Goal: Contribute content: Contribute content

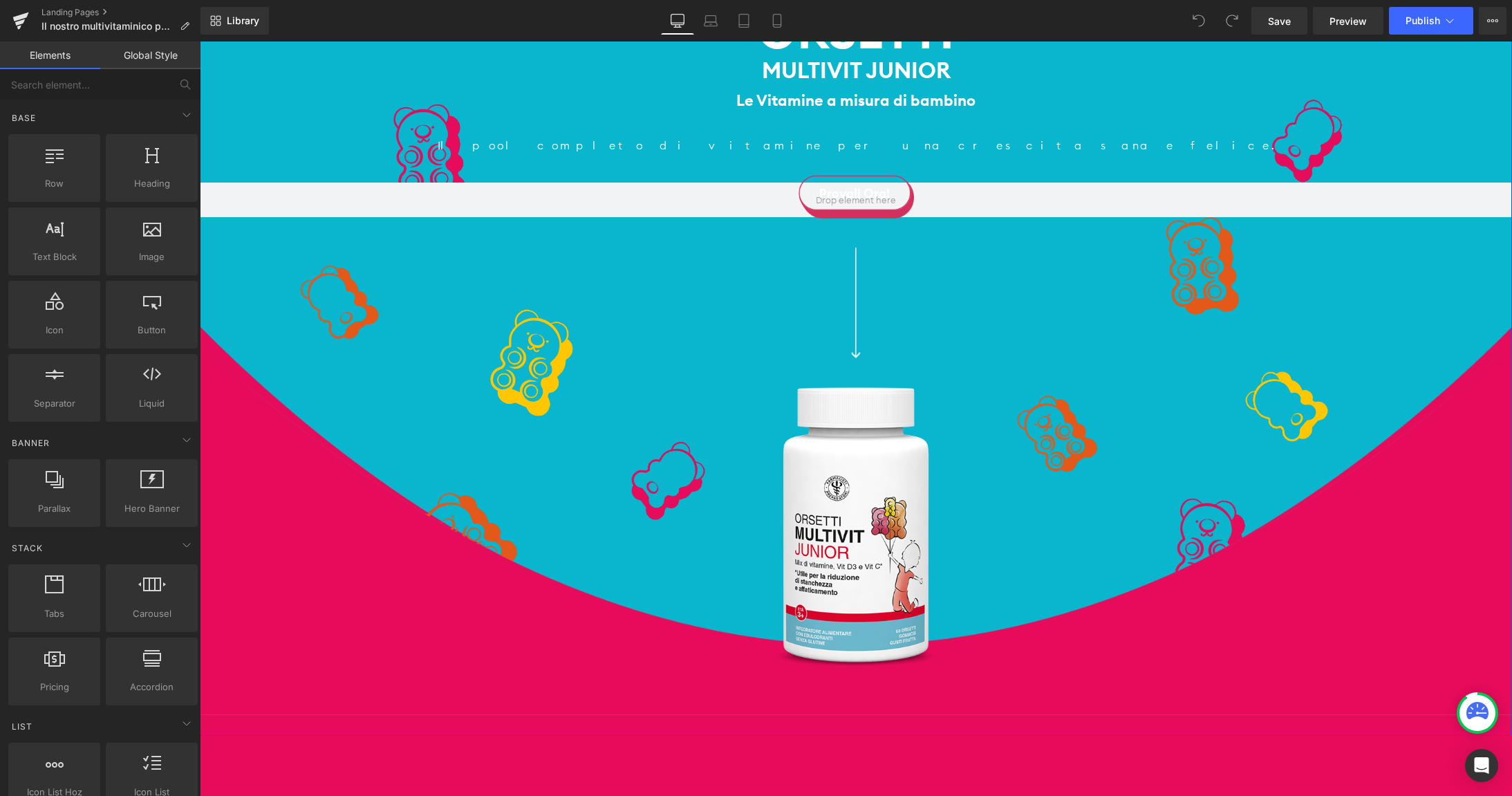
scroll to position [298, 0]
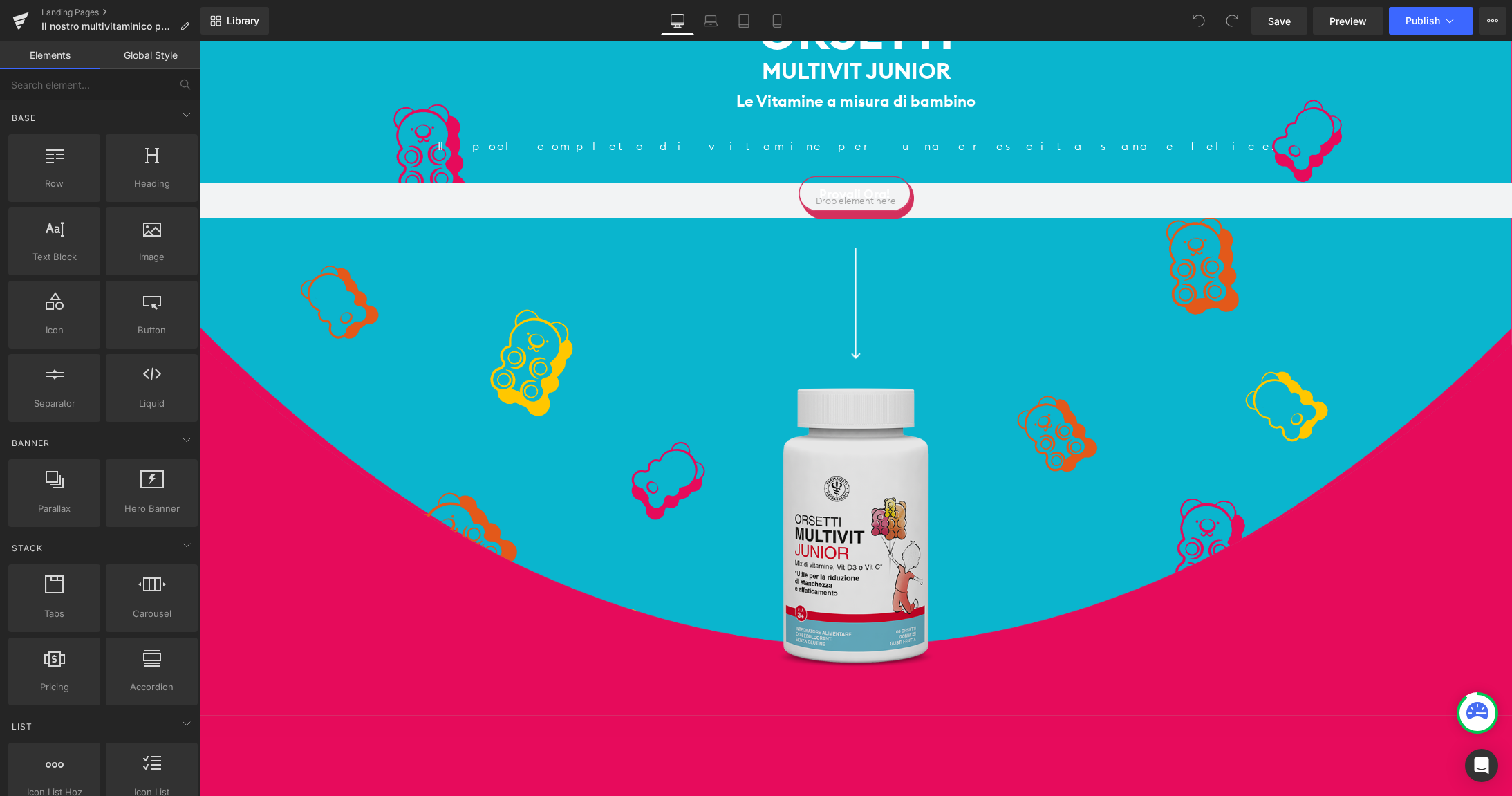
click at [844, 479] on img at bounding box center [855, 528] width 158 height 280
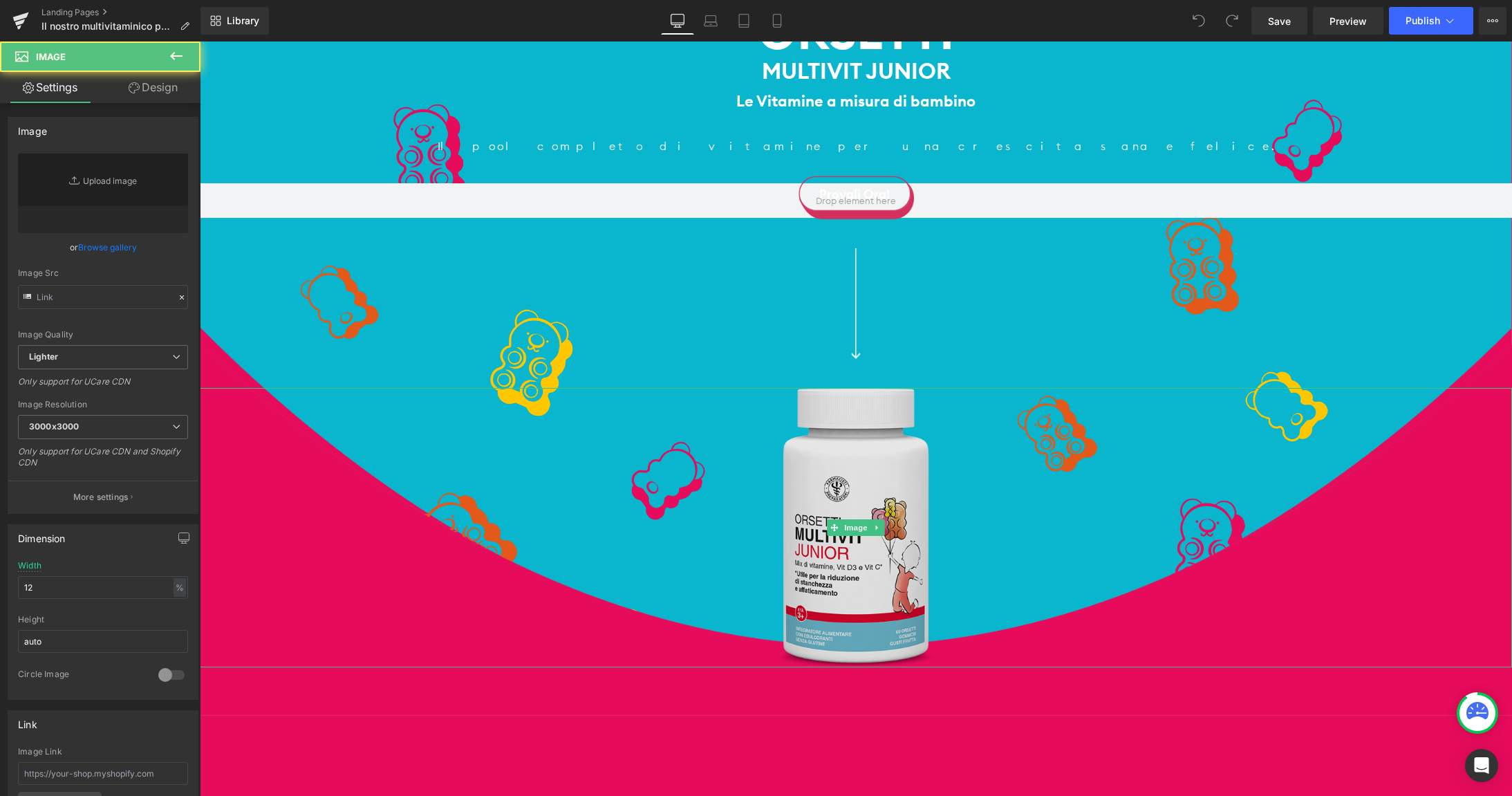
type input "[URL][DOMAIN_NAME]"
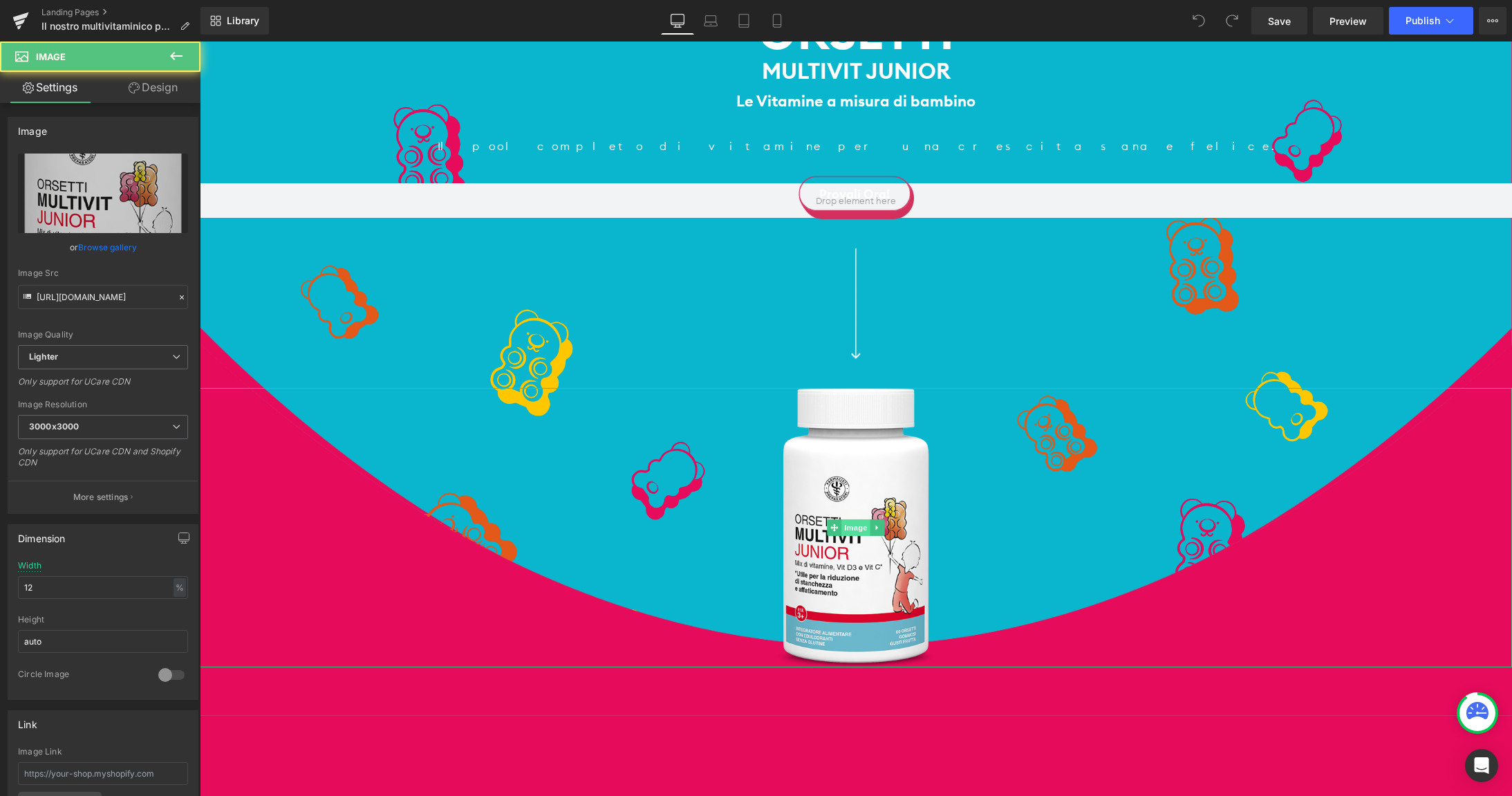
click at [854, 522] on span "Image" at bounding box center [856, 528] width 29 height 16
click at [1030, 404] on div at bounding box center [856, 528] width 1312 height 280
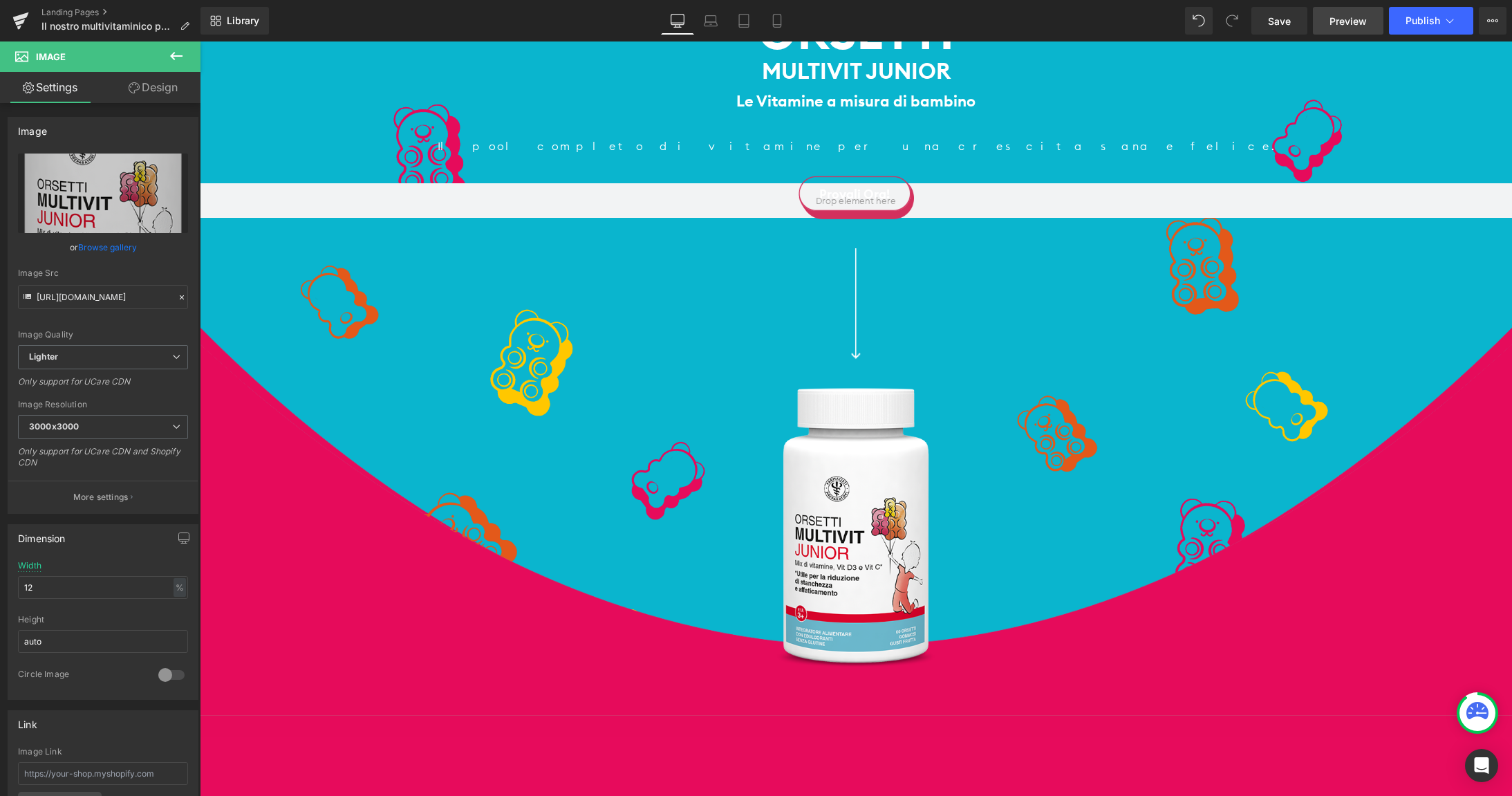
click at [1334, 21] on span "Preview" at bounding box center [1347, 21] width 37 height 15
click at [849, 528] on span "Image" at bounding box center [856, 528] width 29 height 16
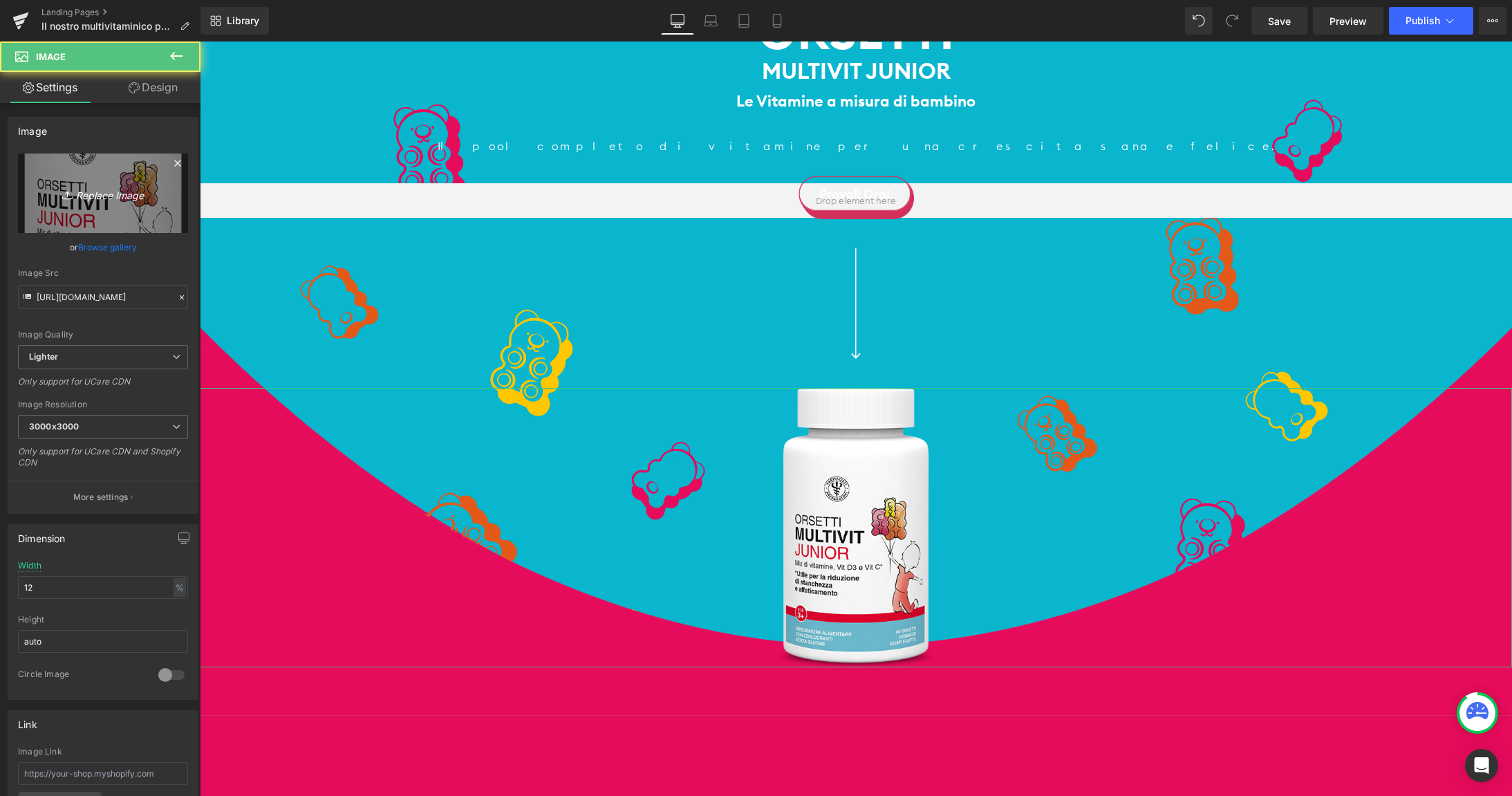
click at [99, 186] on icon "Replace Image" at bounding box center [103, 193] width 110 height 17
type input "C:\fakepath\multivit-orsetti.png"
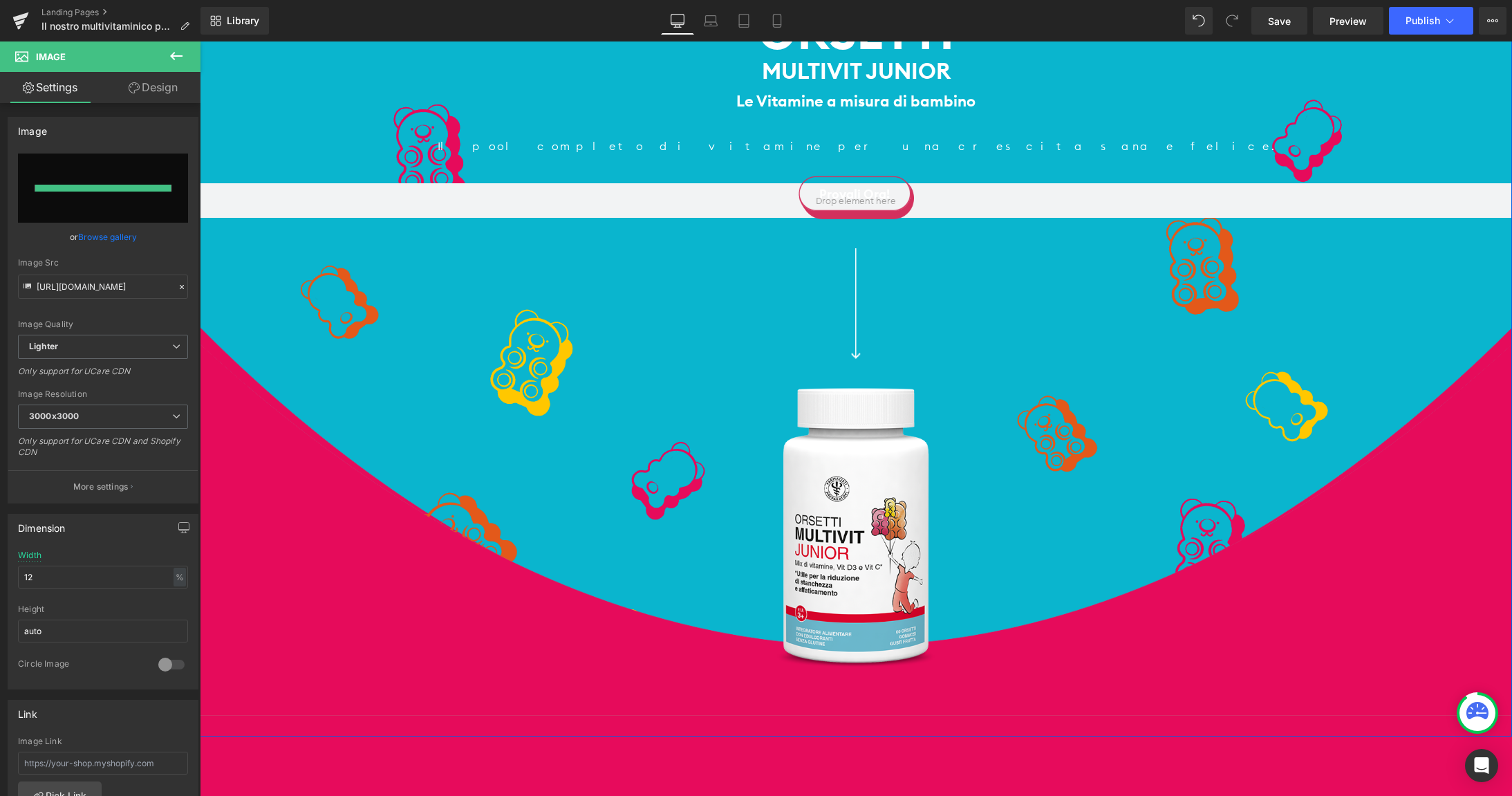
type input "[URL][DOMAIN_NAME]"
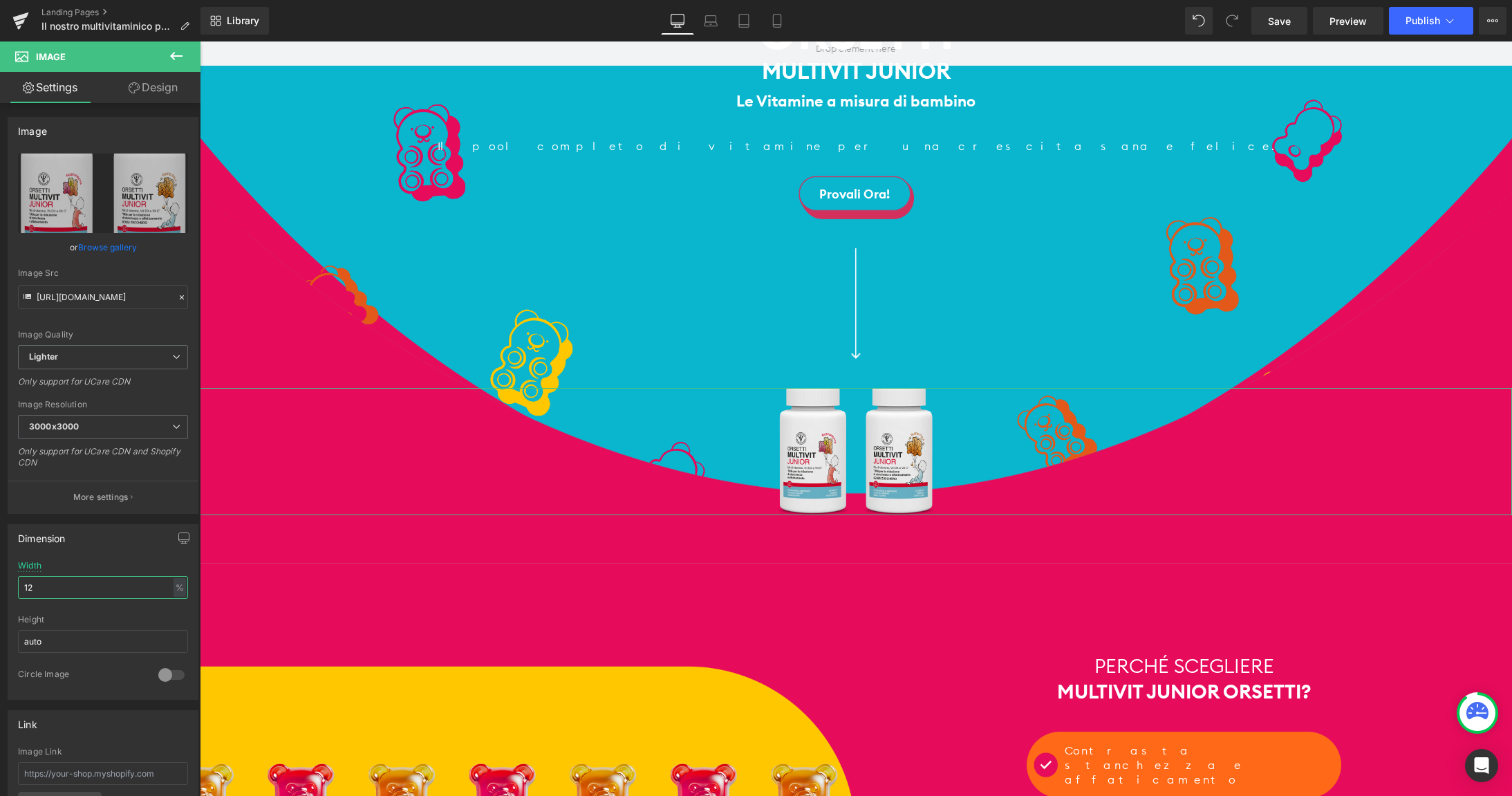
click at [89, 590] on input "12" at bounding box center [103, 587] width 170 height 22
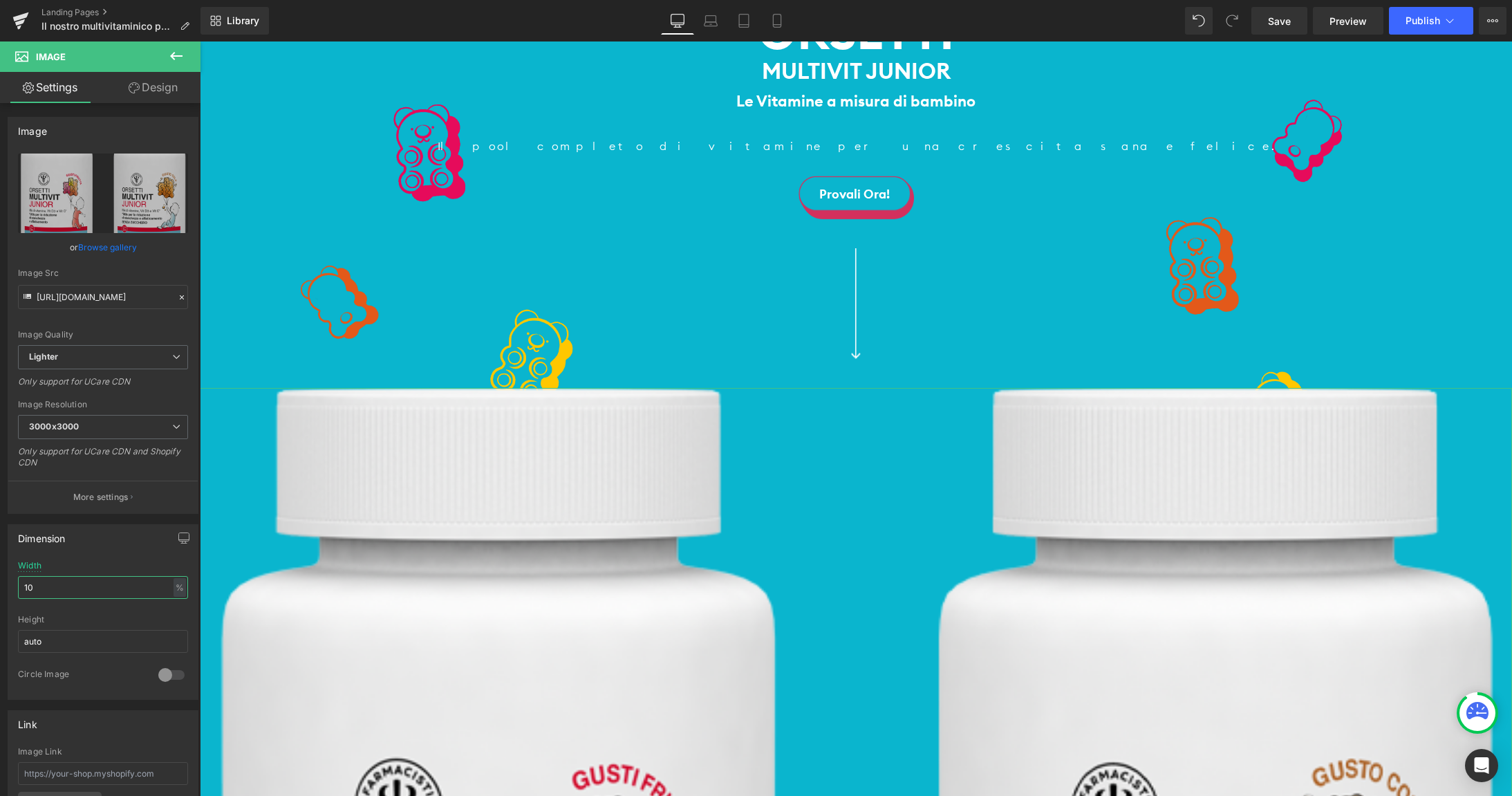
type input "1"
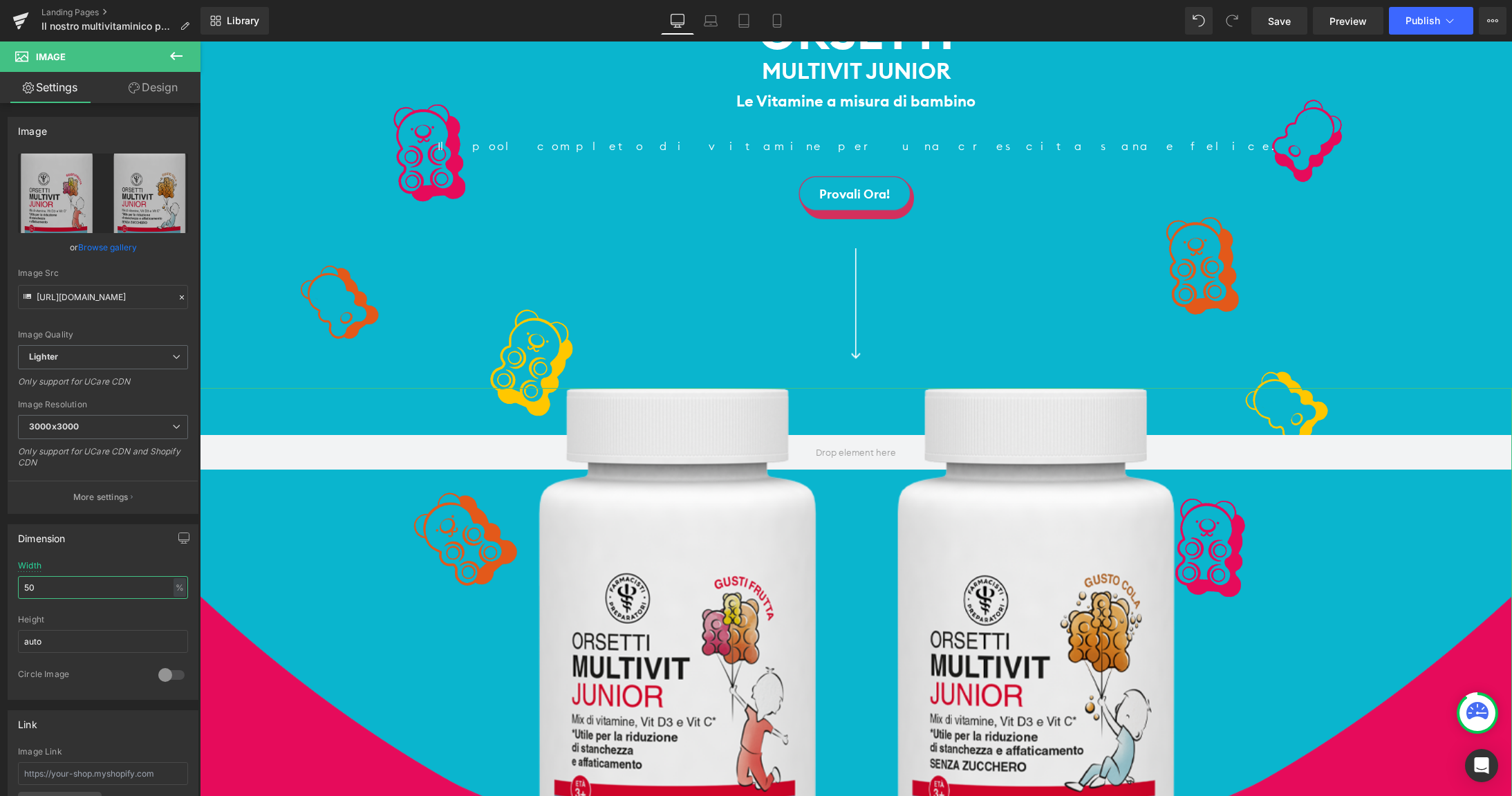
type input "5"
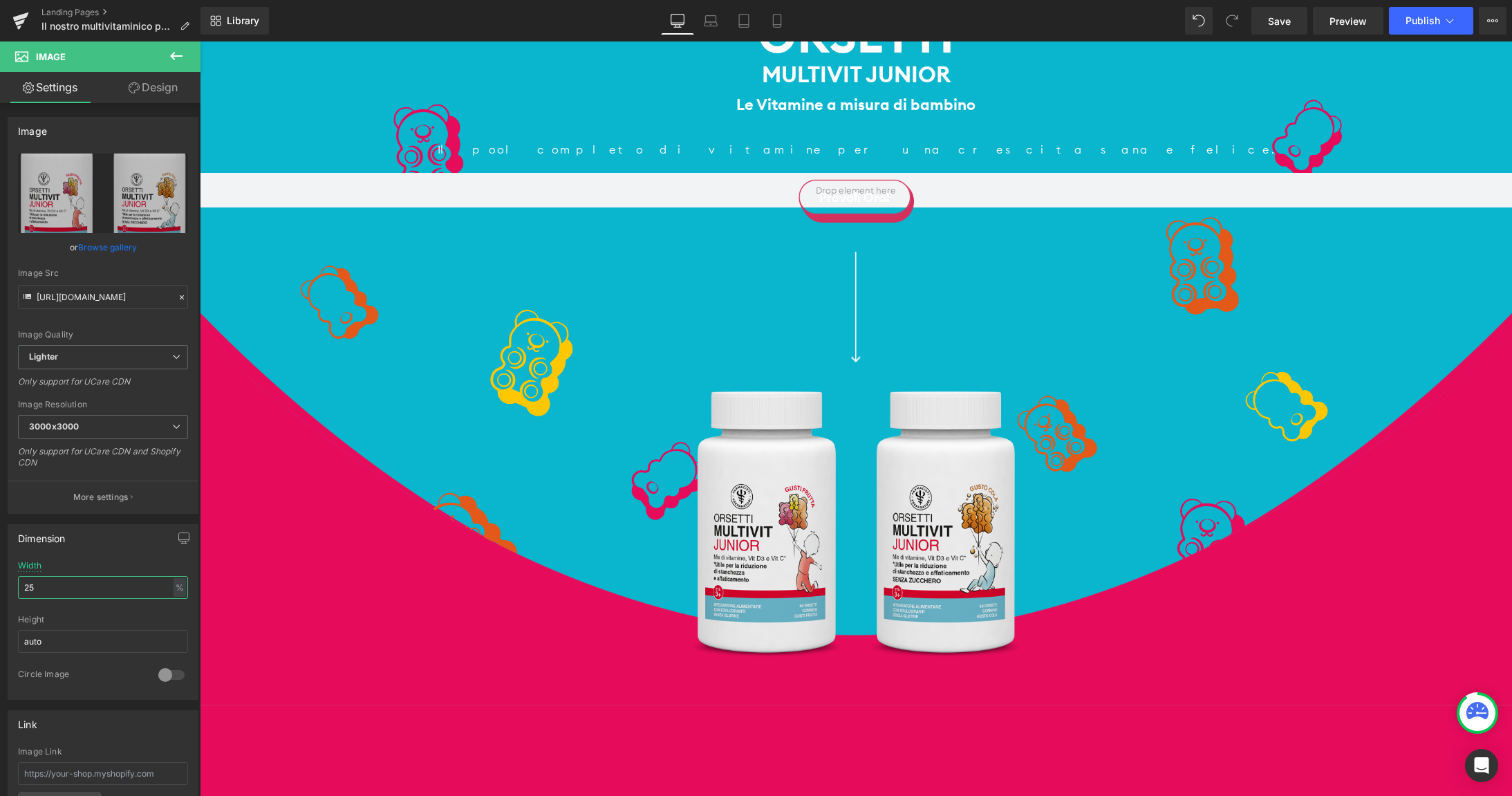
scroll to position [314, 0]
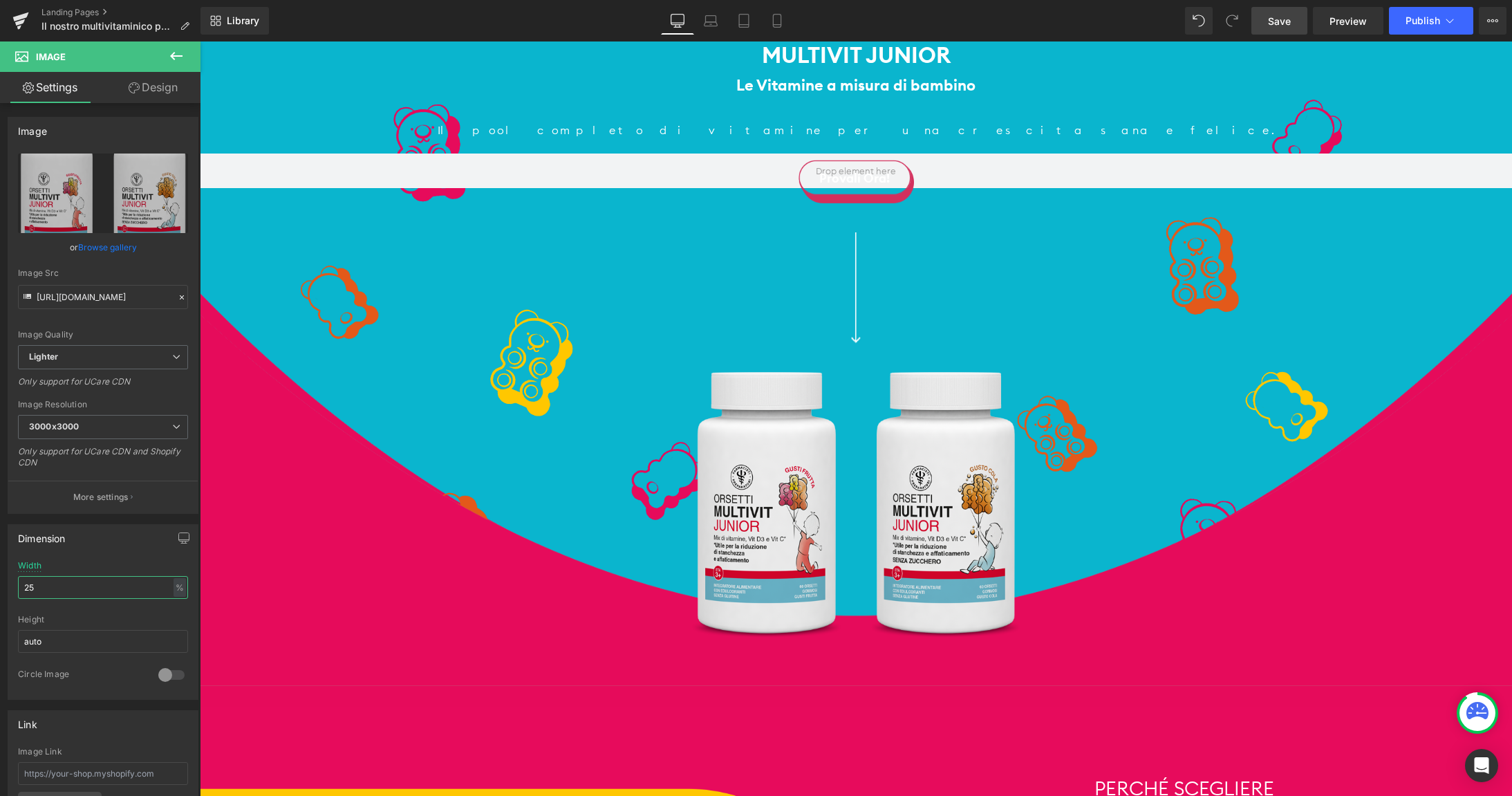
type input "25"
click at [1281, 22] on span "Save" at bounding box center [1279, 21] width 22 height 15
click at [1353, 26] on span "Preview" at bounding box center [1347, 21] width 37 height 15
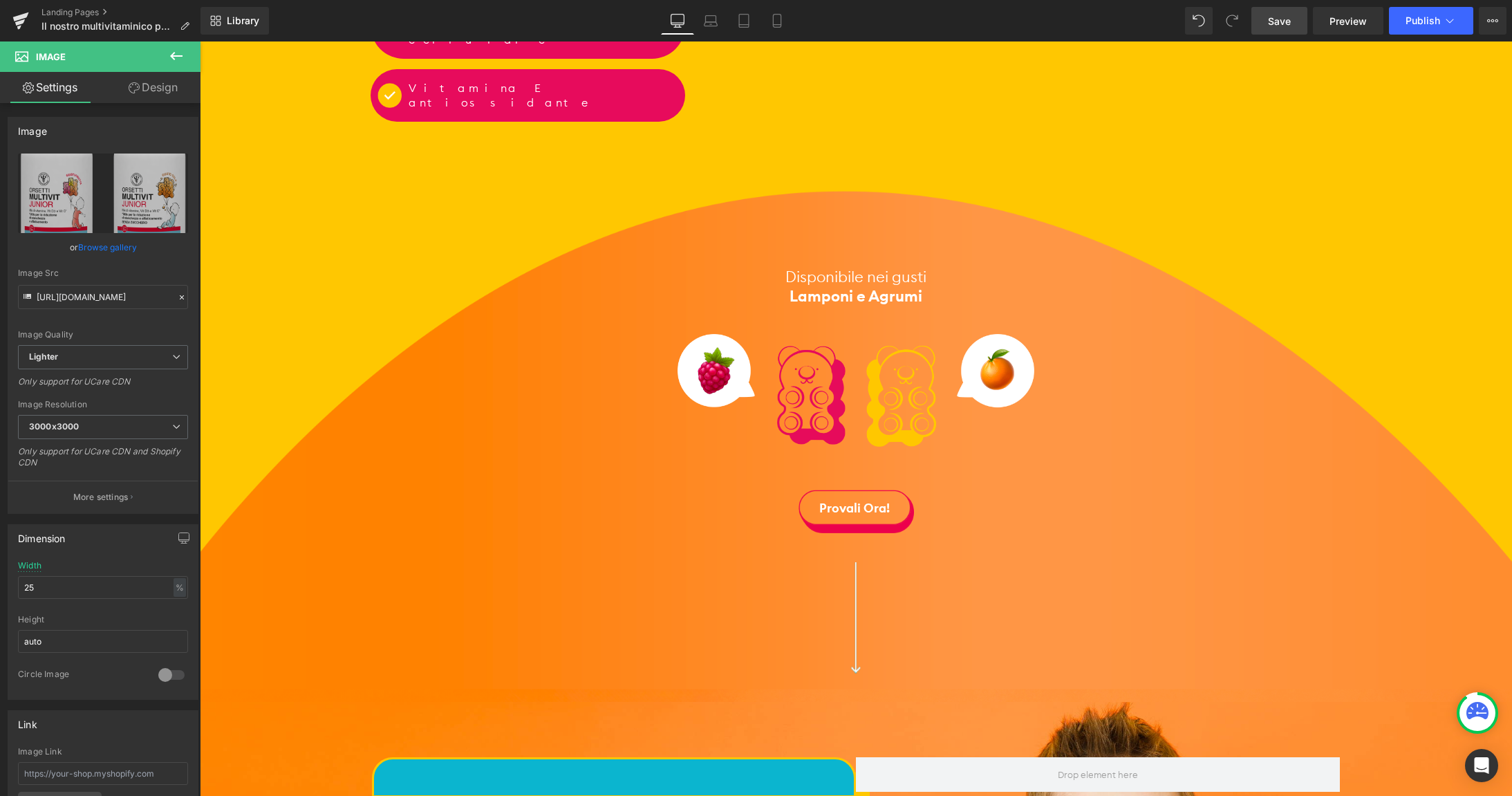
scroll to position [2132, 0]
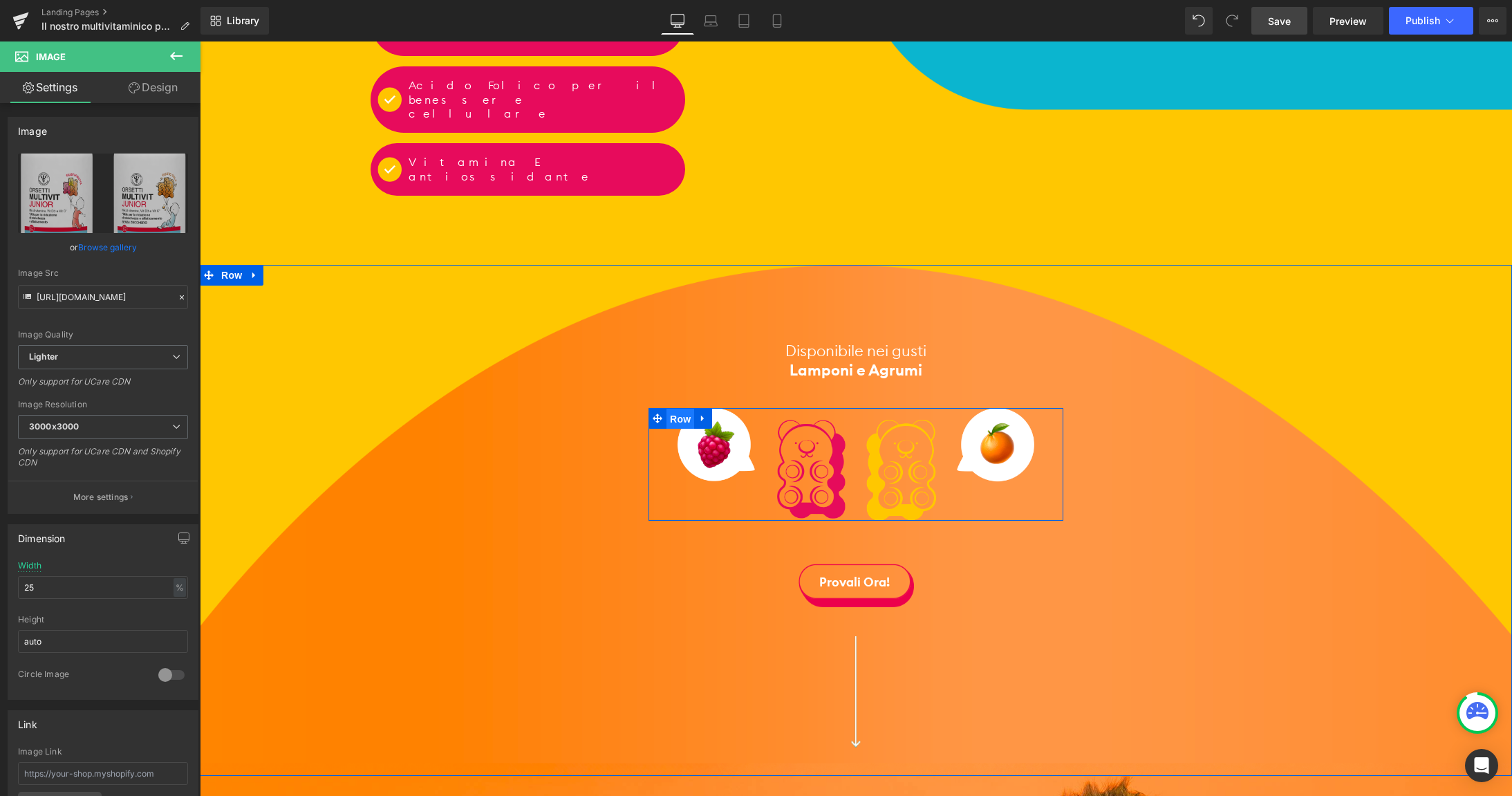
click at [683, 408] on span "Row" at bounding box center [680, 419] width 28 height 21
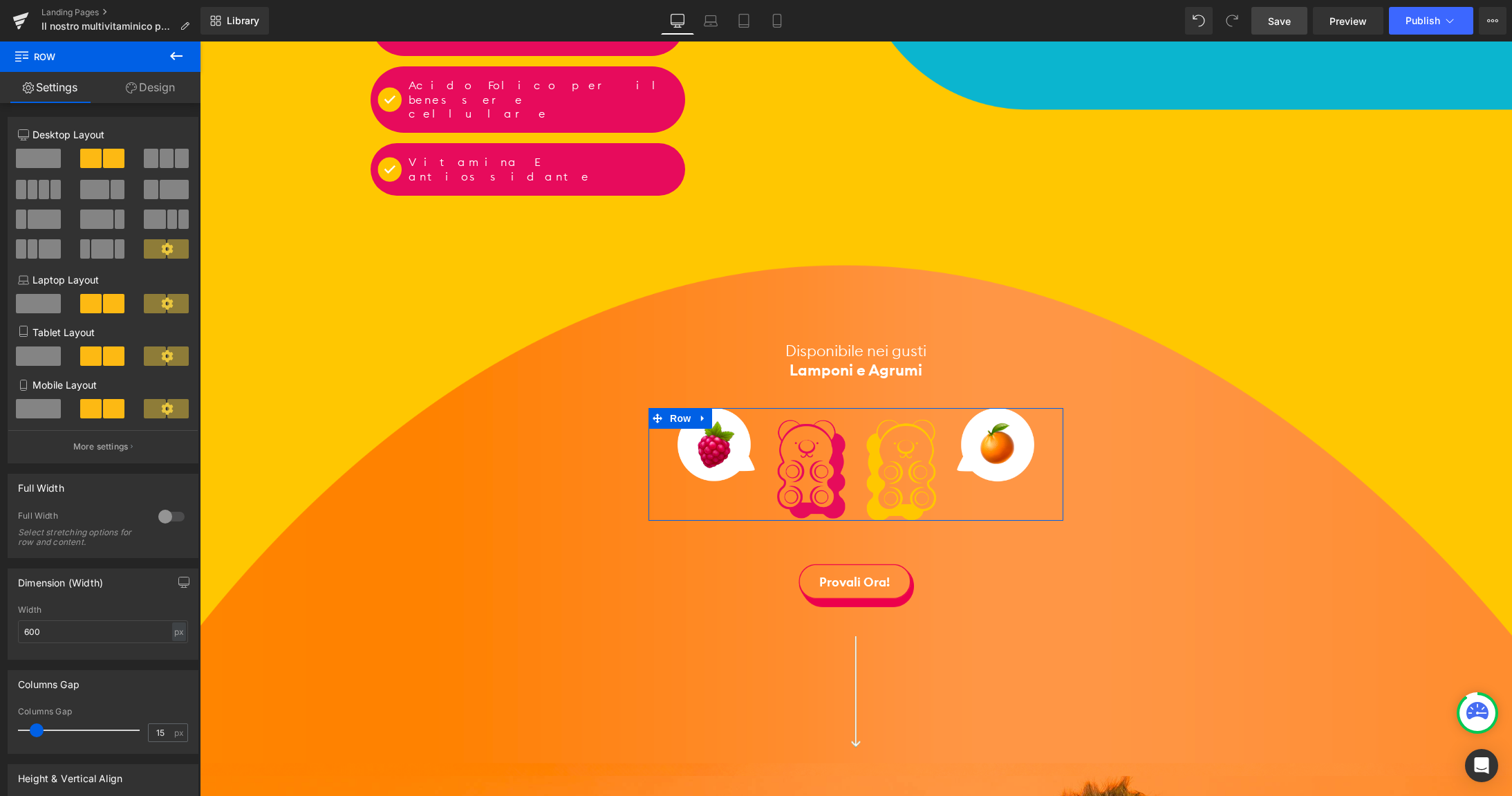
click at [162, 161] on span at bounding box center [167, 158] width 14 height 19
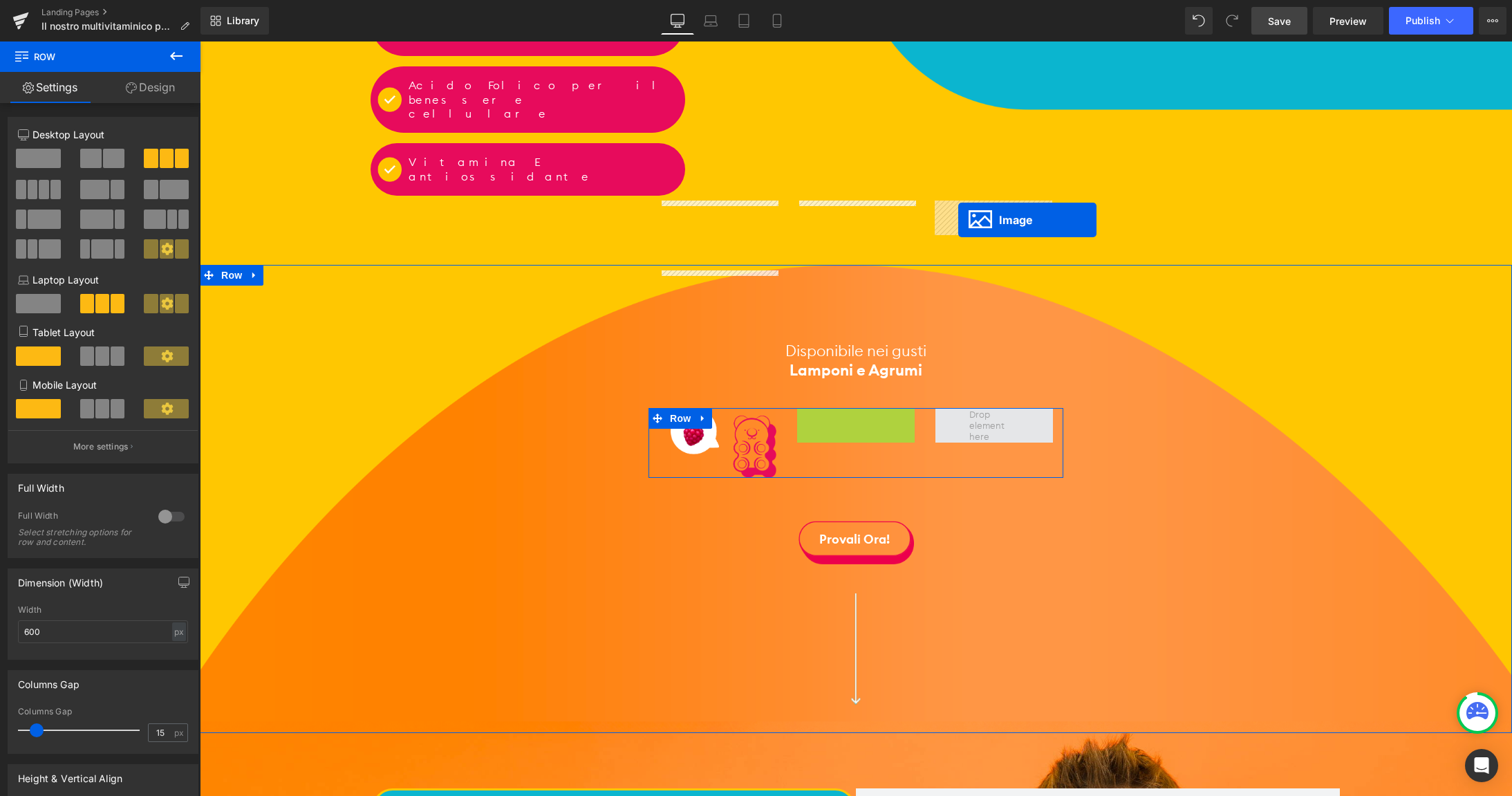
drag, startPoint x: 832, startPoint y: 236, endPoint x: 958, endPoint y: 220, distance: 127.0
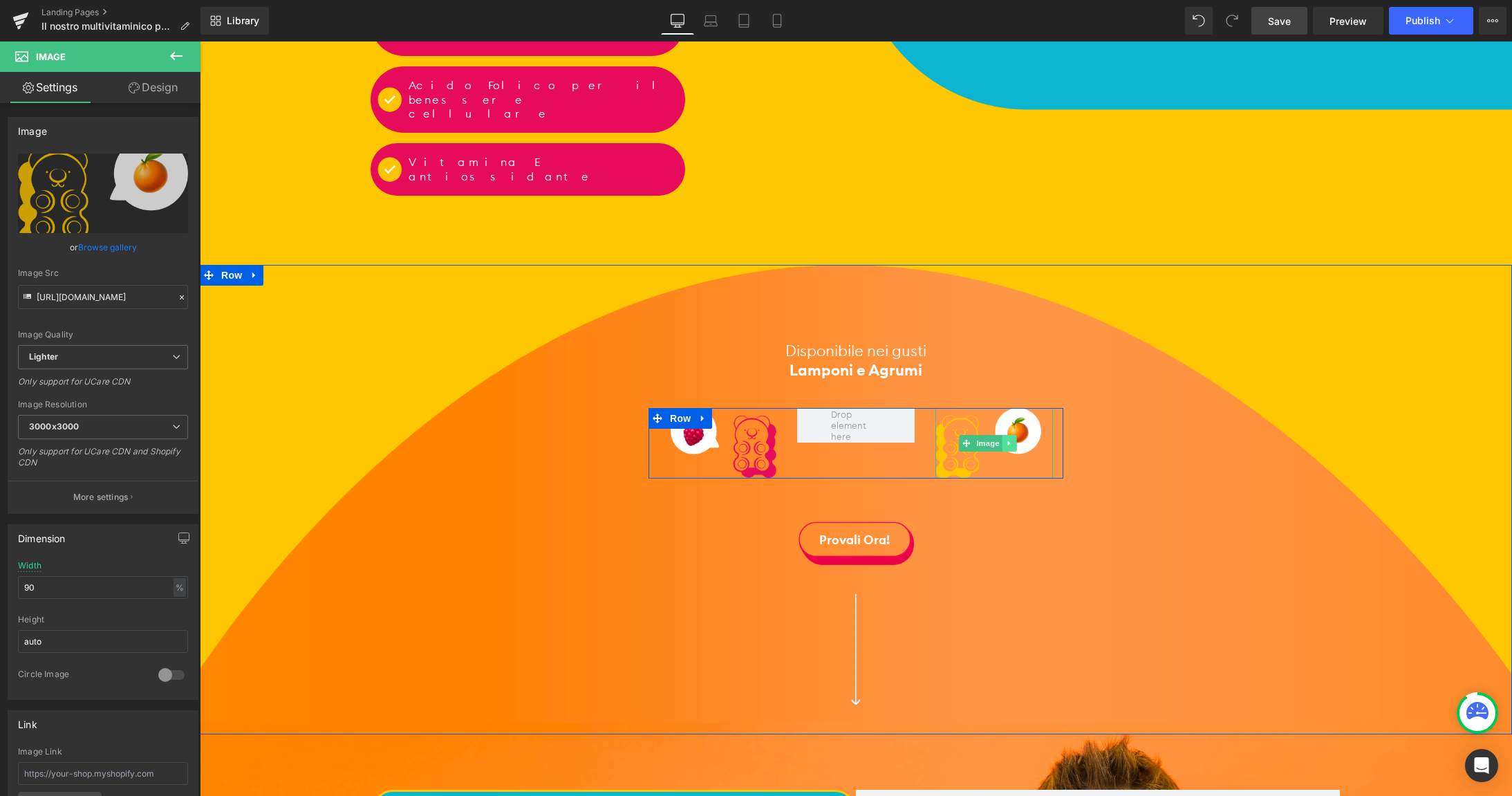
click at [1017, 435] on link at bounding box center [1010, 443] width 15 height 16
click at [1004, 439] on icon at bounding box center [1003, 443] width 8 height 8
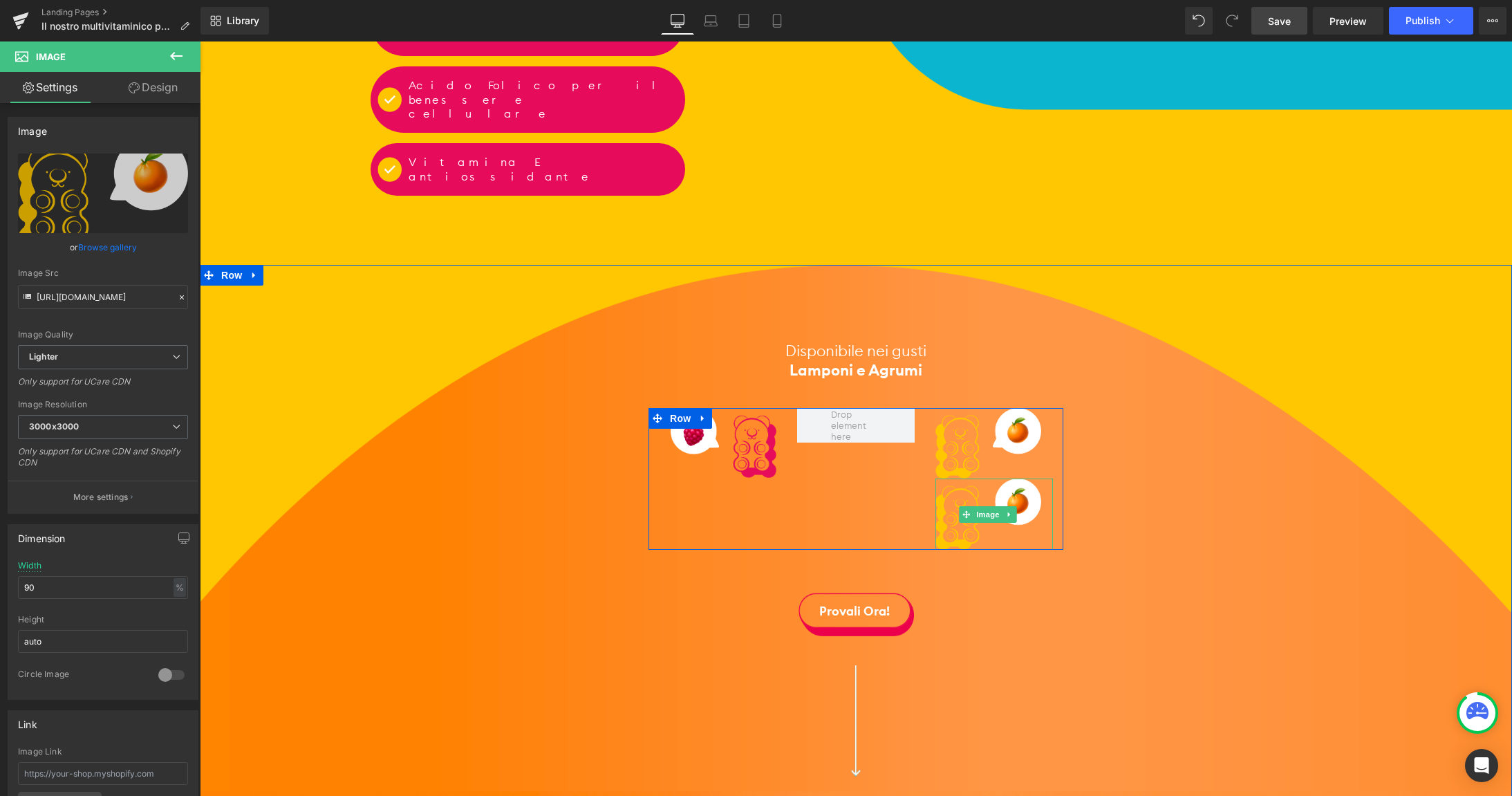
scroll to position [2133, 0]
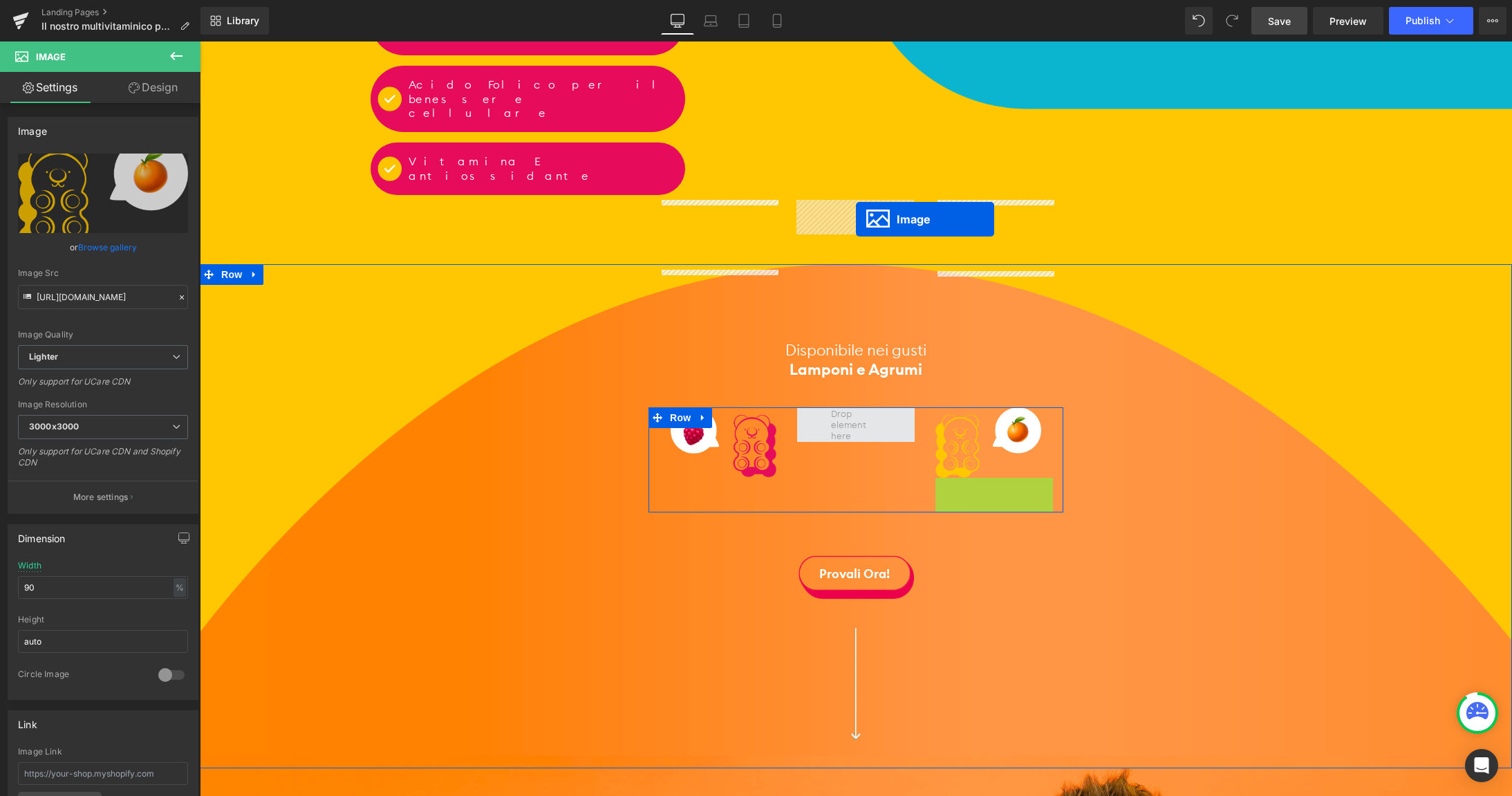
drag, startPoint x: 967, startPoint y: 306, endPoint x: 854, endPoint y: 218, distance: 143.2
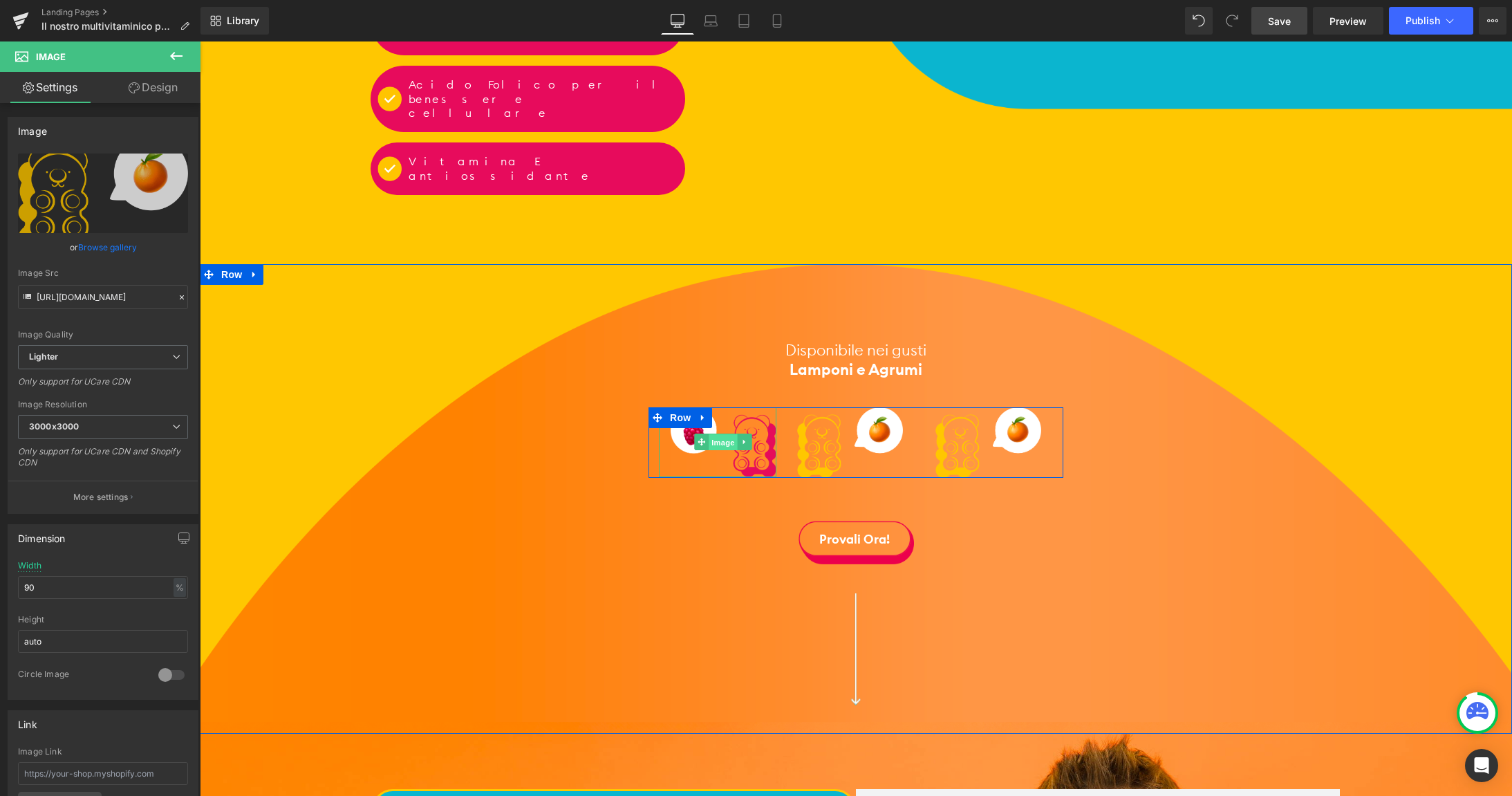
click at [721, 434] on span "Image" at bounding box center [724, 442] width 29 height 16
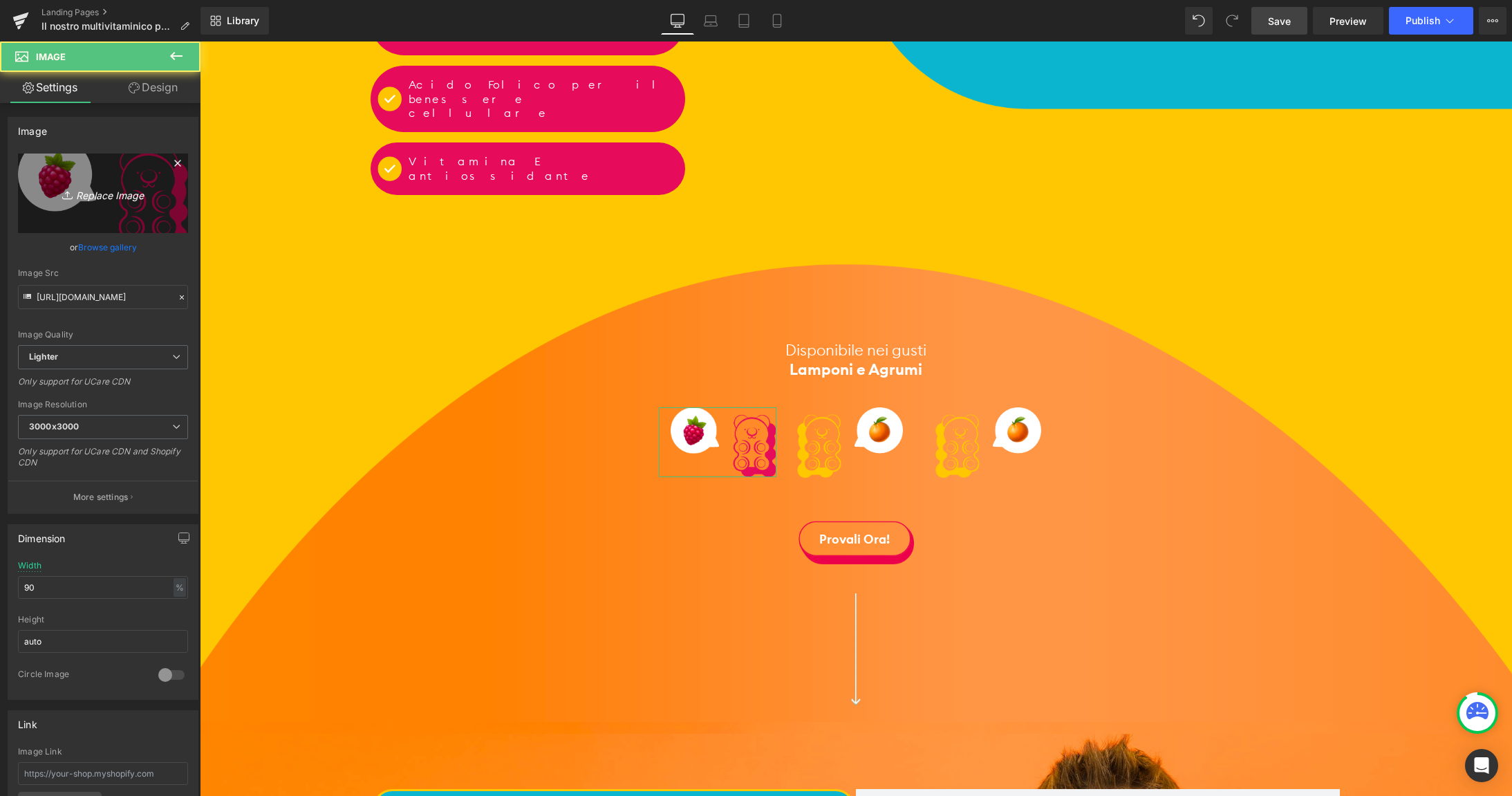
click at [120, 186] on icon "Replace Image" at bounding box center [103, 193] width 110 height 17
type input "C:\fakepath\orsetto-frutti-rossi.png"
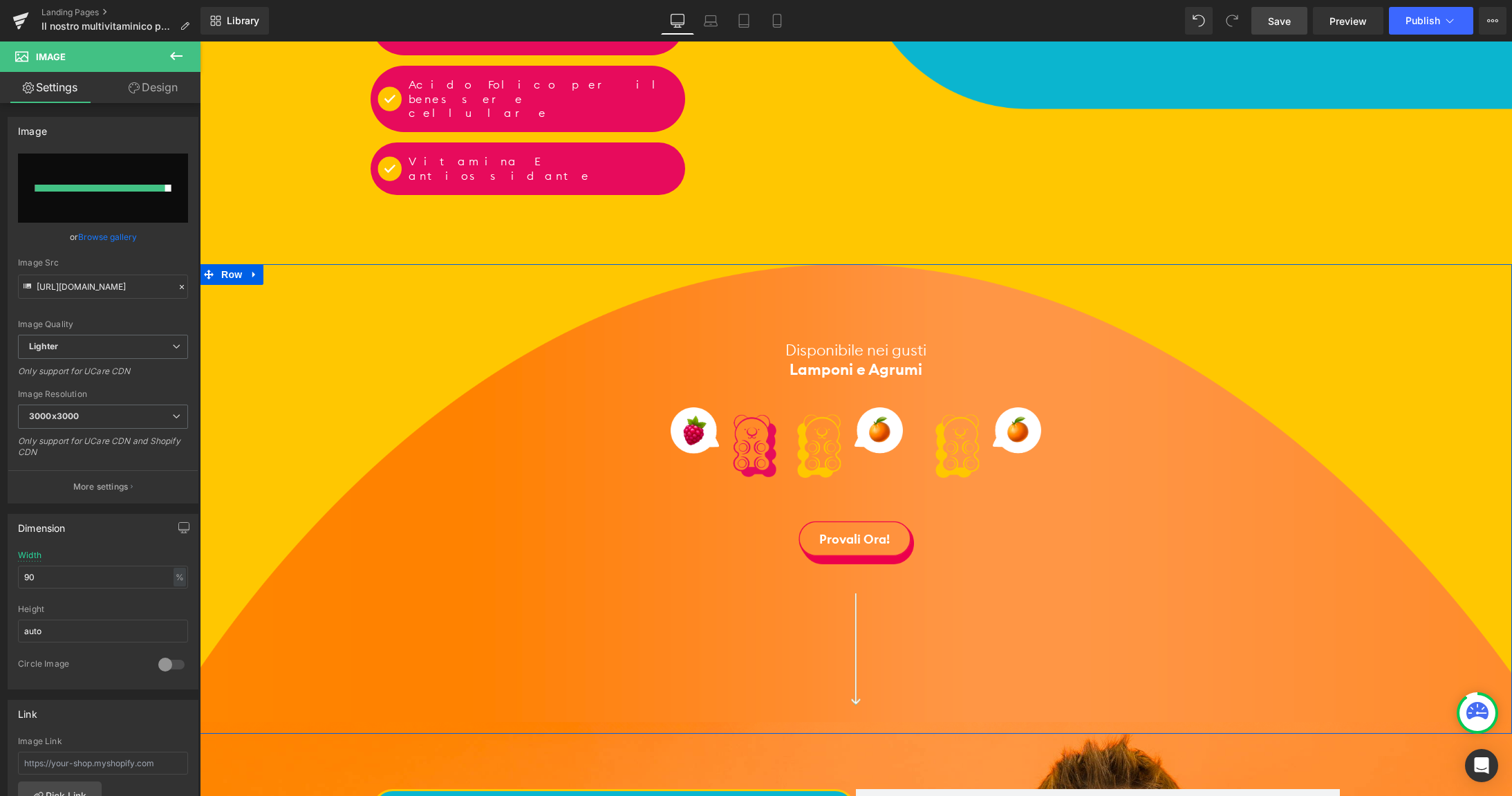
type input "[URL][DOMAIN_NAME]"
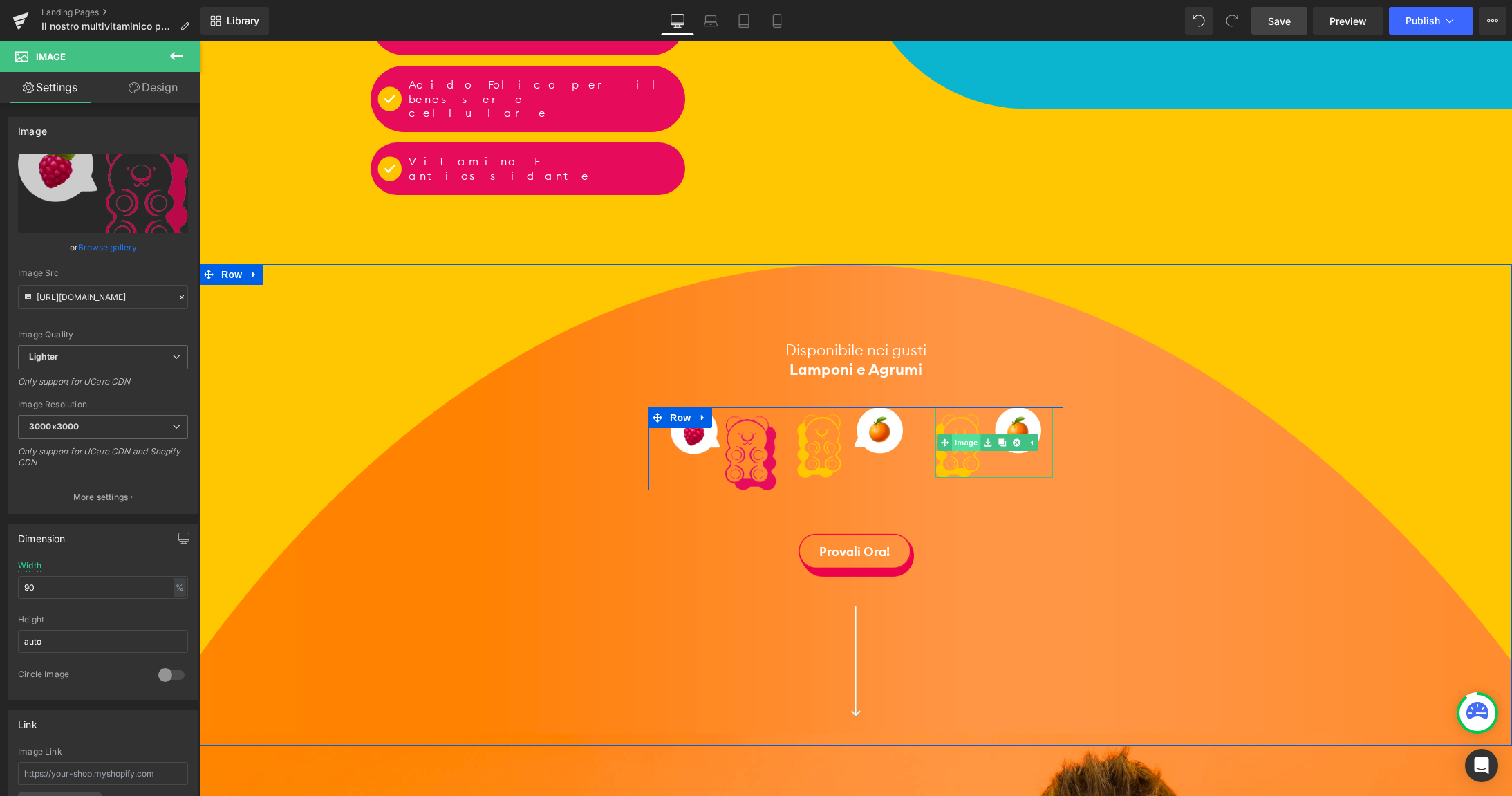
click at [960, 434] on link "Image" at bounding box center [960, 442] width 43 height 16
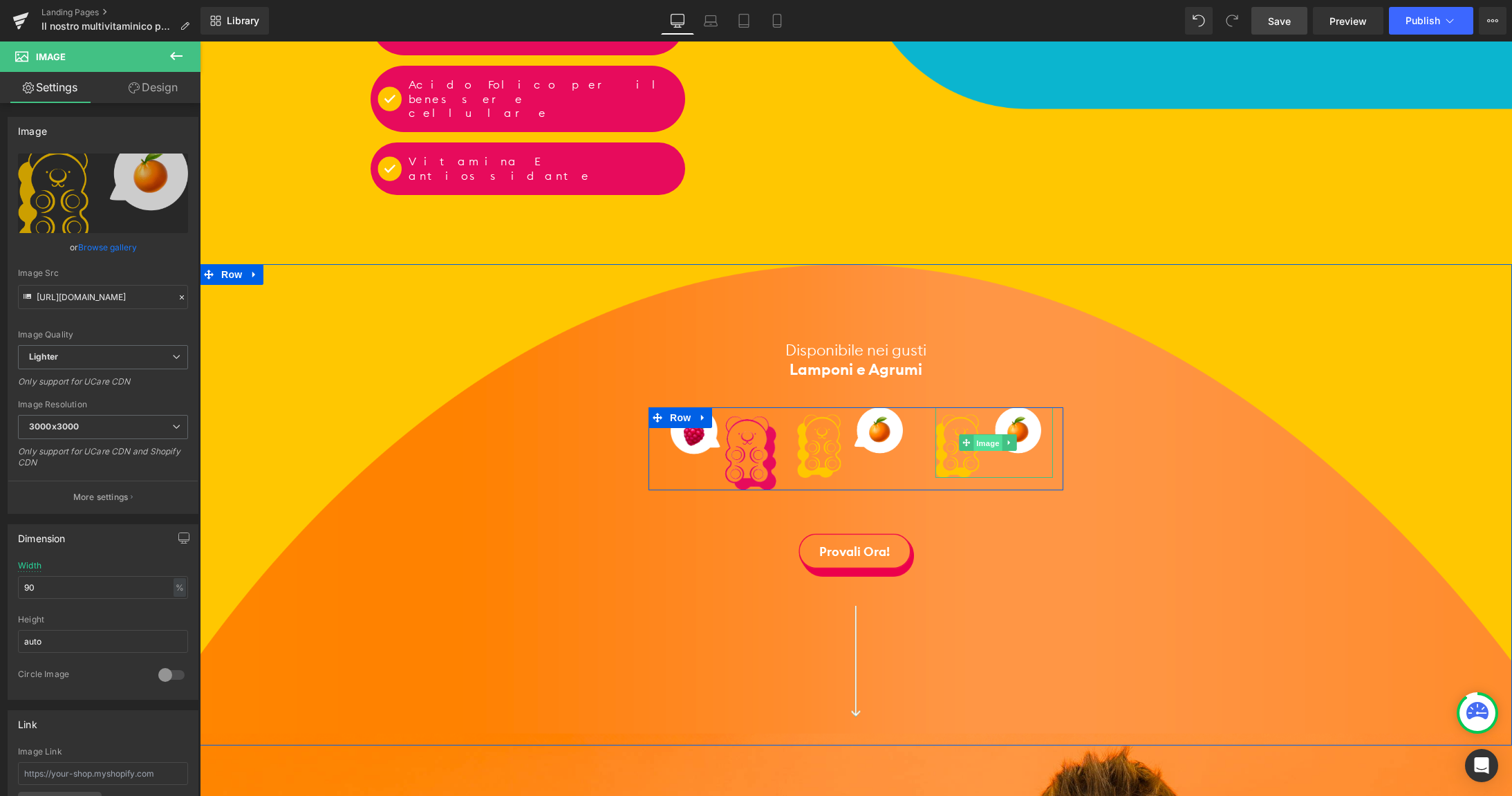
click at [980, 435] on span "Image" at bounding box center [989, 443] width 29 height 16
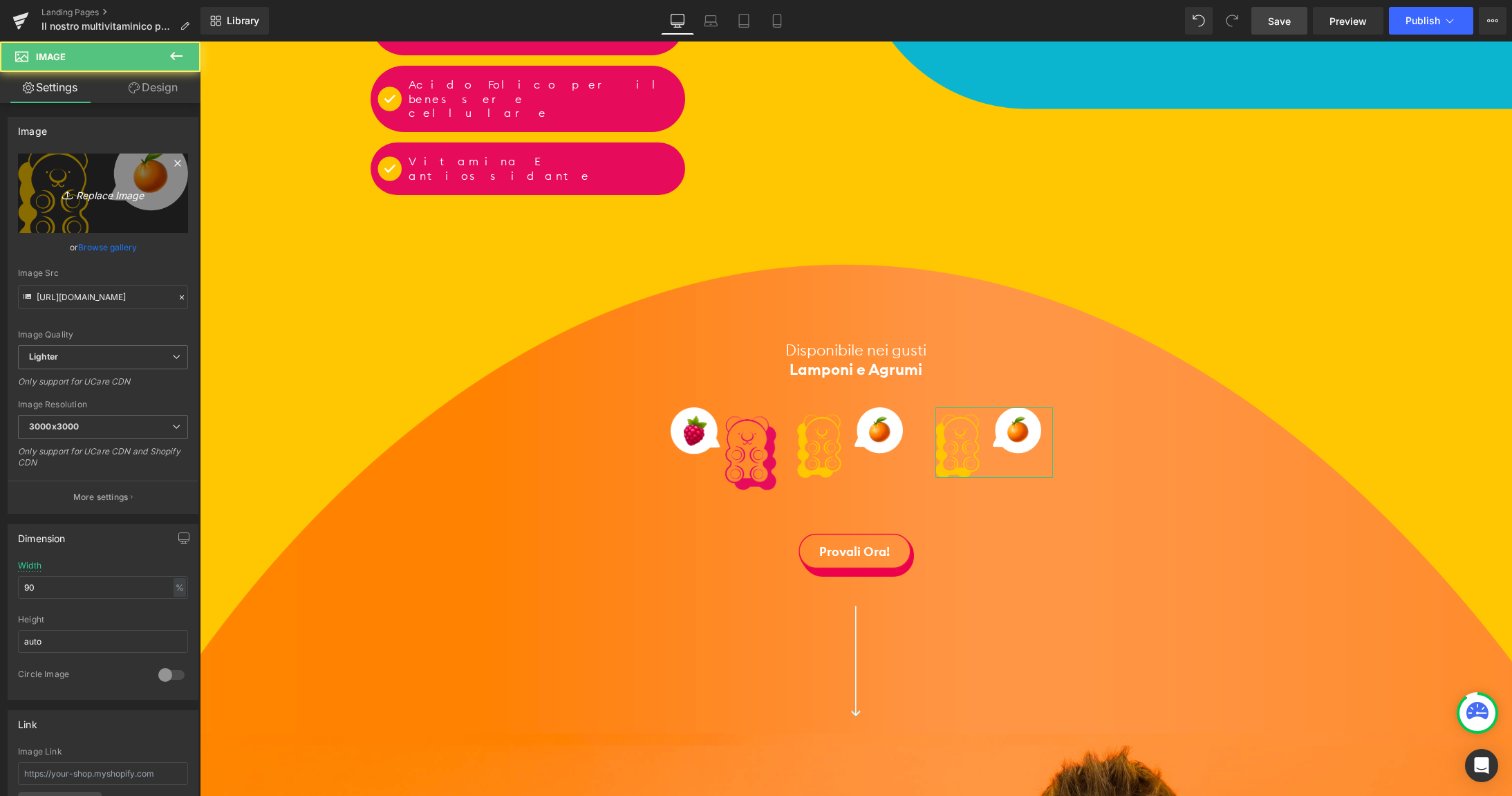
click at [80, 201] on icon "Replace Image" at bounding box center [103, 193] width 110 height 17
type input "C:\fakepath\orsetto-arancia.png"
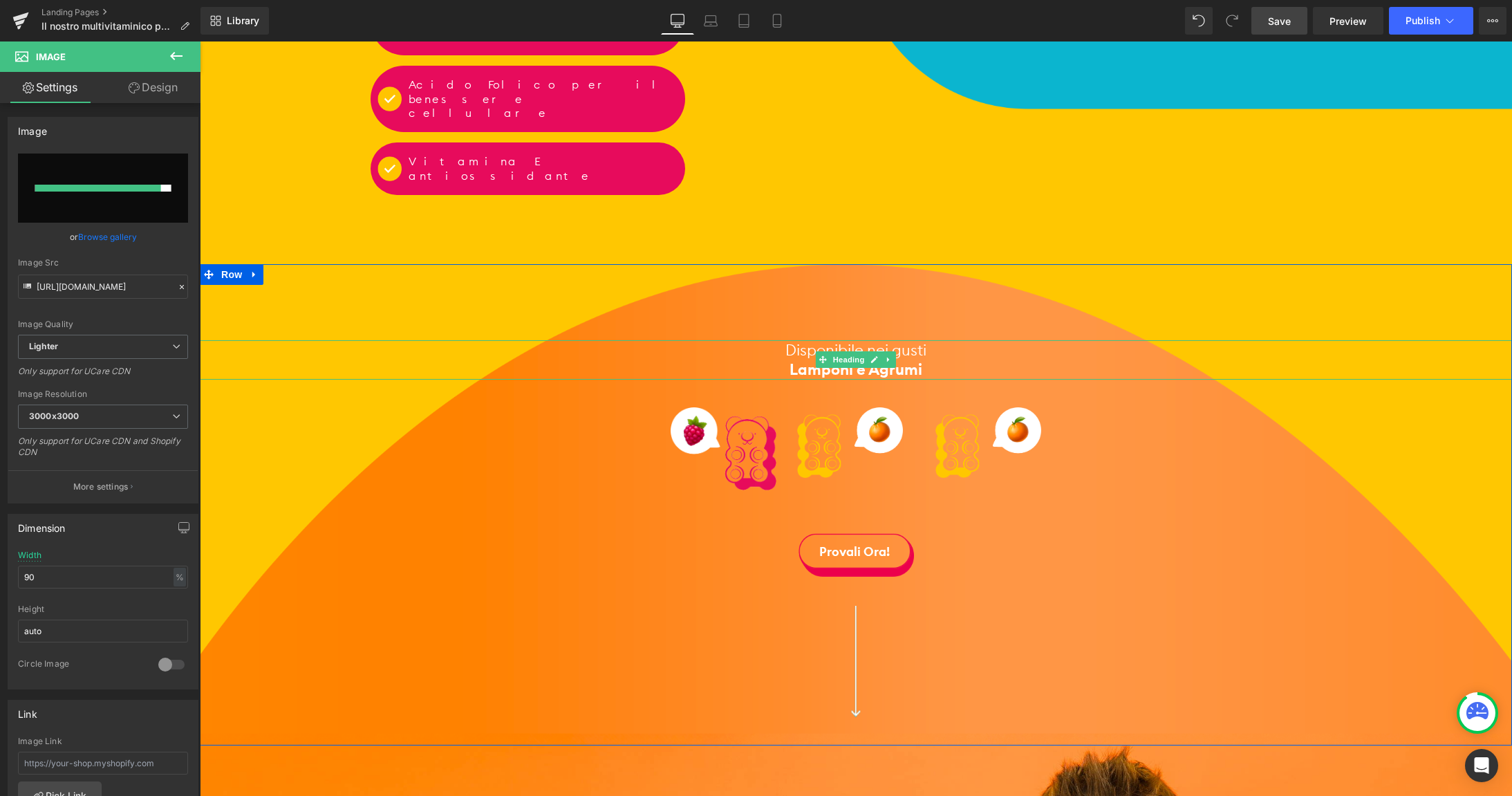
type input "[URL][DOMAIN_NAME]"
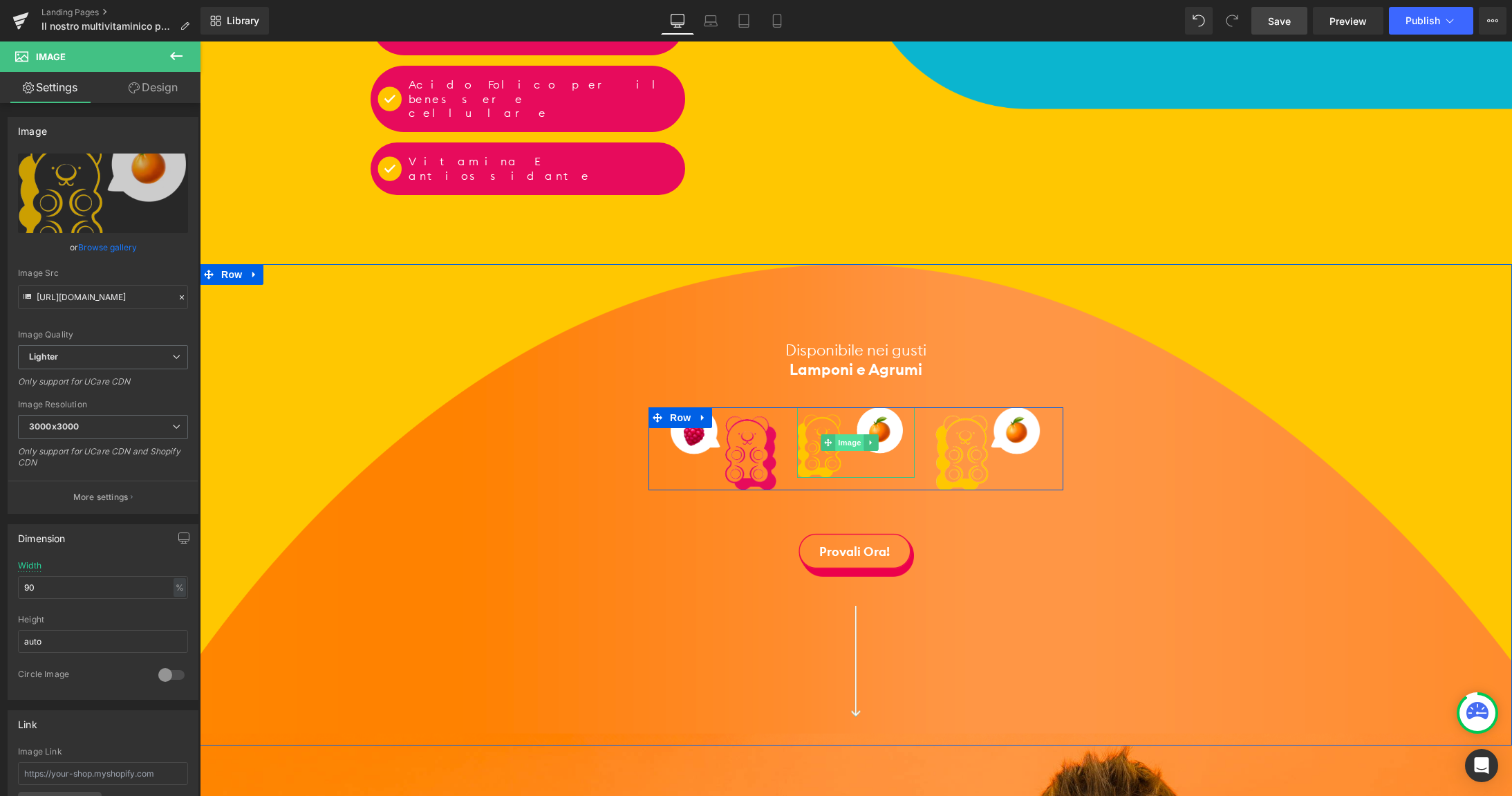
click at [843, 434] on span "Image" at bounding box center [851, 442] width 29 height 16
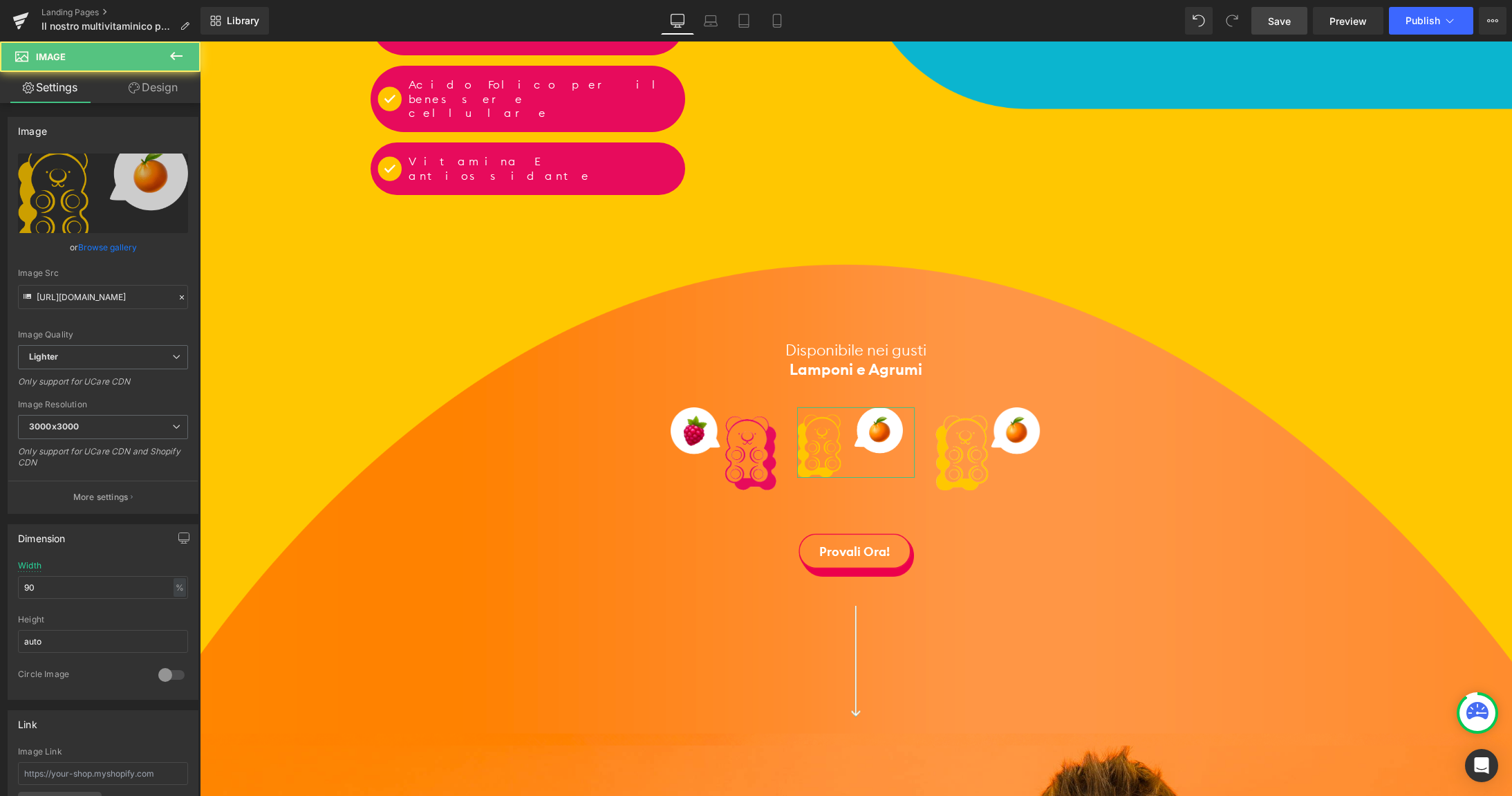
click at [11, 174] on div "[URL][DOMAIN_NAME] Replace Image Upload image or Browse gallery Image Src [URL]…" at bounding box center [103, 333] width 189 height 360
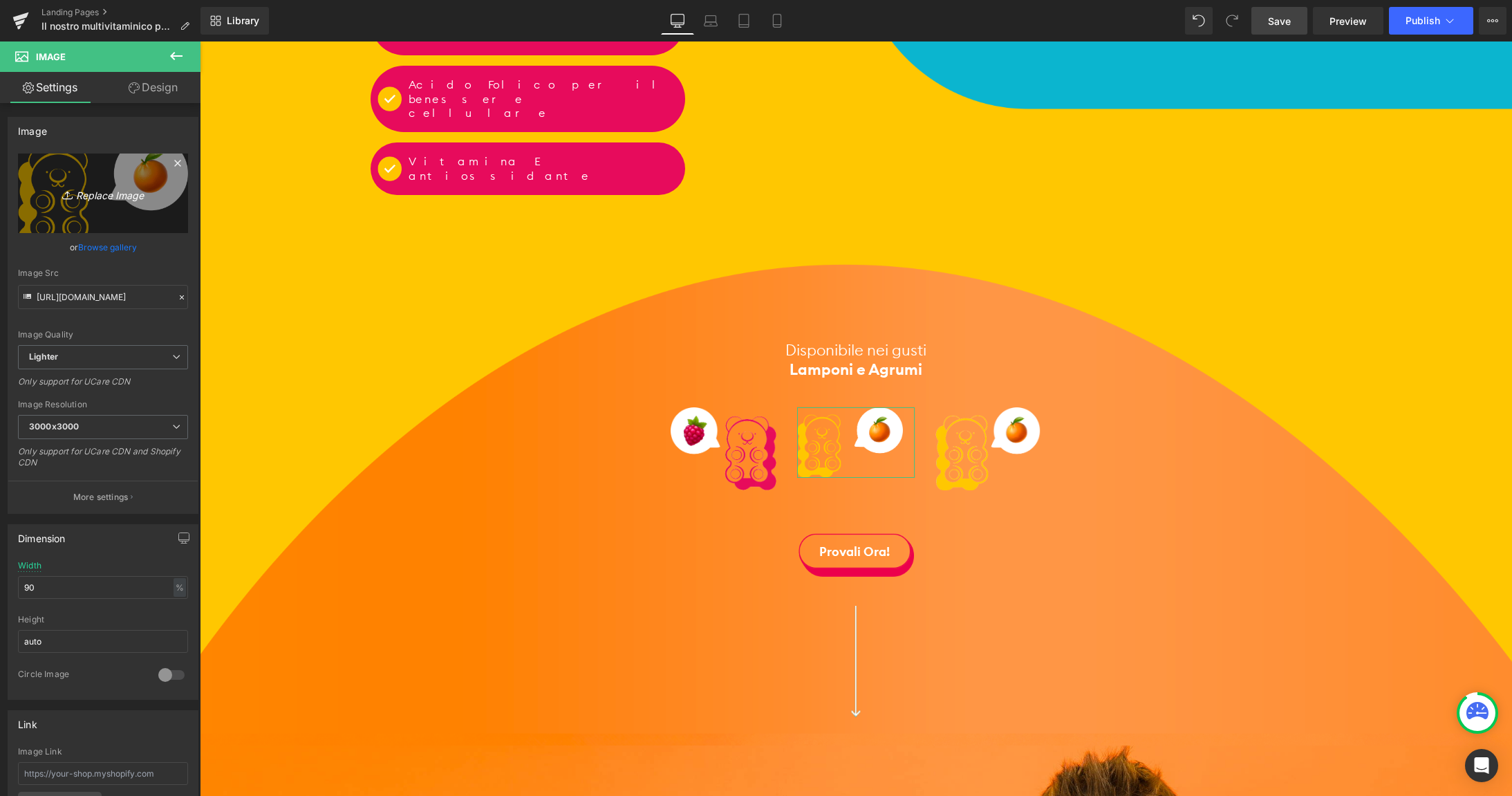
click at [44, 179] on link "Replace Image" at bounding box center [103, 193] width 170 height 79
type input "C:\fakepath\orsetto-cola.png"
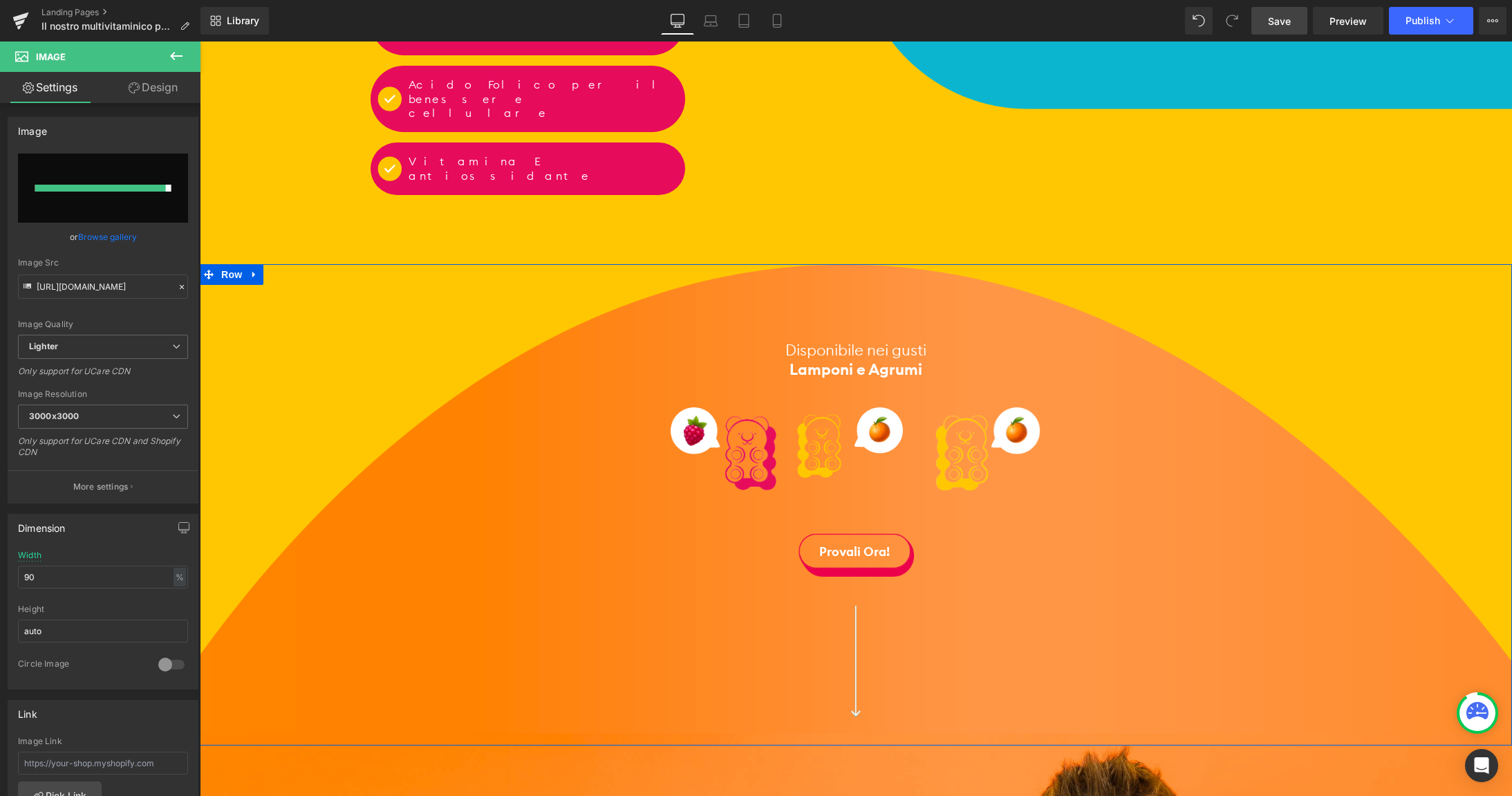
type input "[URL][DOMAIN_NAME]"
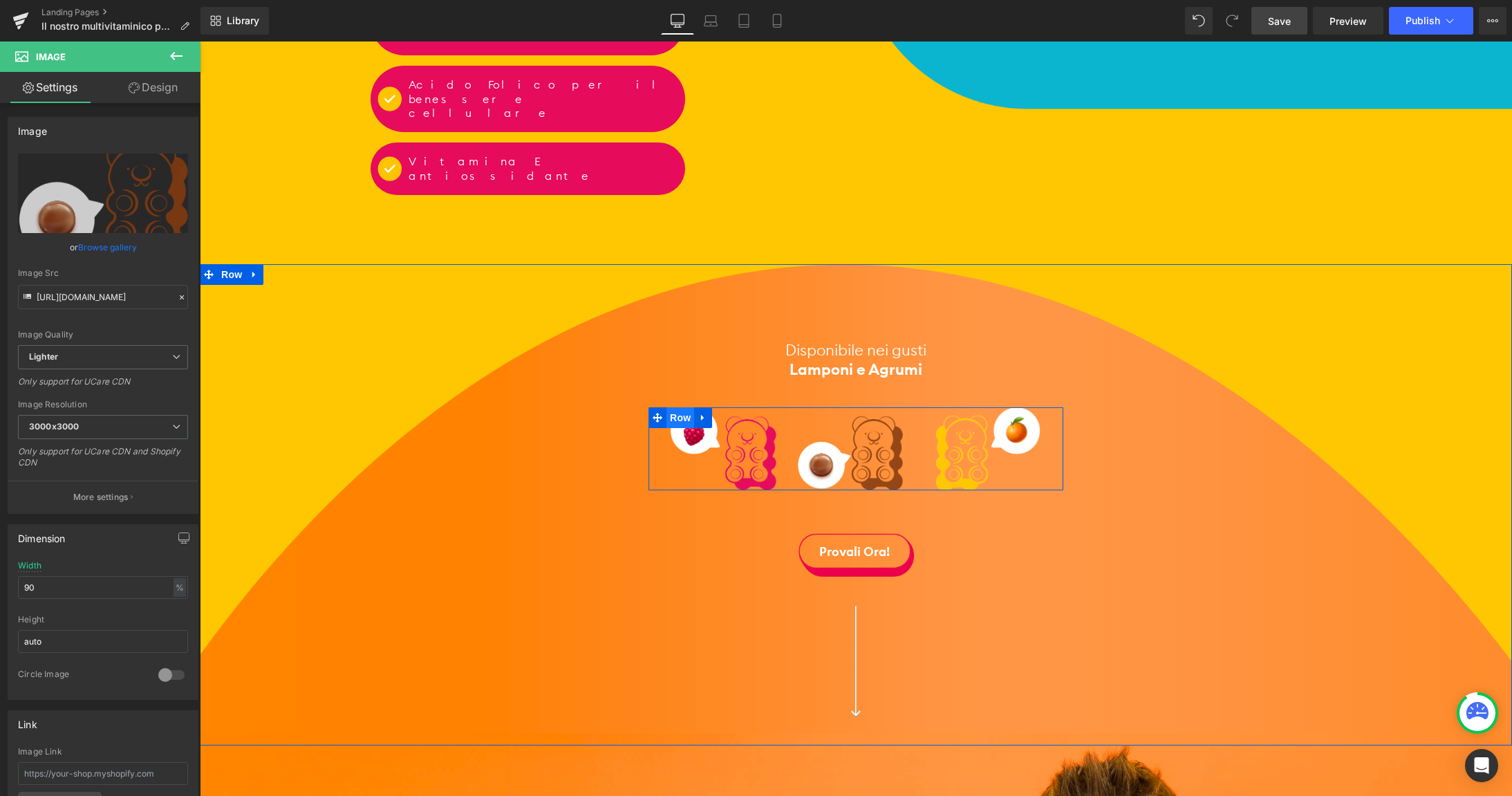
click at [679, 407] on span "Row" at bounding box center [680, 418] width 28 height 21
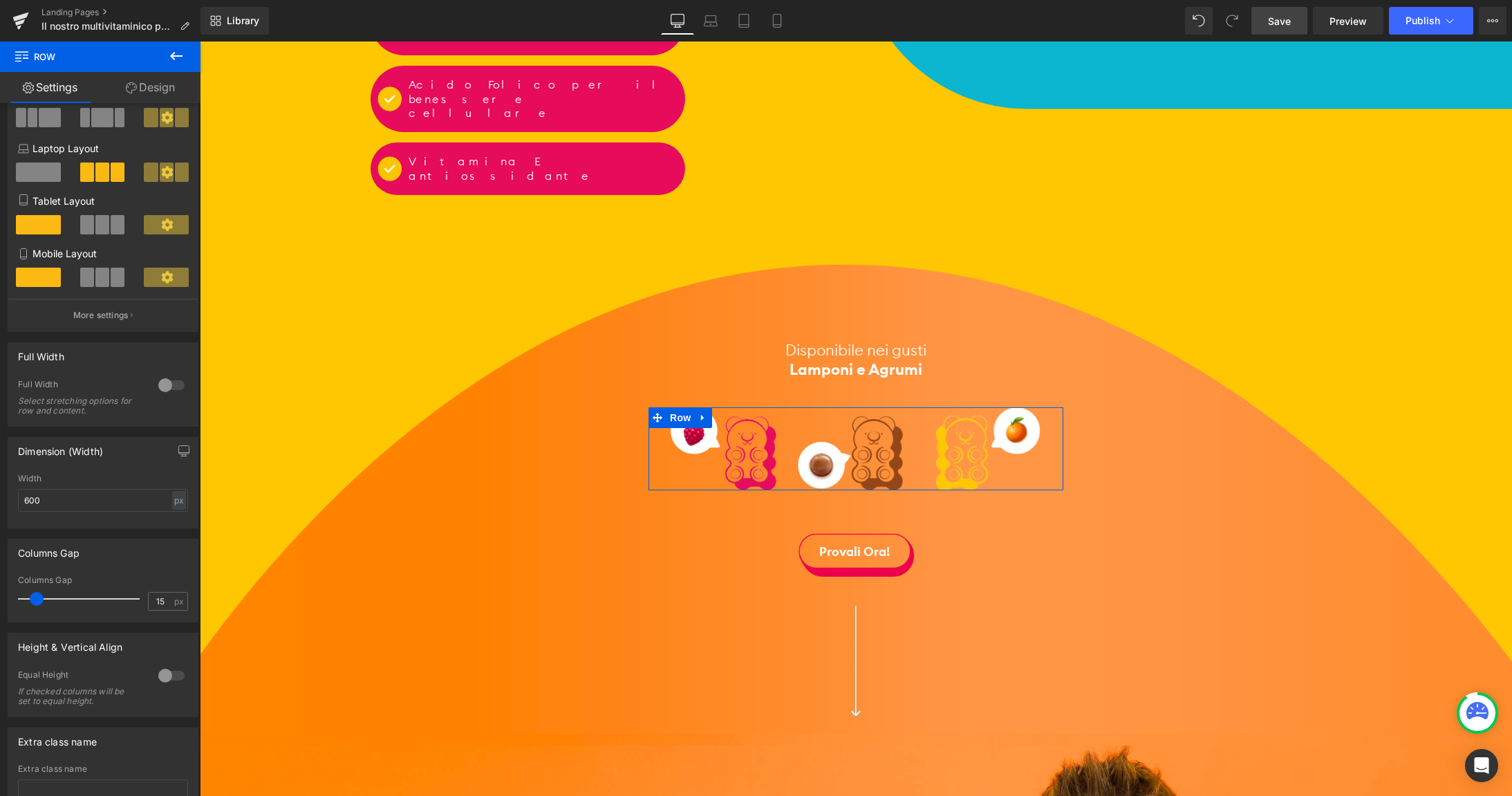
scroll to position [167, 0]
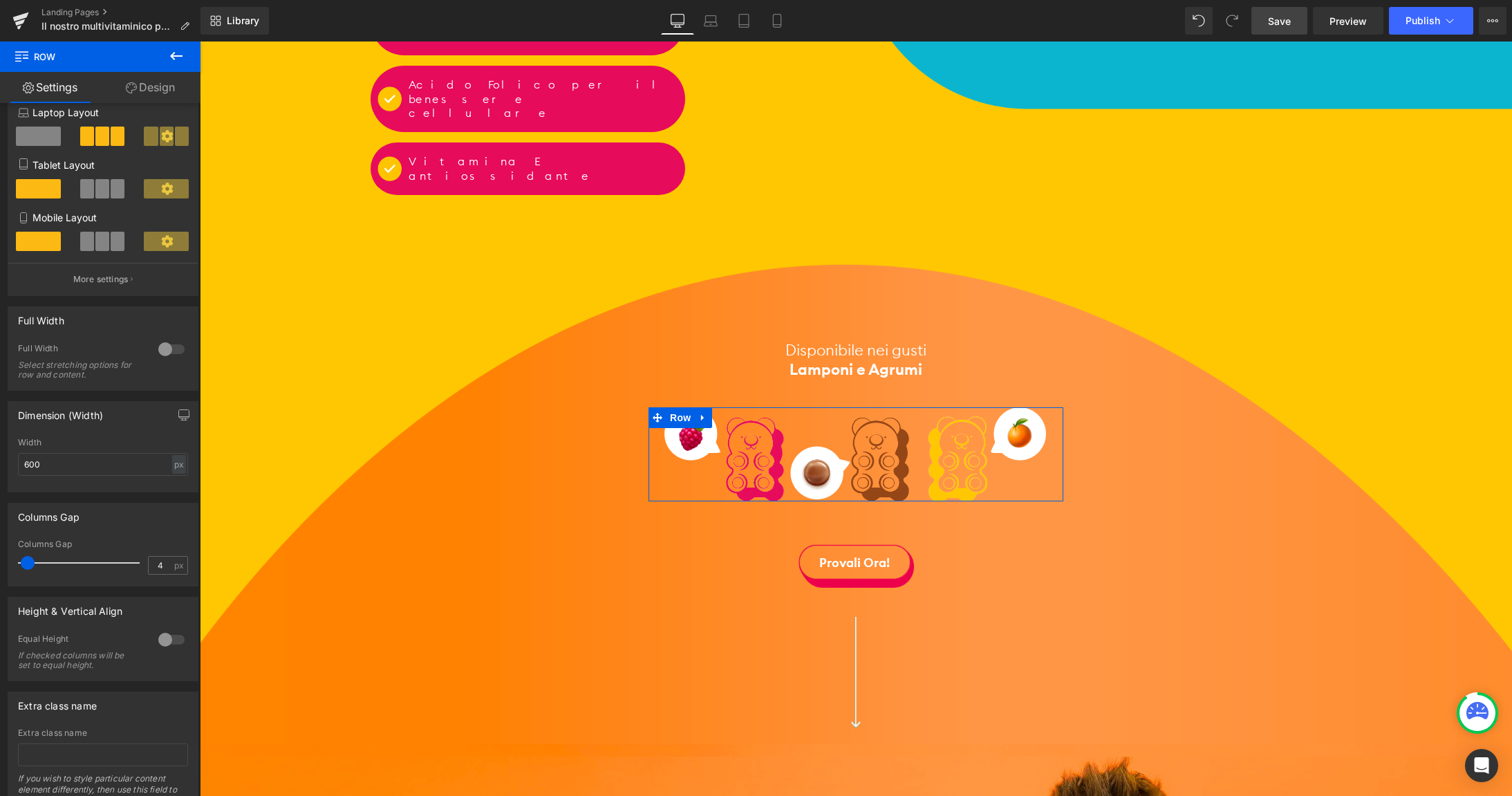
type input "5"
drag, startPoint x: 39, startPoint y: 564, endPoint x: 31, endPoint y: 565, distance: 8.1
click at [31, 565] on span at bounding box center [29, 563] width 14 height 14
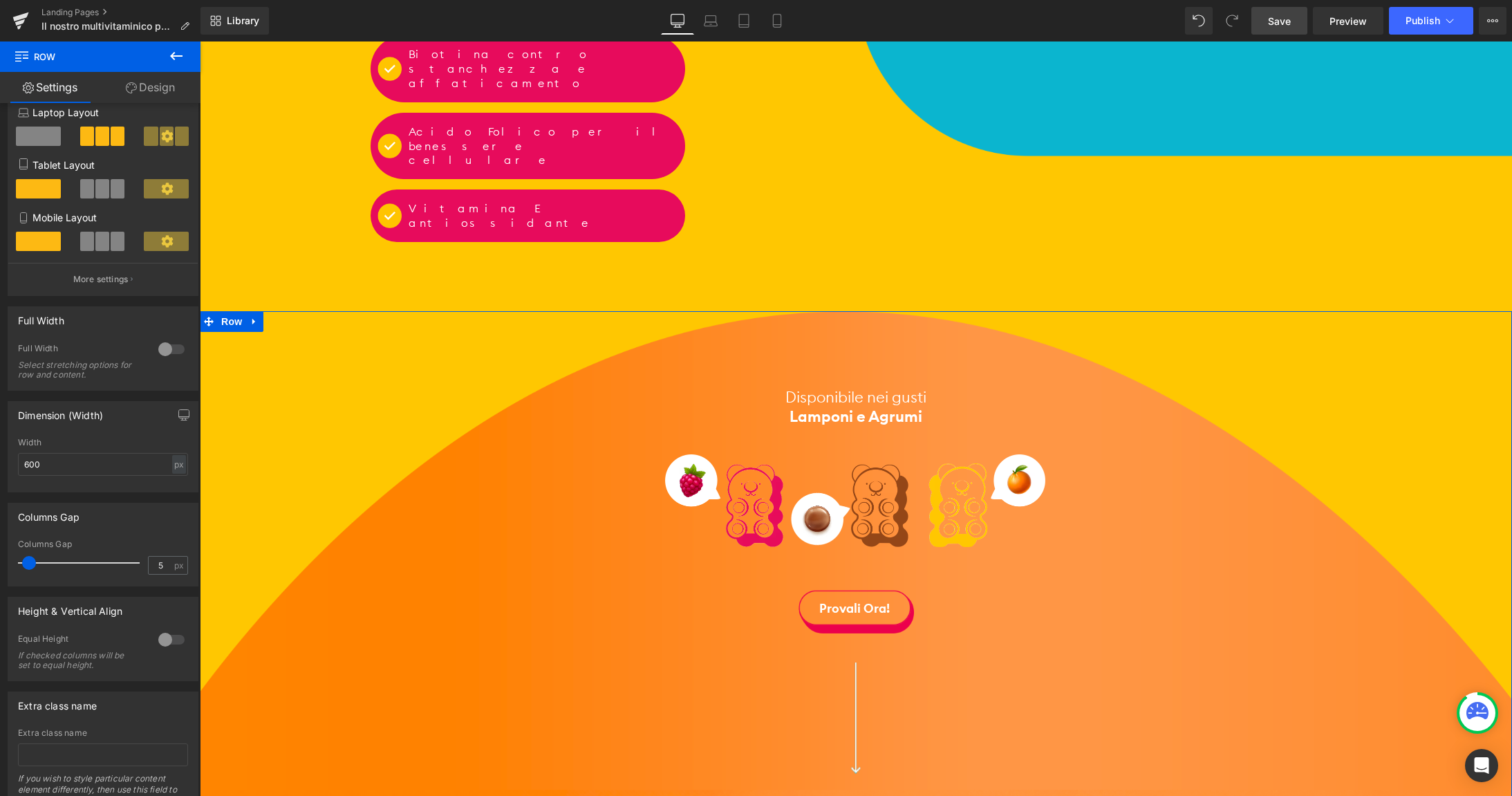
scroll to position [2046, 0]
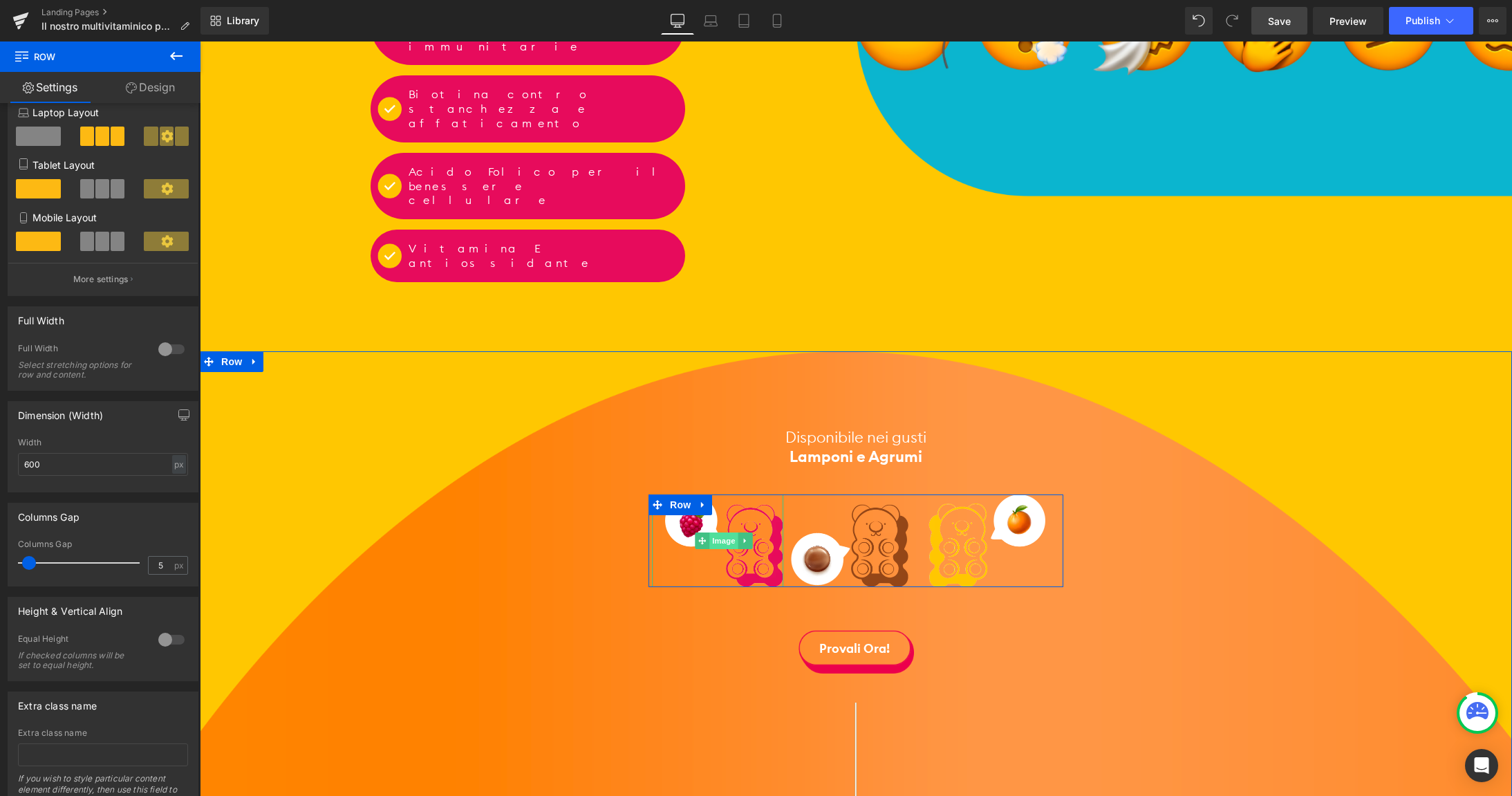
click at [726, 533] on span "Image" at bounding box center [725, 540] width 29 height 16
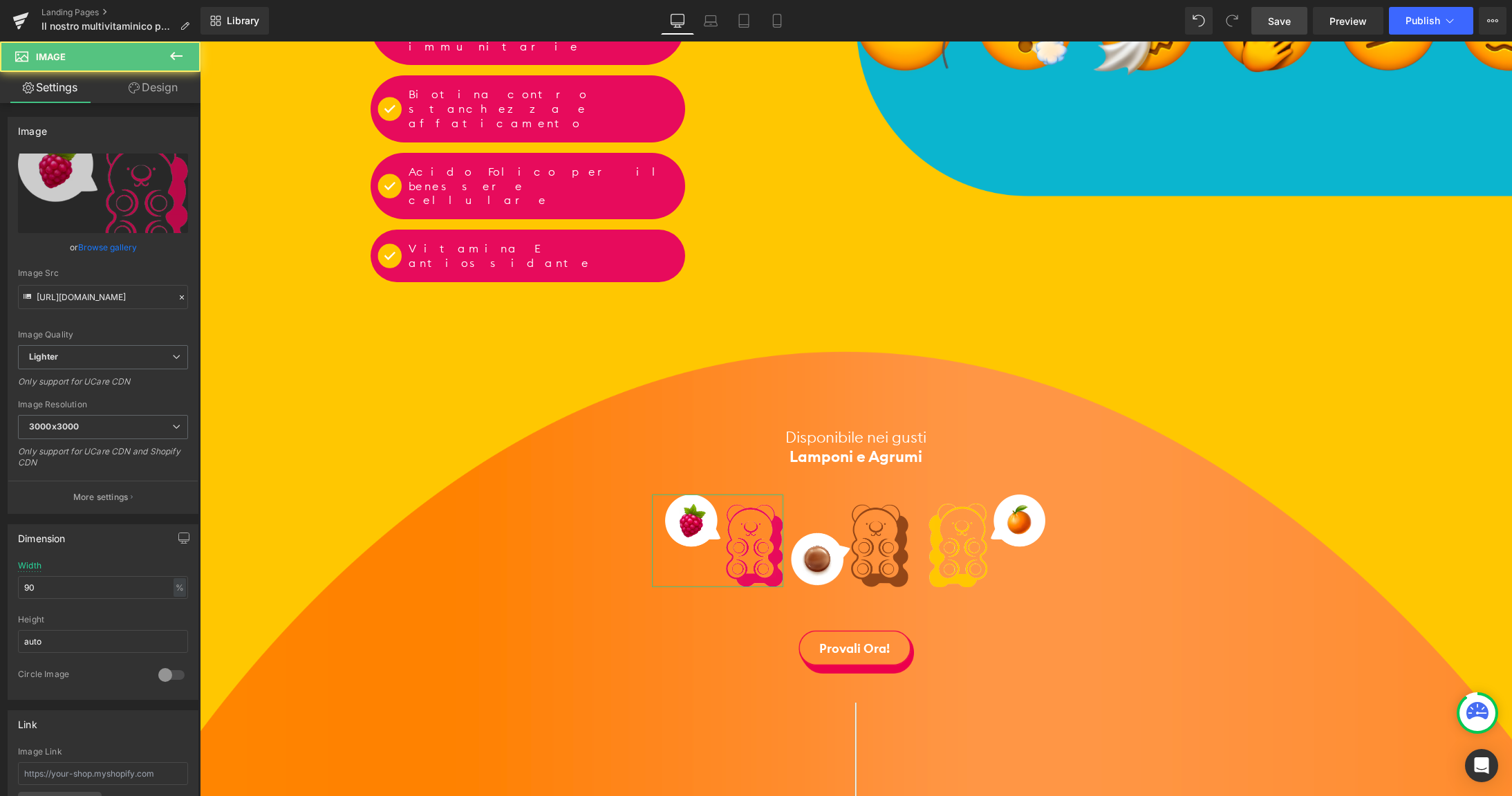
click at [156, 85] on link "Design" at bounding box center [153, 87] width 100 height 31
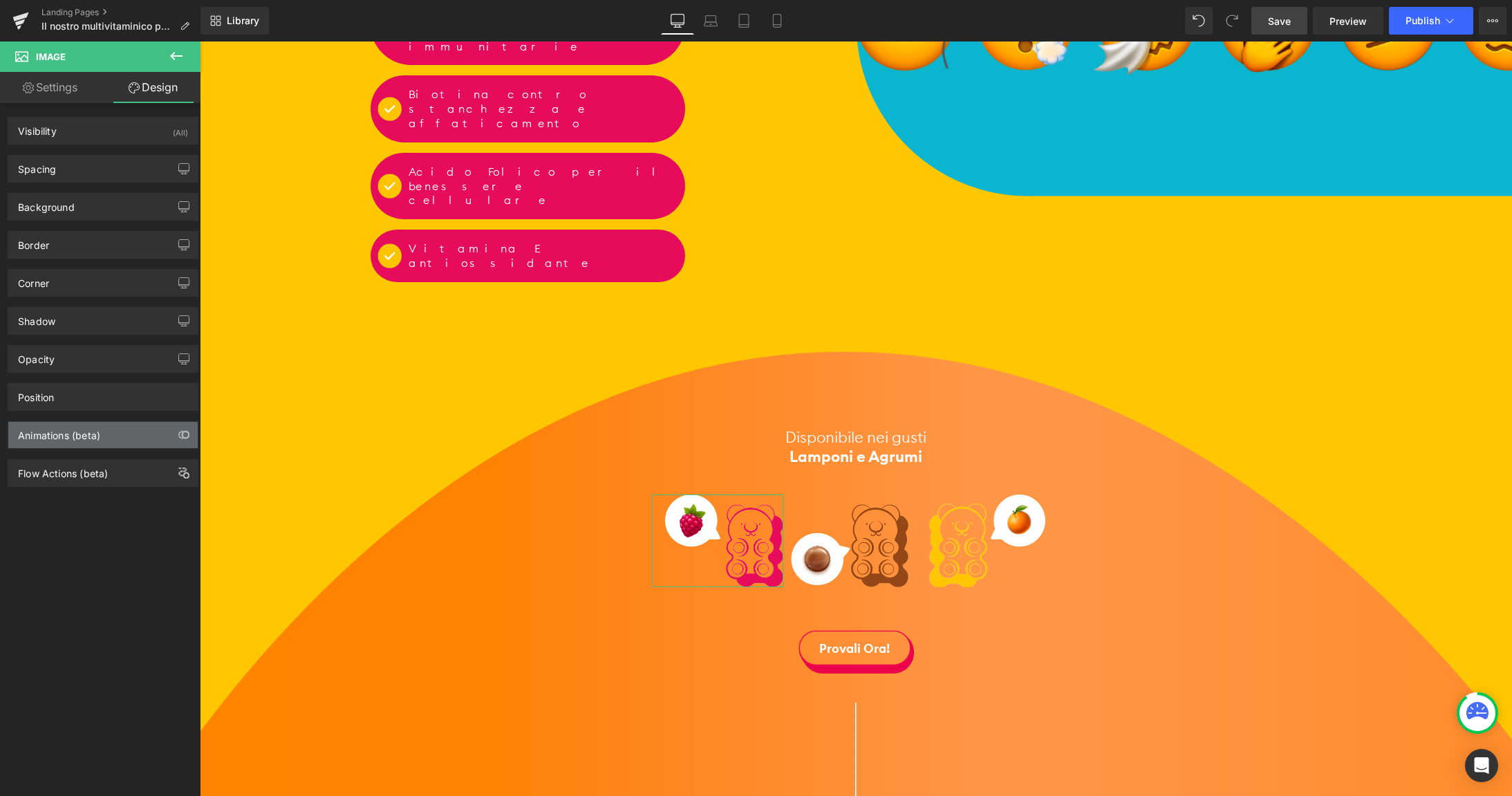
click at [75, 429] on div "Animations (beta)" at bounding box center [59, 432] width 82 height 19
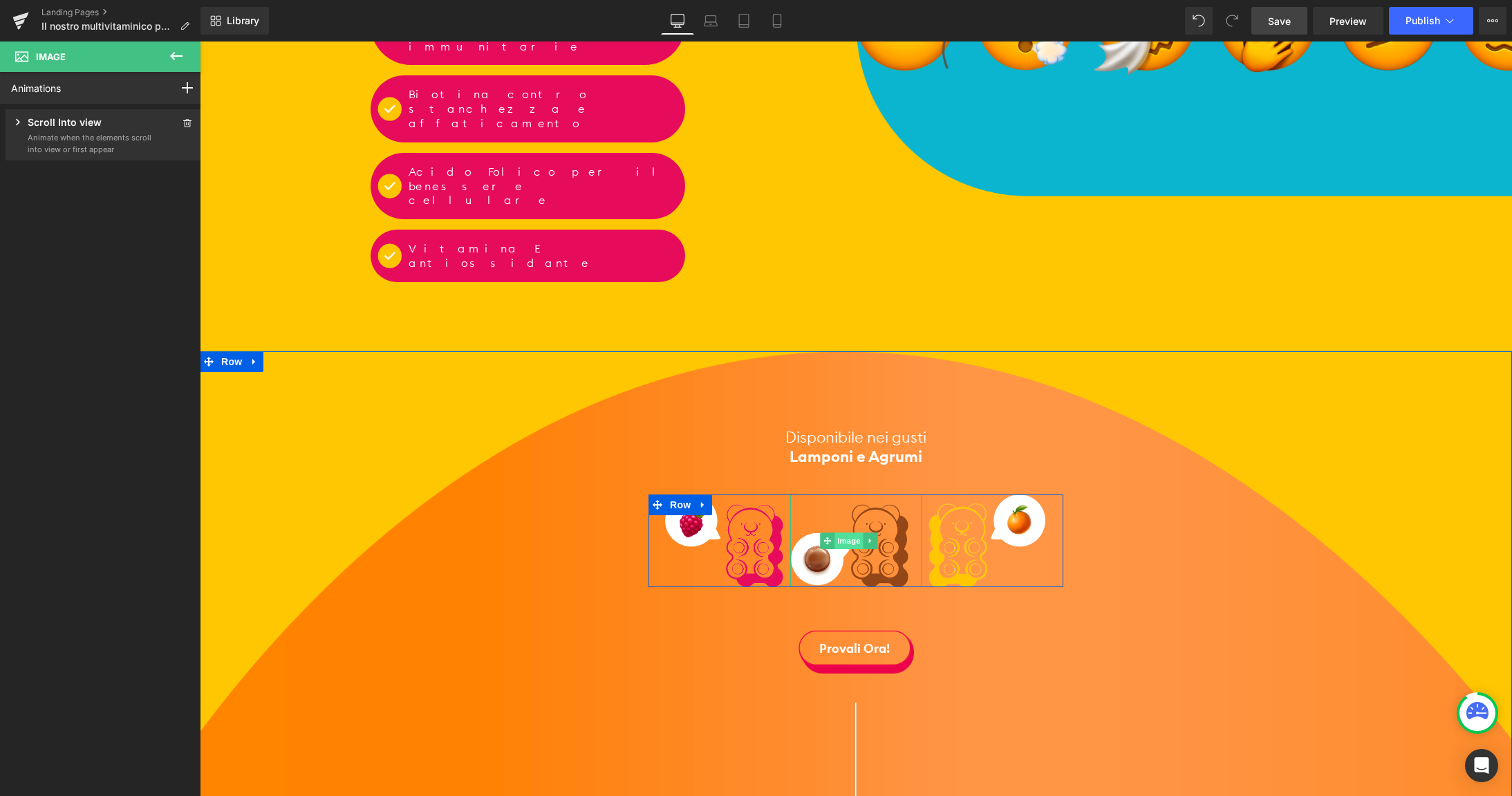
click at [849, 533] on span "Image" at bounding box center [850, 540] width 29 height 16
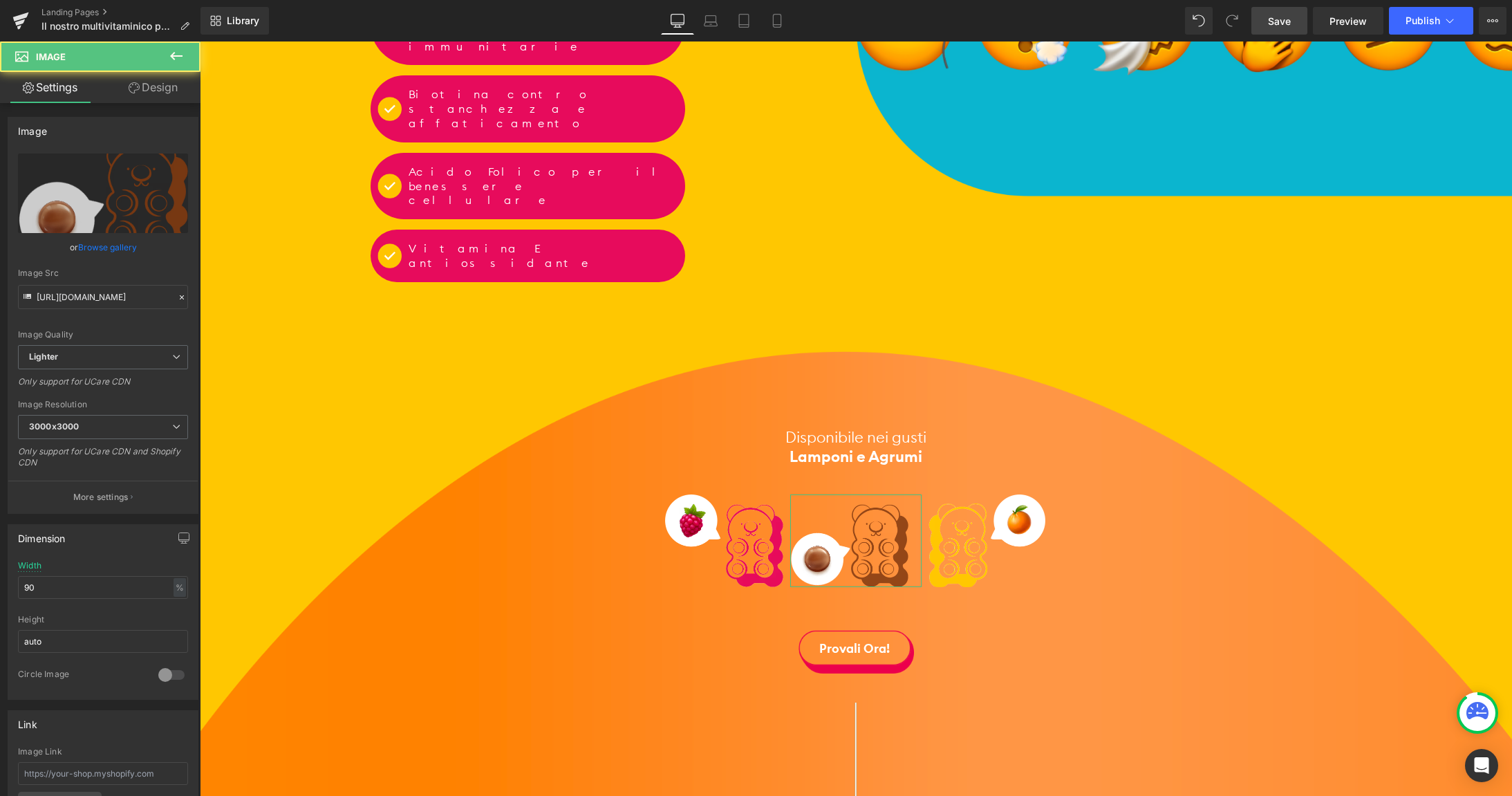
click at [146, 91] on link "Design" at bounding box center [153, 87] width 100 height 31
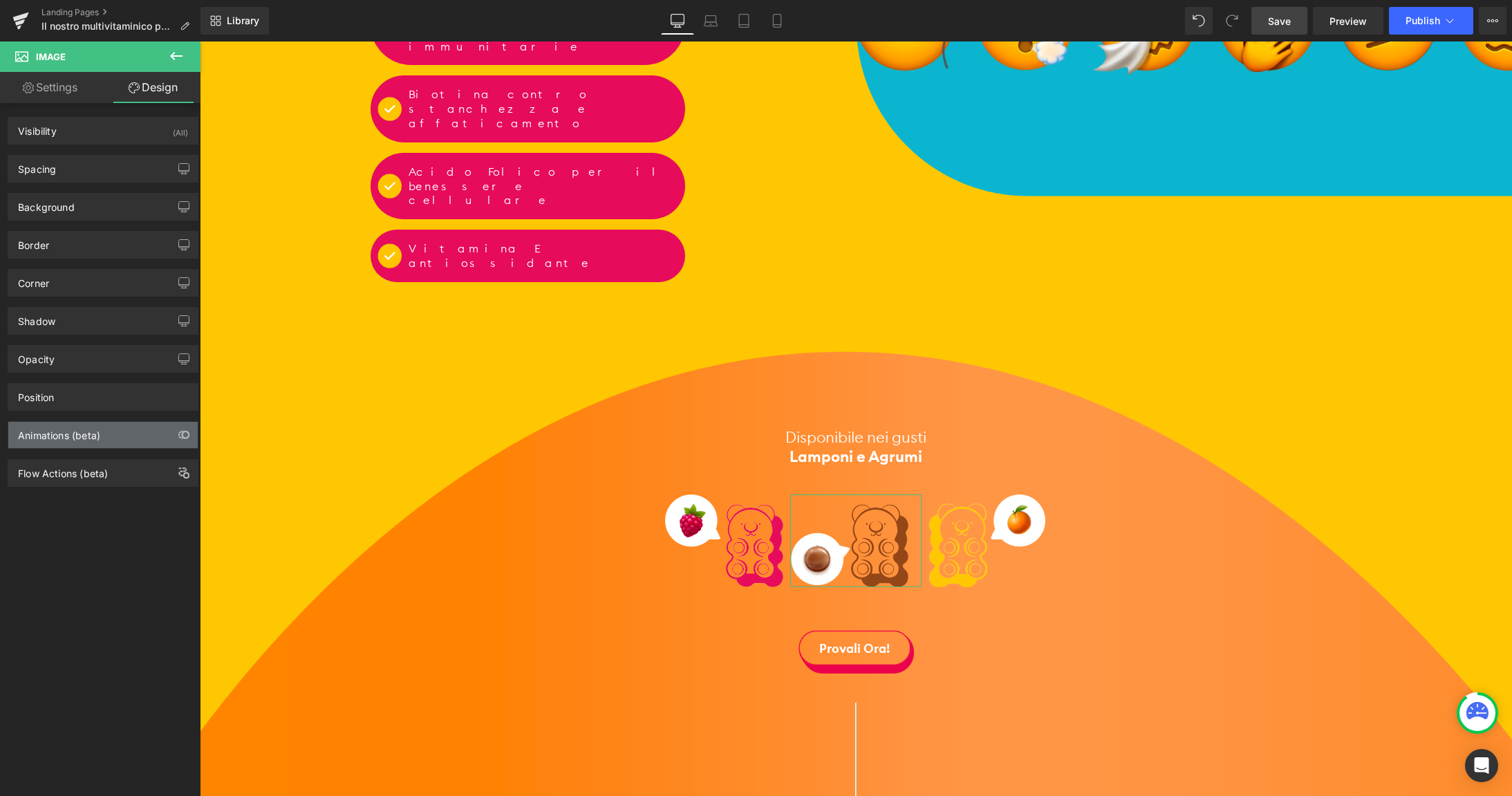
click at [65, 434] on div "Animations (beta)" at bounding box center [59, 432] width 82 height 19
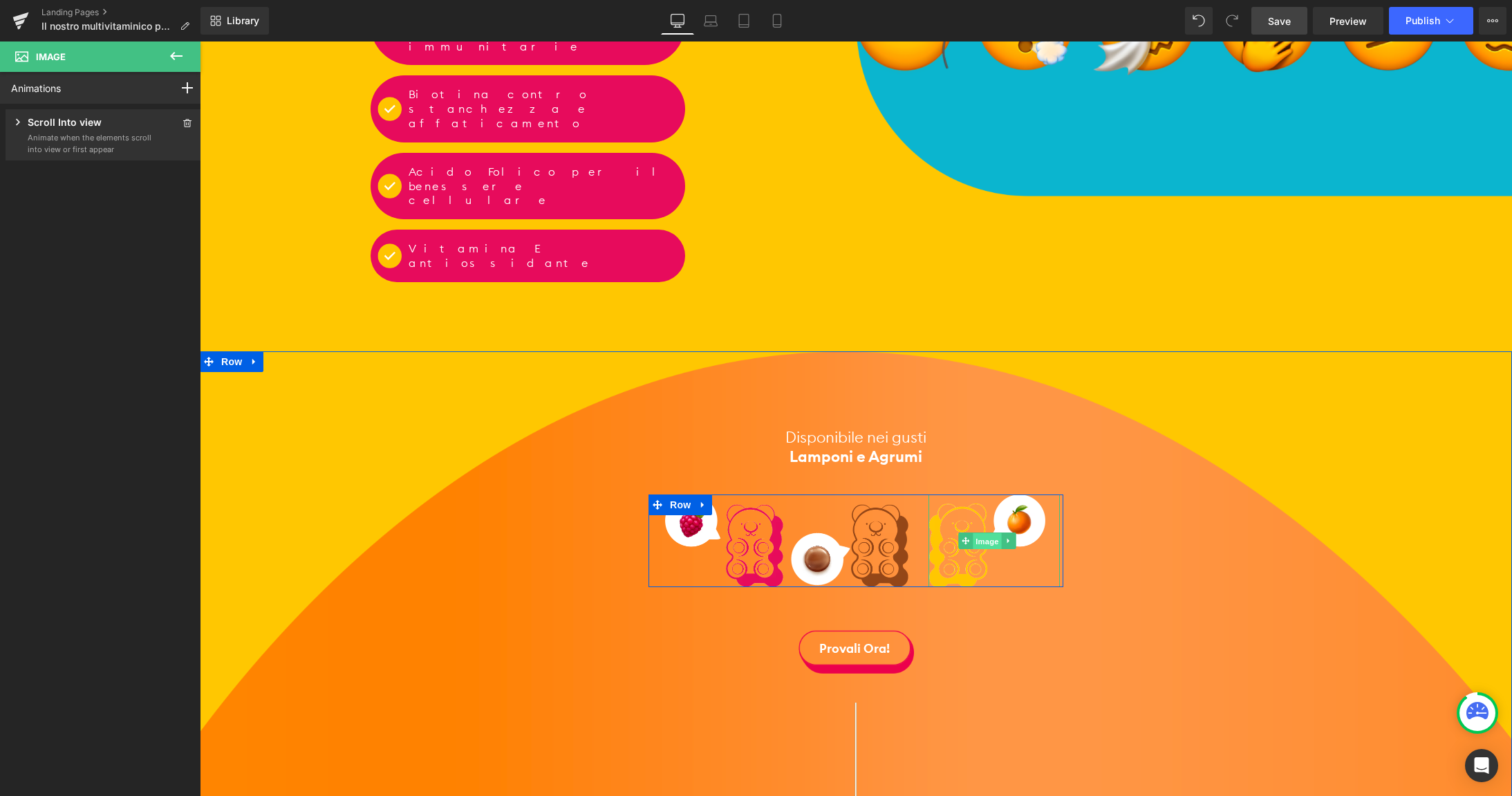
click at [984, 534] on span "Image" at bounding box center [988, 541] width 29 height 16
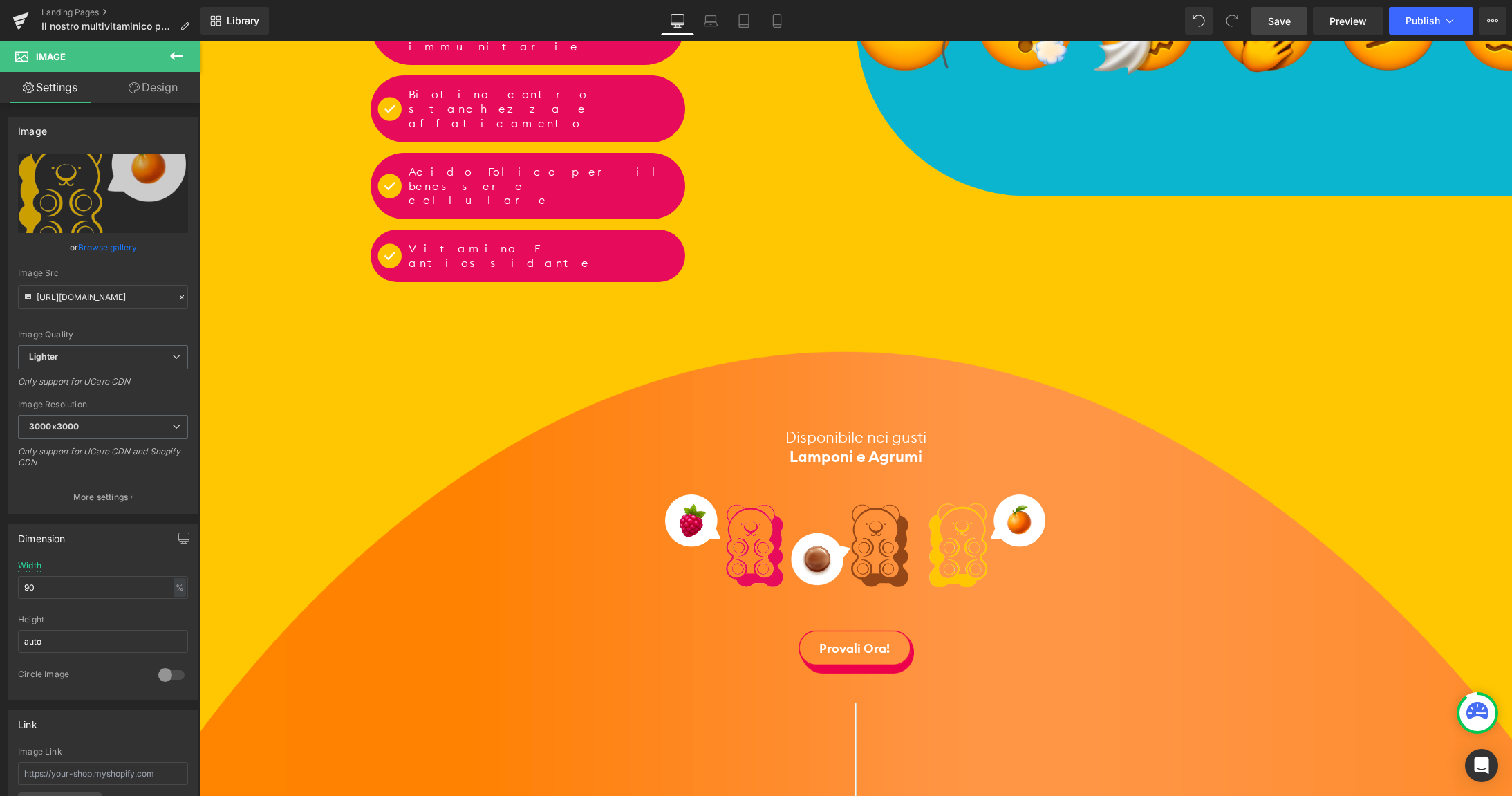
click at [1276, 19] on span "Save" at bounding box center [1279, 21] width 22 height 15
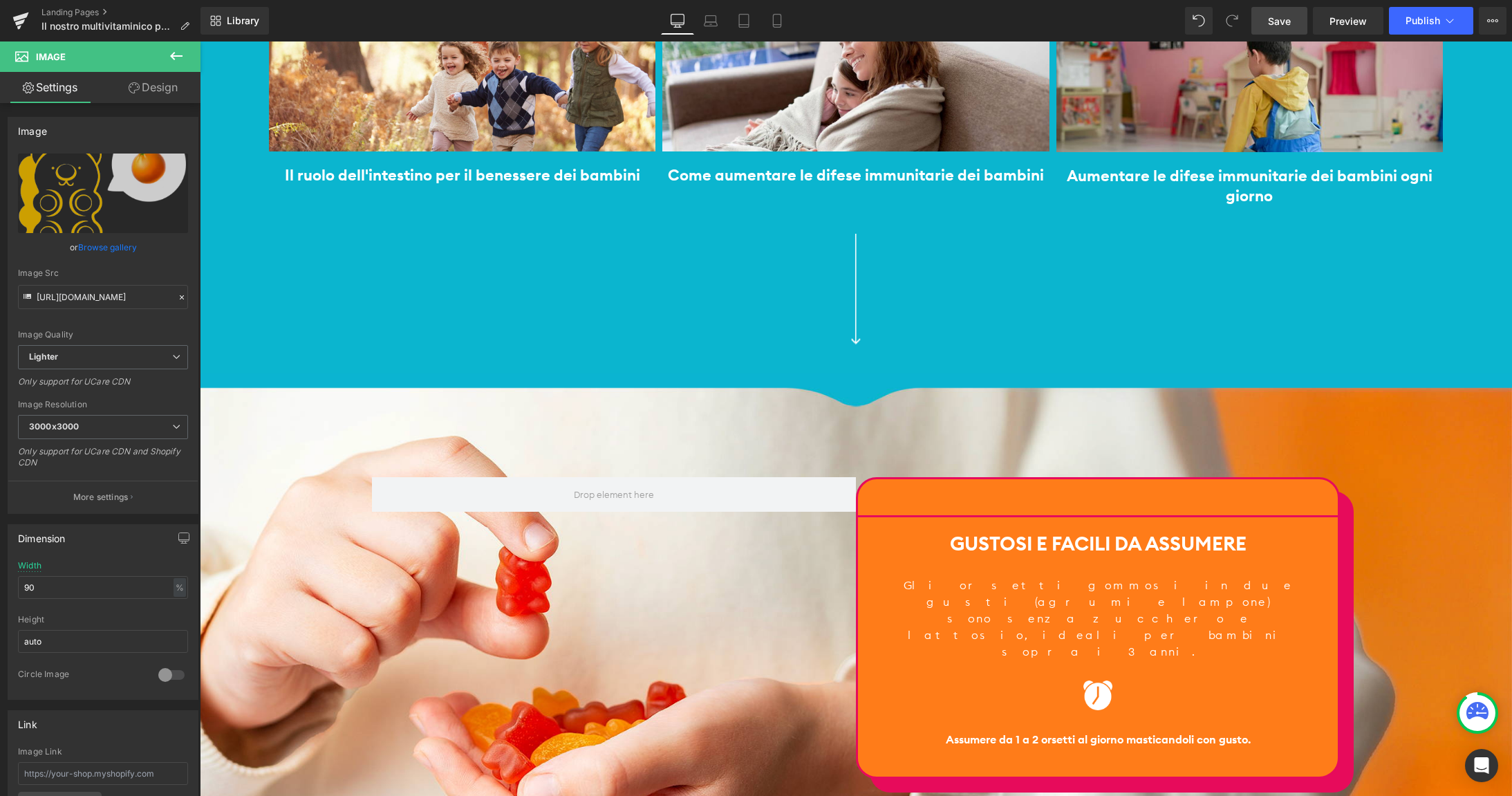
scroll to position [3776, 0]
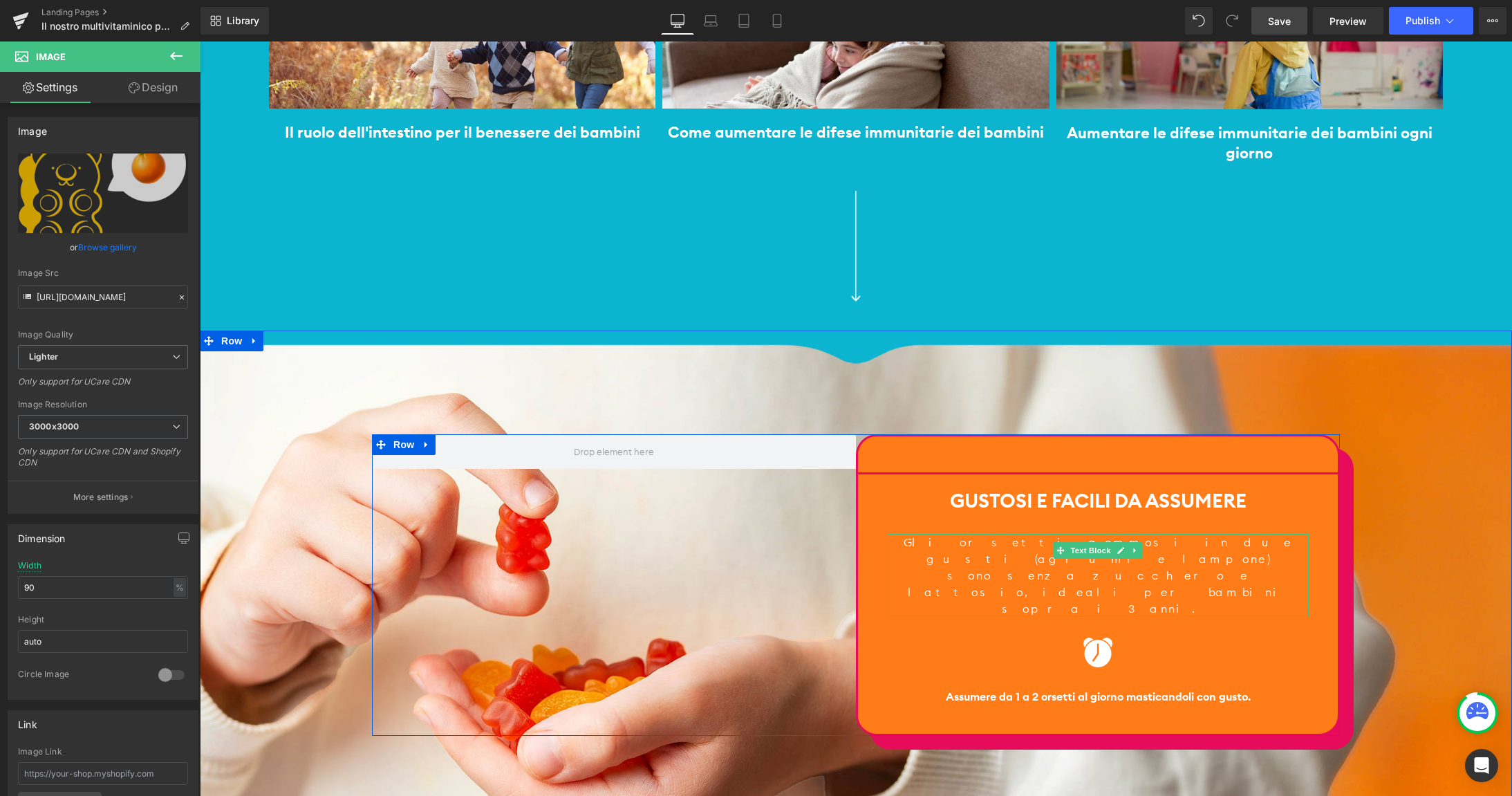
click at [1003, 534] on div "Gli orsetti gommosi in due gusti (agrumi e lampone) sono senza zucchero e latto…" at bounding box center [1098, 575] width 422 height 83
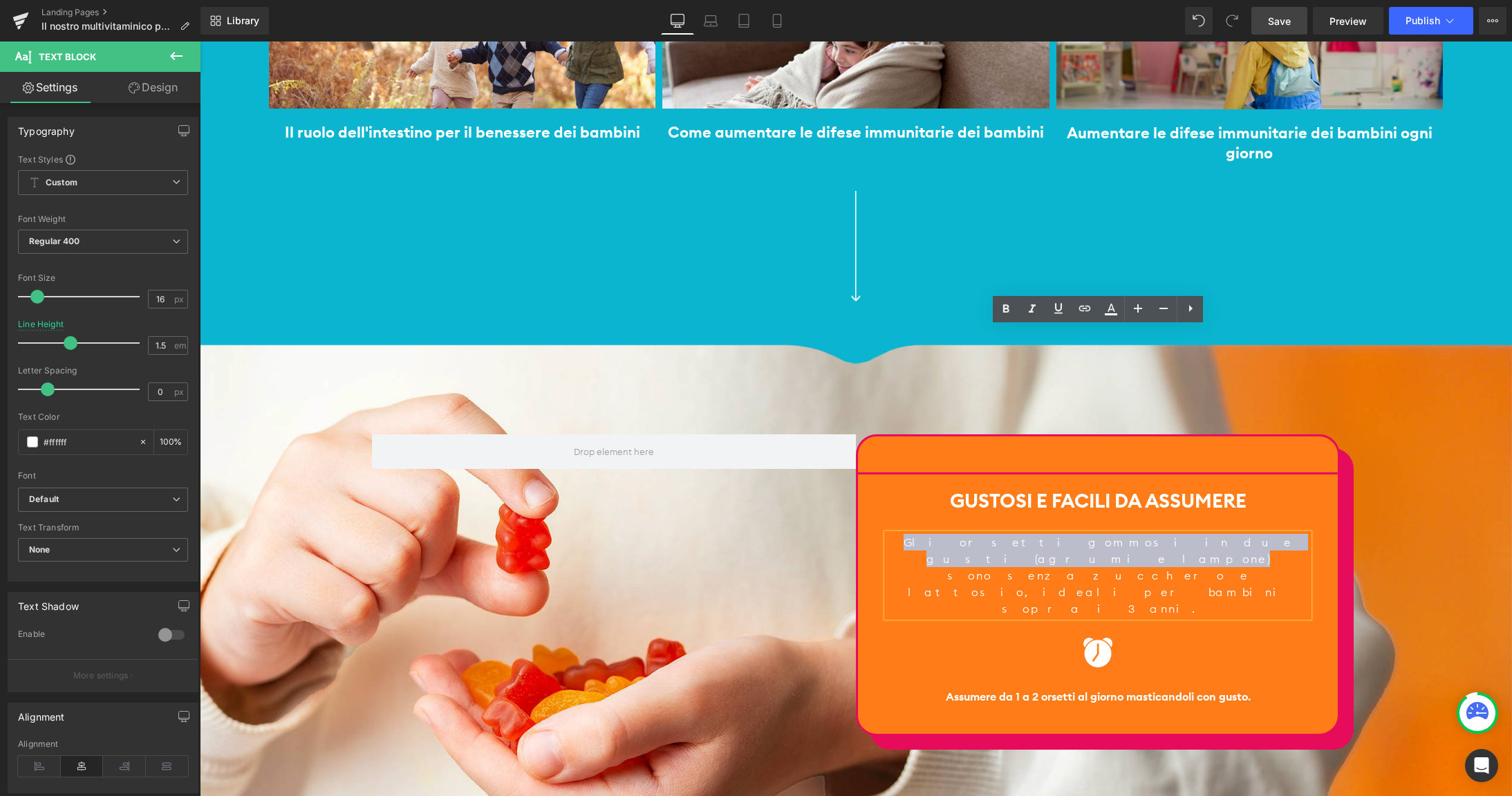
drag, startPoint x: 909, startPoint y: 338, endPoint x: 1171, endPoint y: 337, distance: 262.0
click at [1171, 534] on div "Gli orsetti gommosi in due gusti (agrumi e lampone) sono senza zucchero e latto…" at bounding box center [1098, 575] width 422 height 83
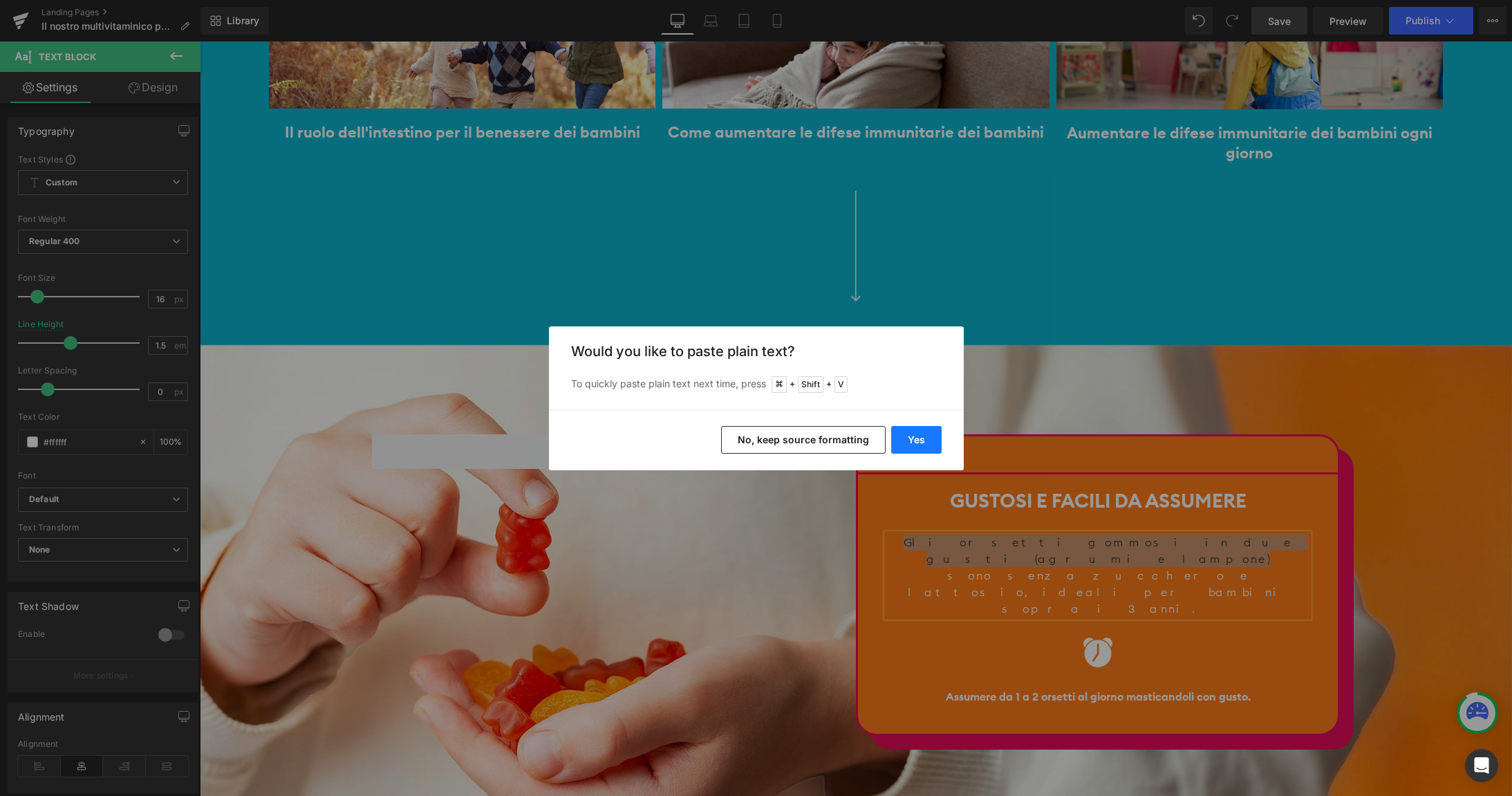
click at [924, 437] on button "Yes" at bounding box center [917, 439] width 50 height 28
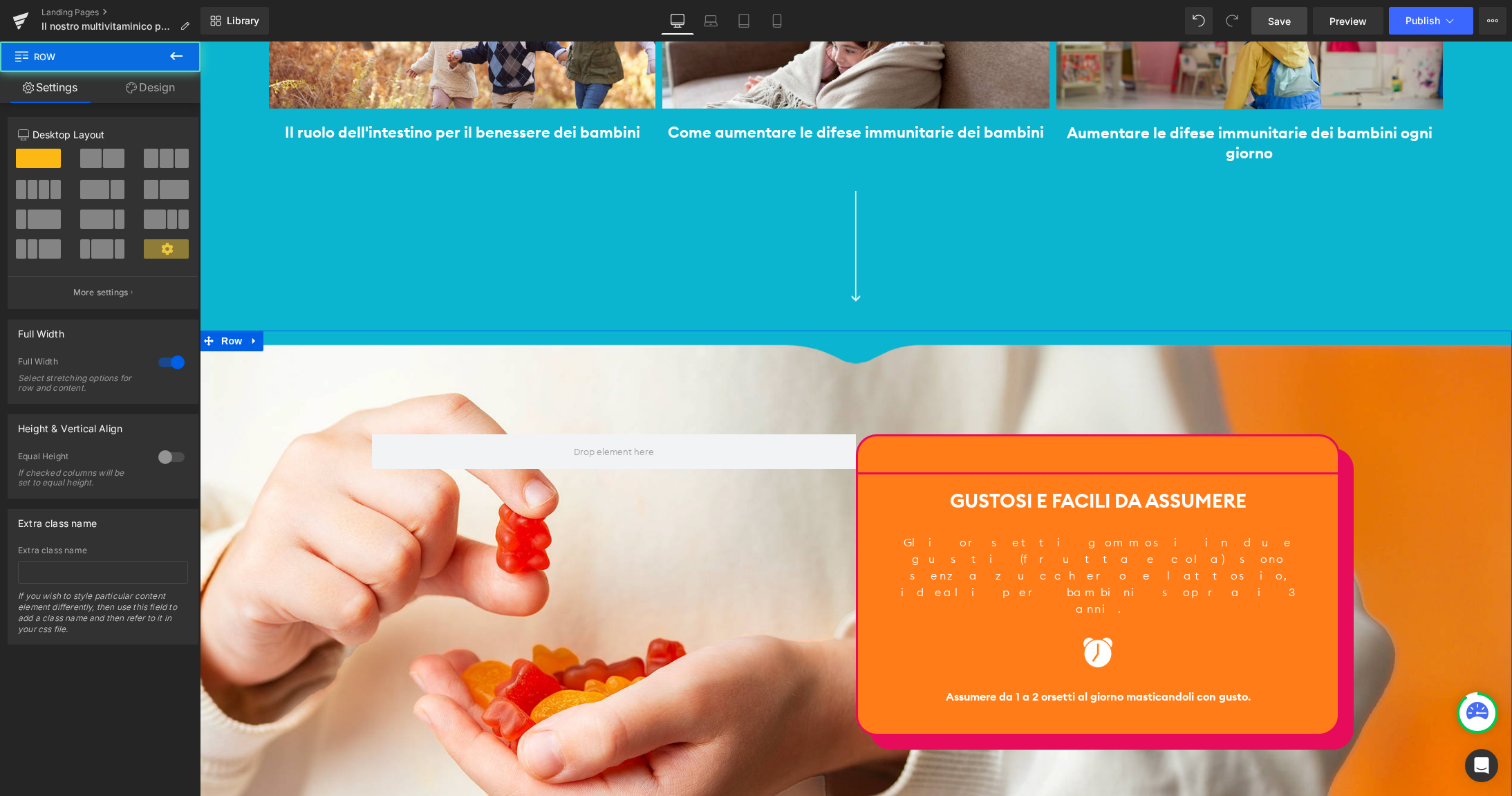
click at [1419, 434] on div "Separator Gustosi e facili da assumere Heading Gli orsetti gommosi in due gusti…" at bounding box center [856, 584] width 1312 height 301
drag, startPoint x: 1275, startPoint y: 22, endPoint x: 889, endPoint y: 117, distance: 397.5
click at [1275, 22] on span "Save" at bounding box center [1279, 21] width 22 height 15
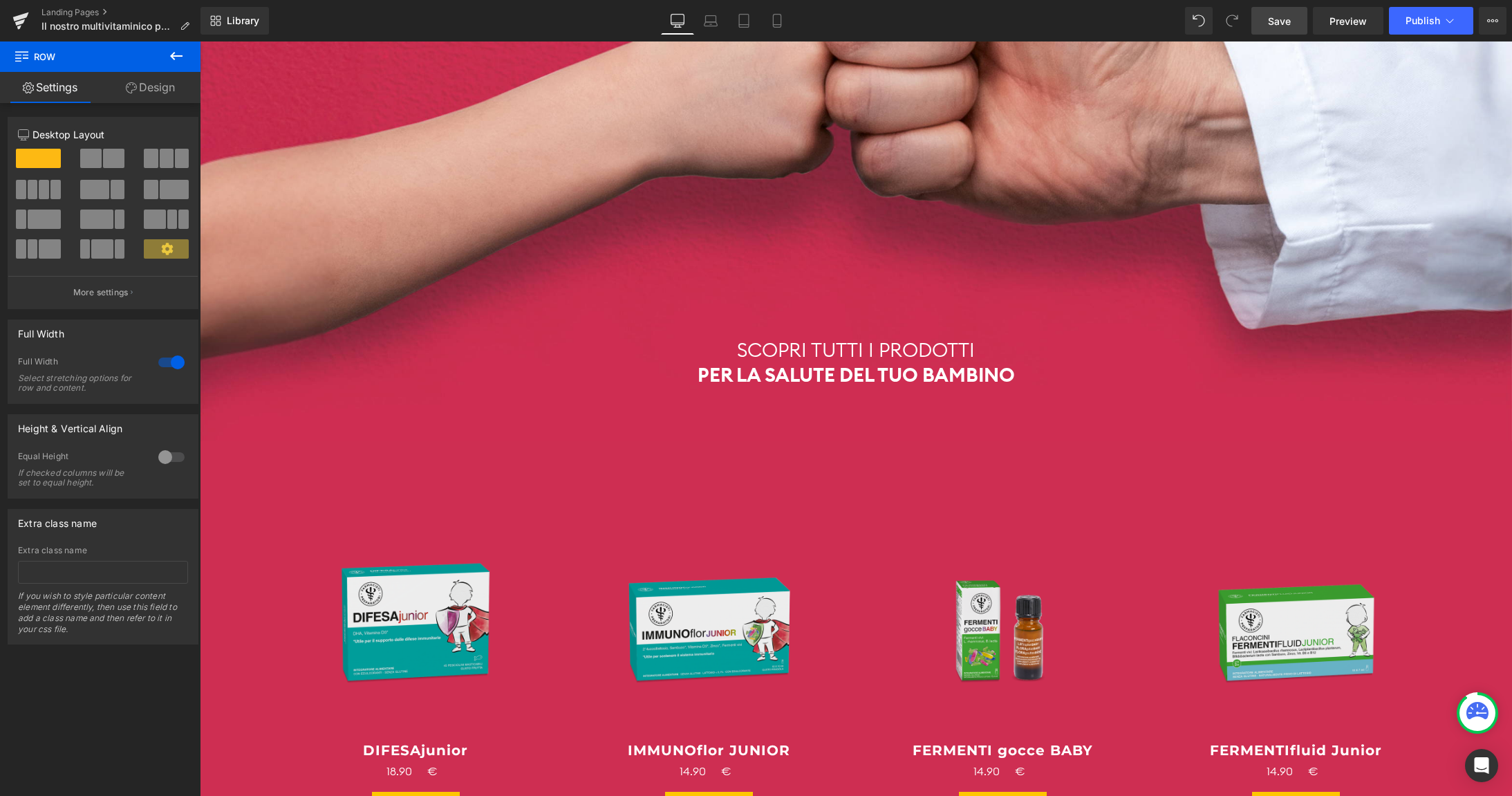
scroll to position [5228, 0]
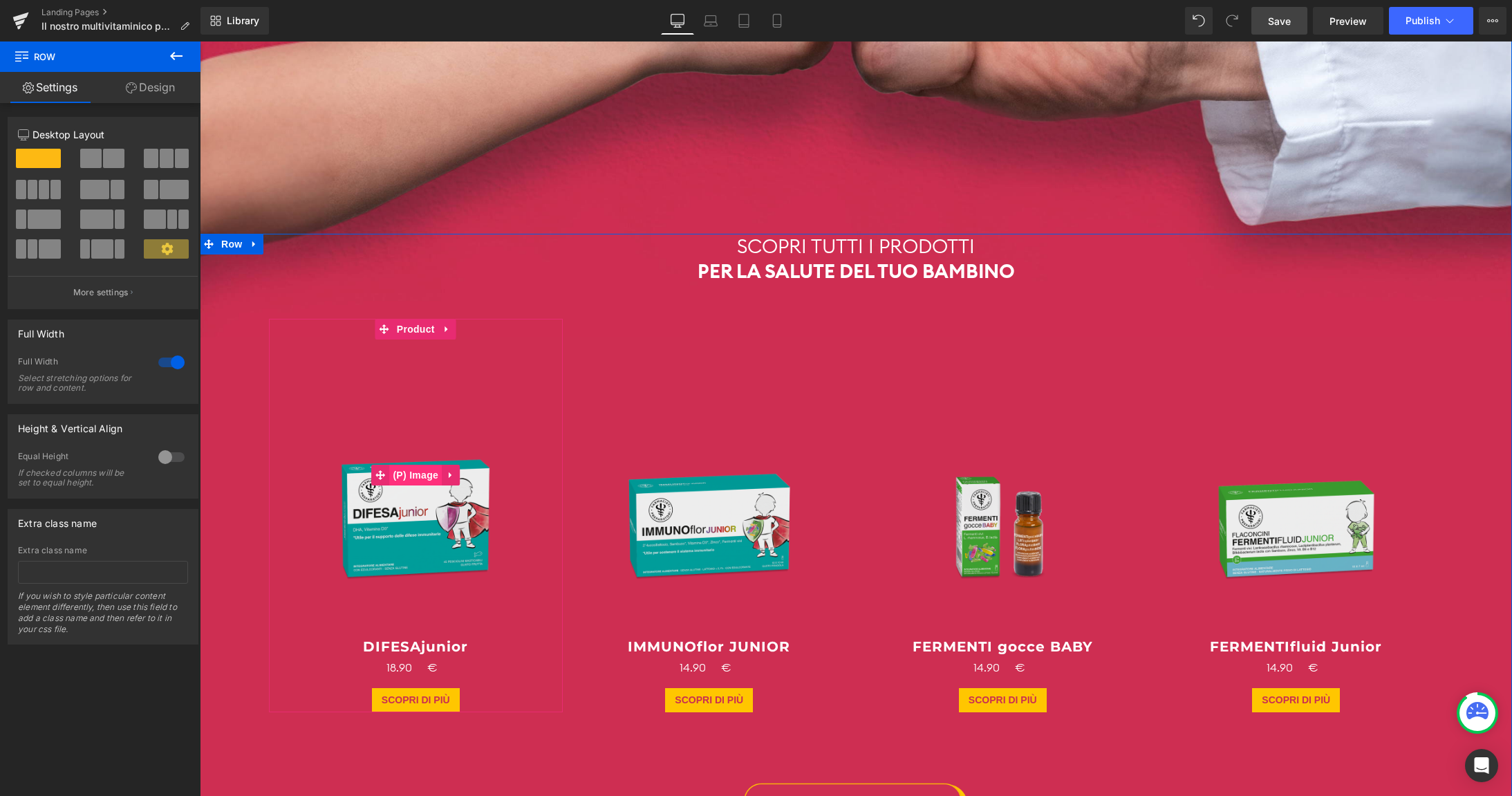
click at [419, 464] on span "(P) Image" at bounding box center [415, 475] width 53 height 21
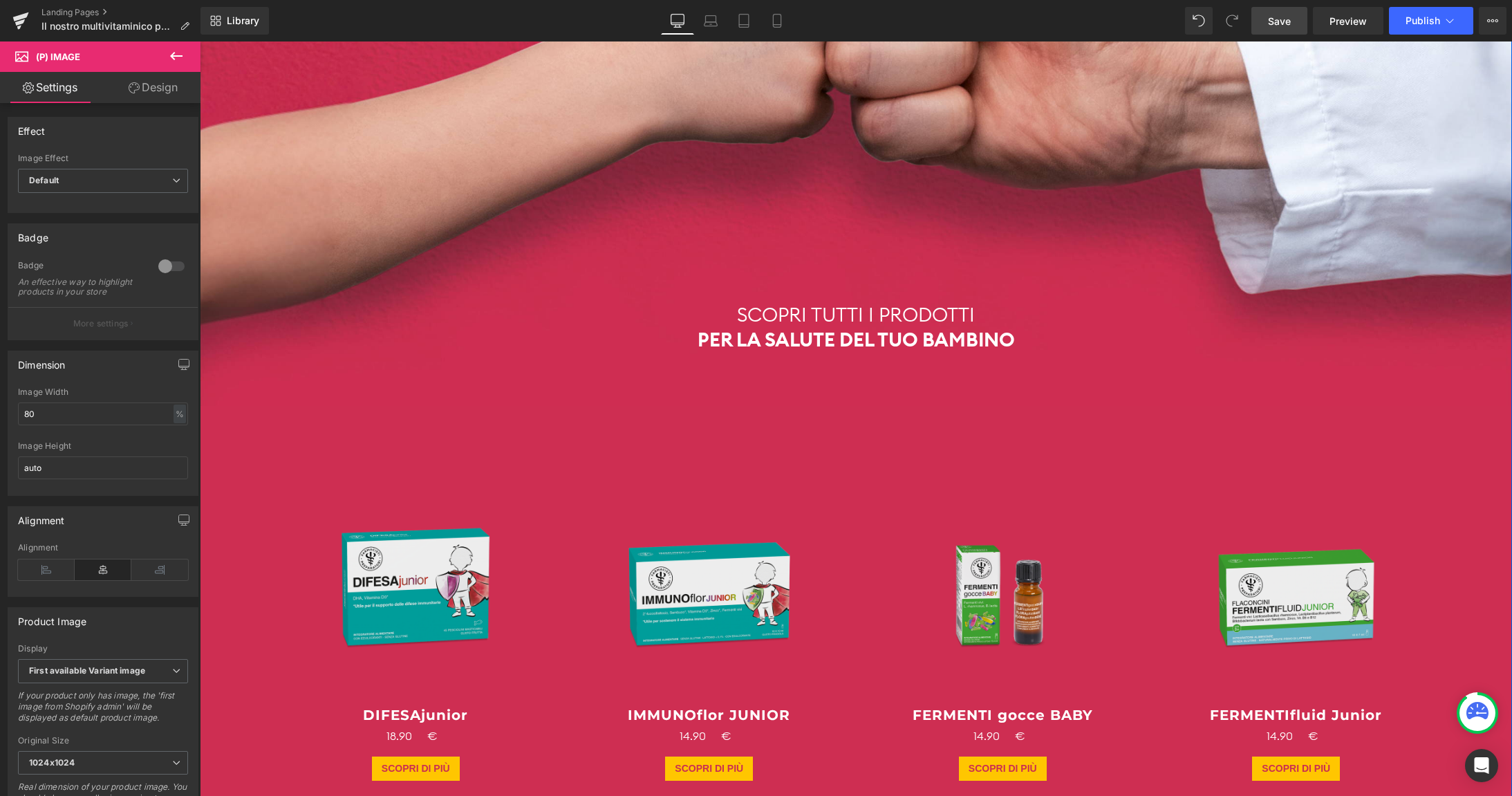
scroll to position [5100, 0]
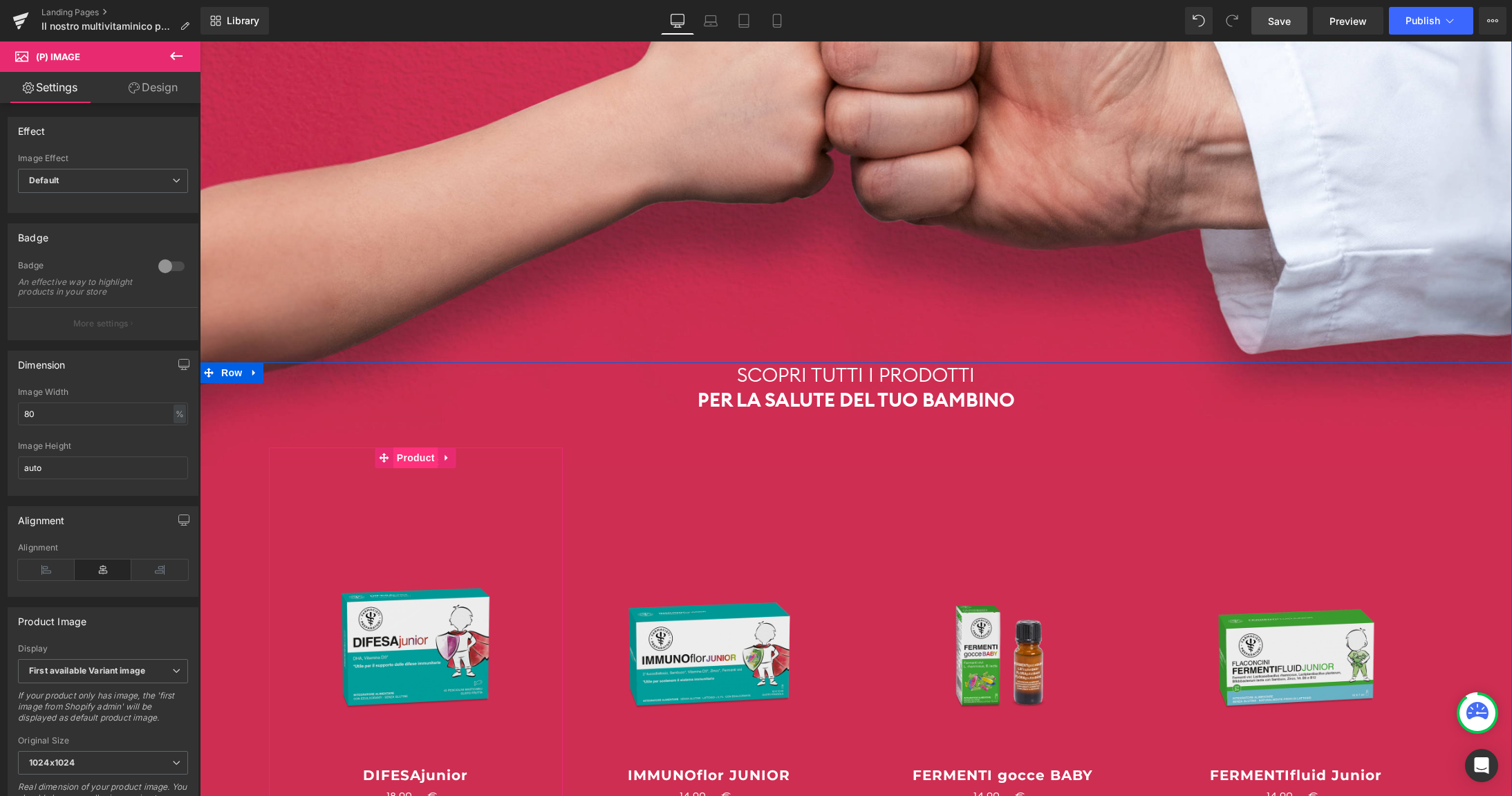
click at [411, 447] on span "Product" at bounding box center [416, 458] width 45 height 21
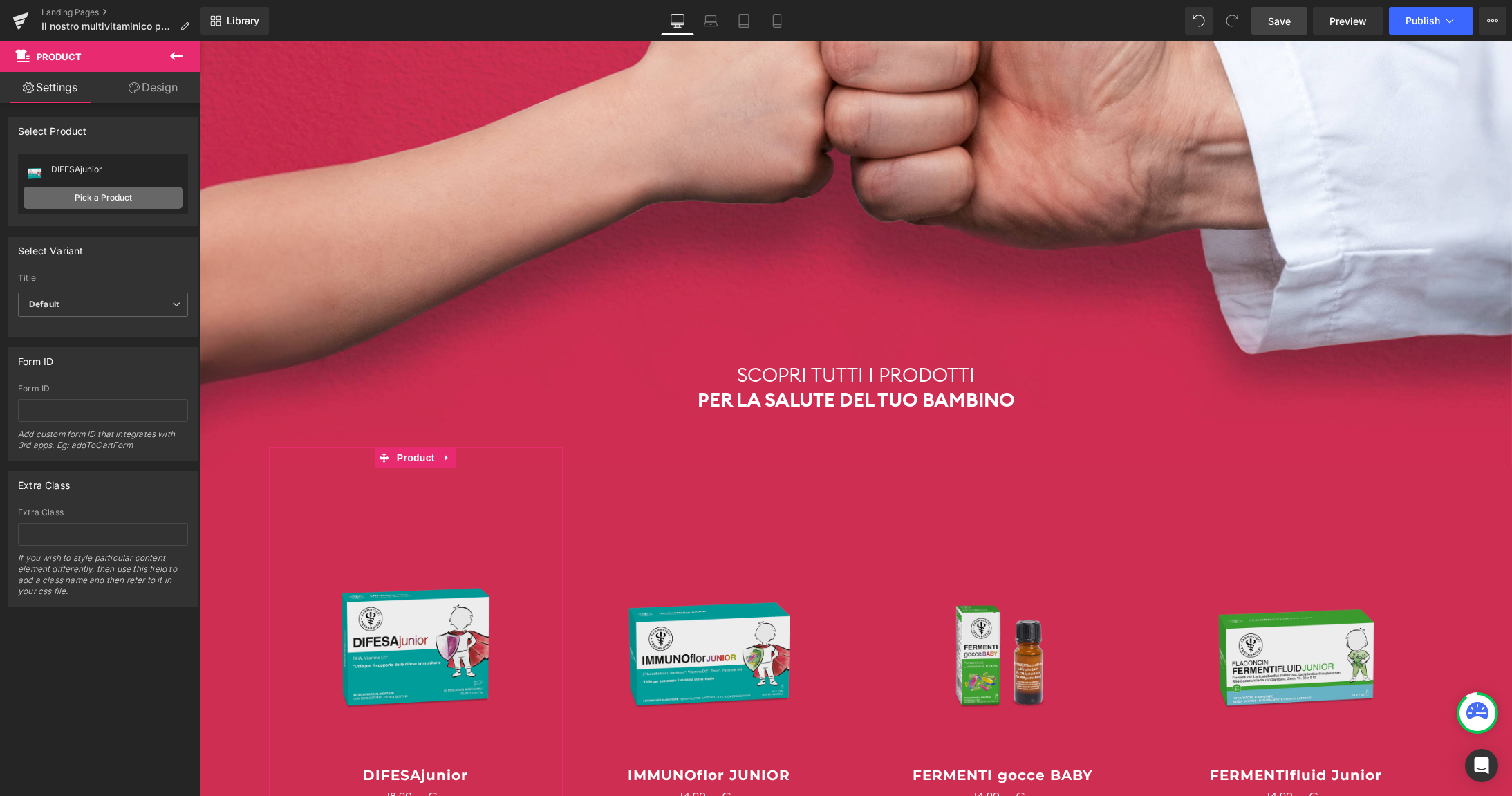
click at [113, 200] on link "Pick a Product" at bounding box center [103, 198] width 159 height 22
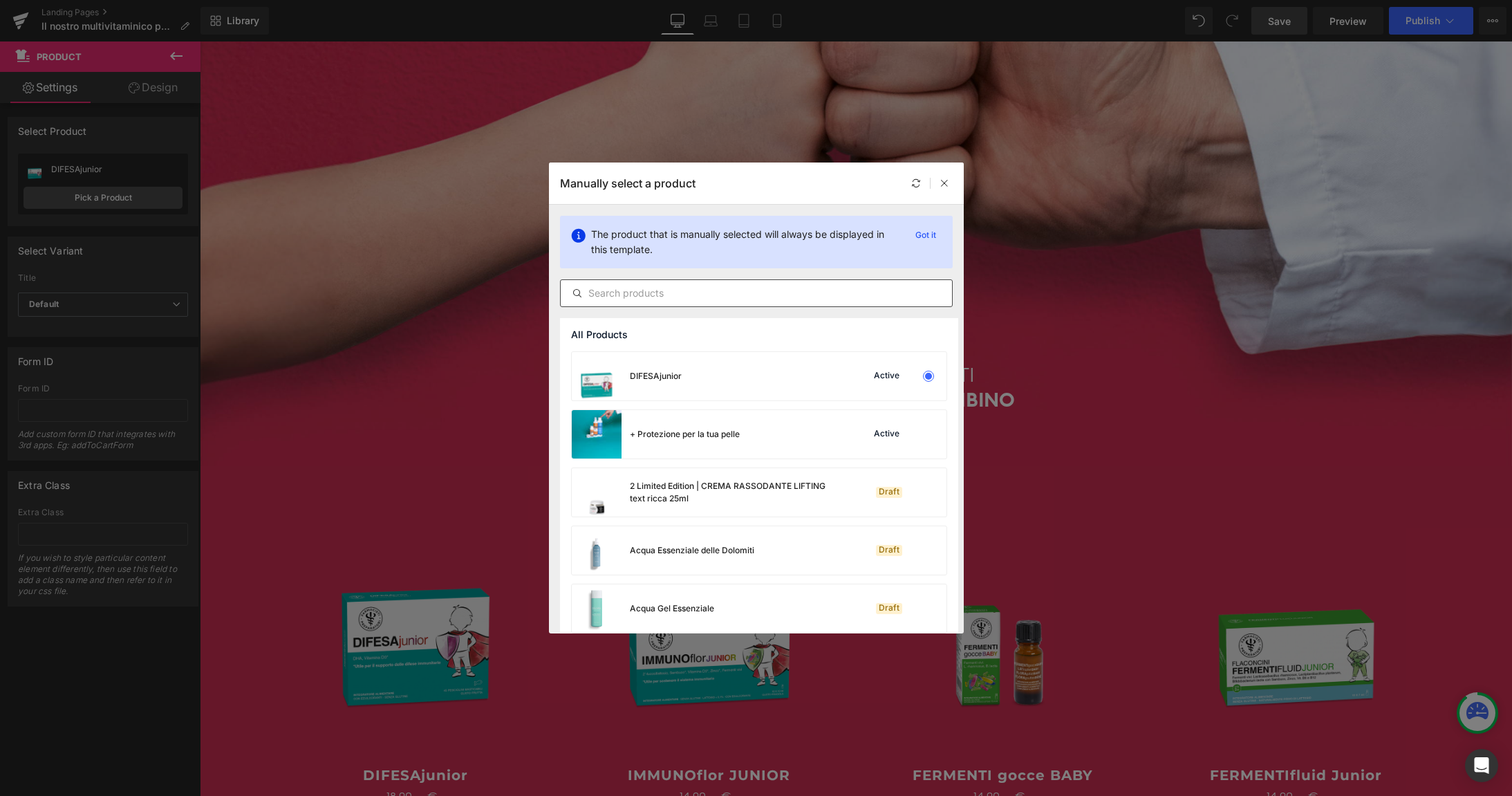
click at [635, 291] on input "text" at bounding box center [756, 293] width 391 height 16
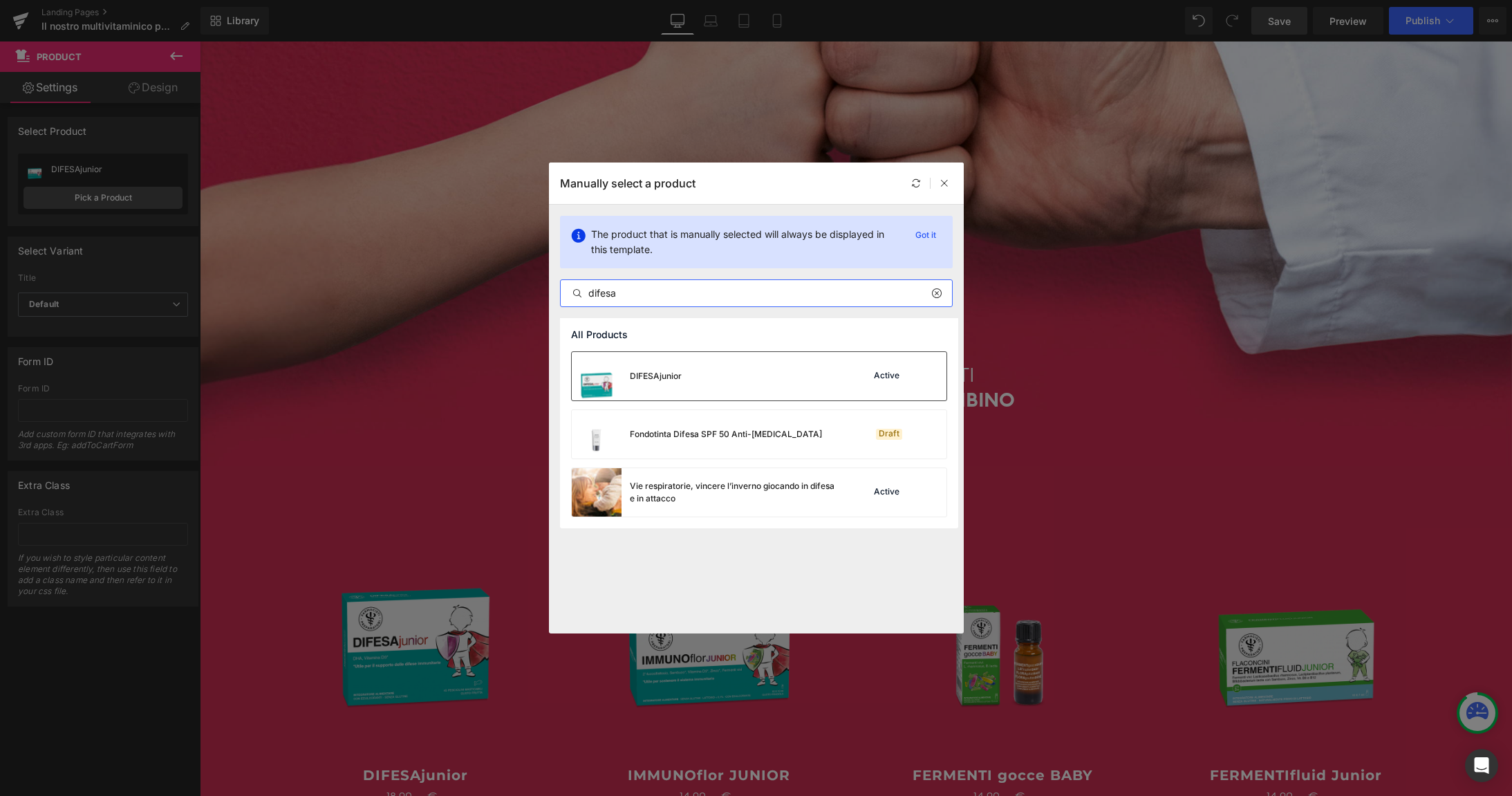
type input "difesa"
click at [728, 374] on div "DIFESAjunior Active" at bounding box center [759, 376] width 375 height 48
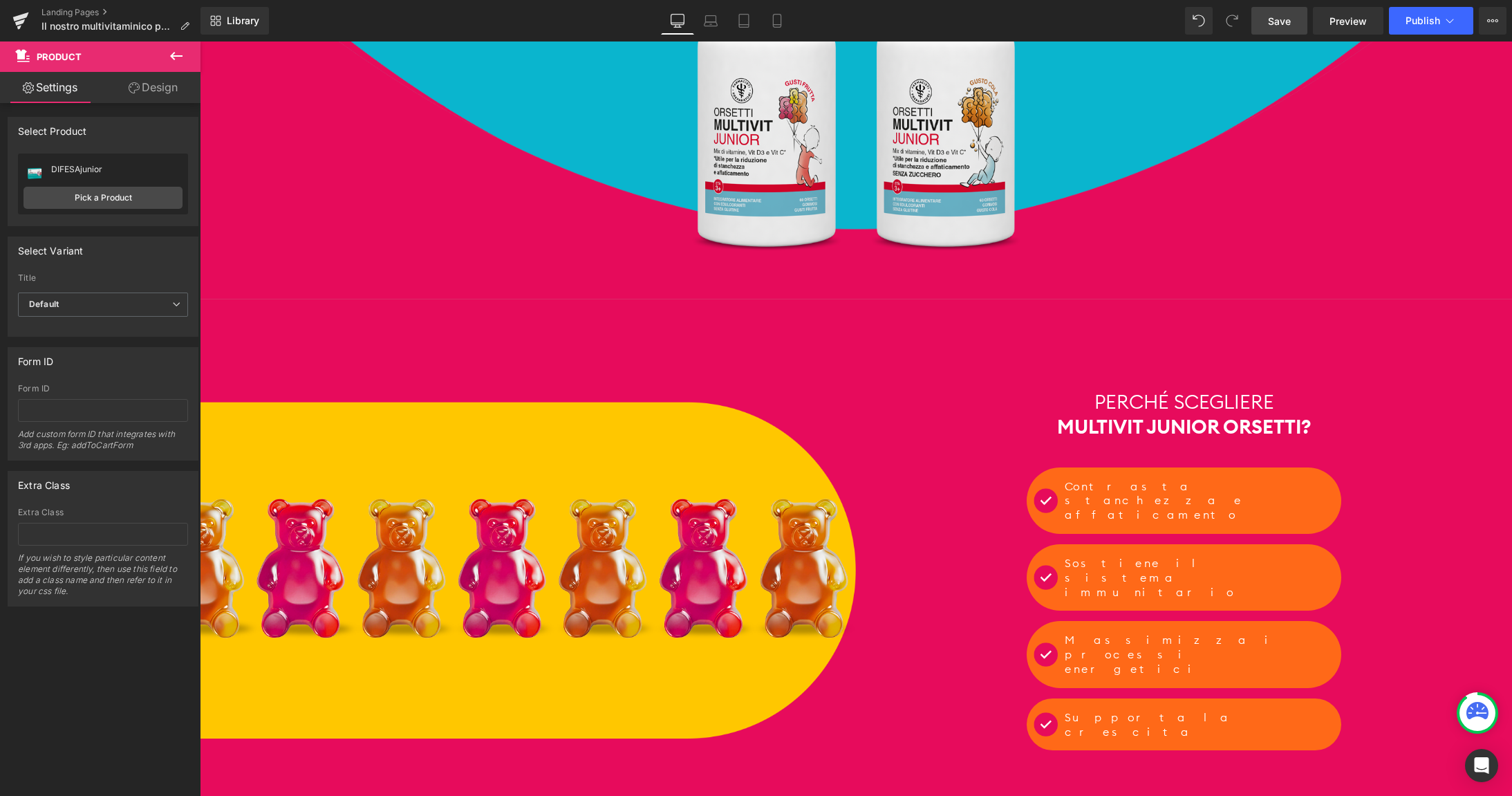
scroll to position [0, 0]
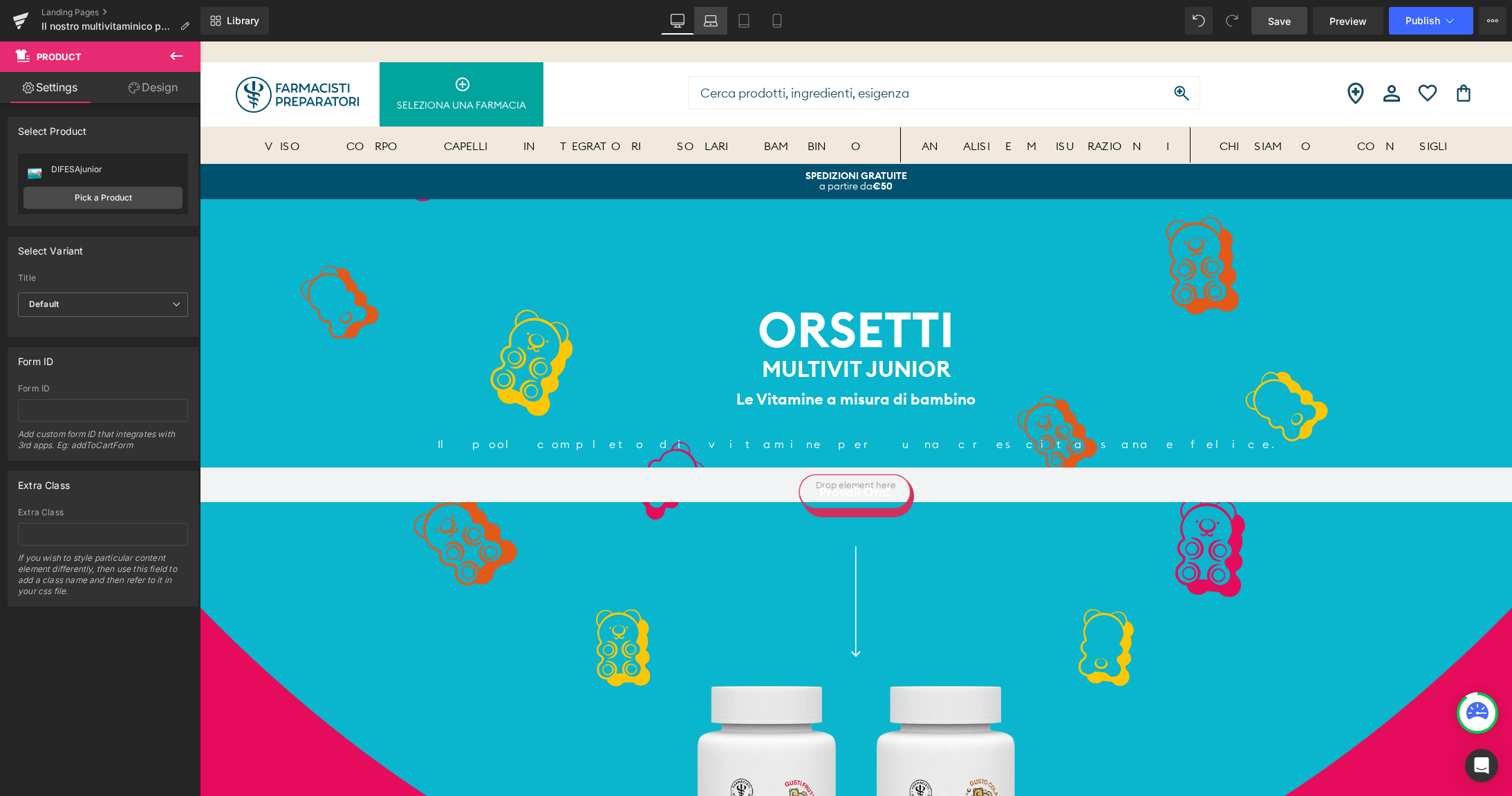
click at [715, 22] on icon at bounding box center [709, 24] width 13 height 4
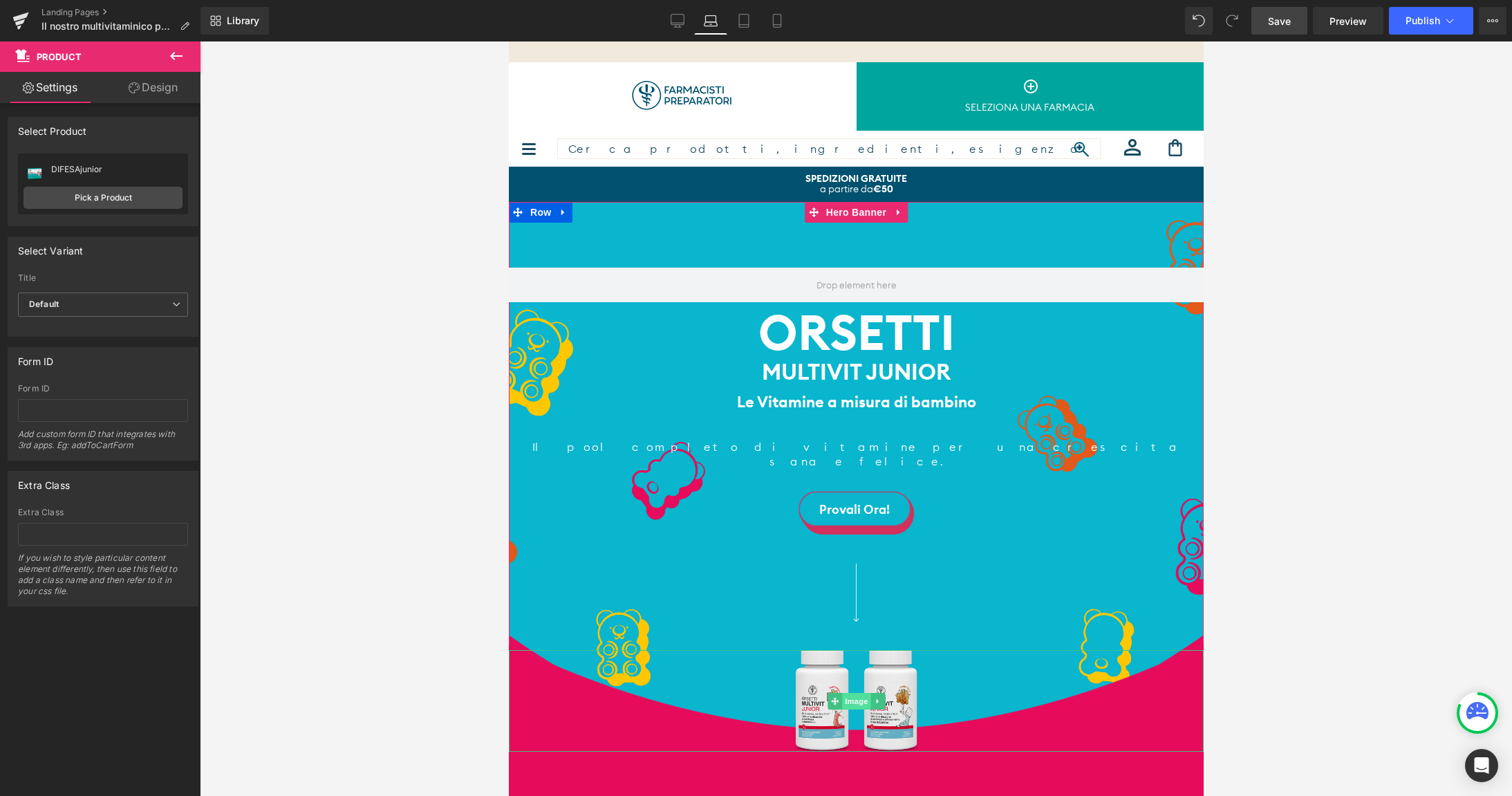
click at [854, 693] on span "Image" at bounding box center [856, 701] width 29 height 16
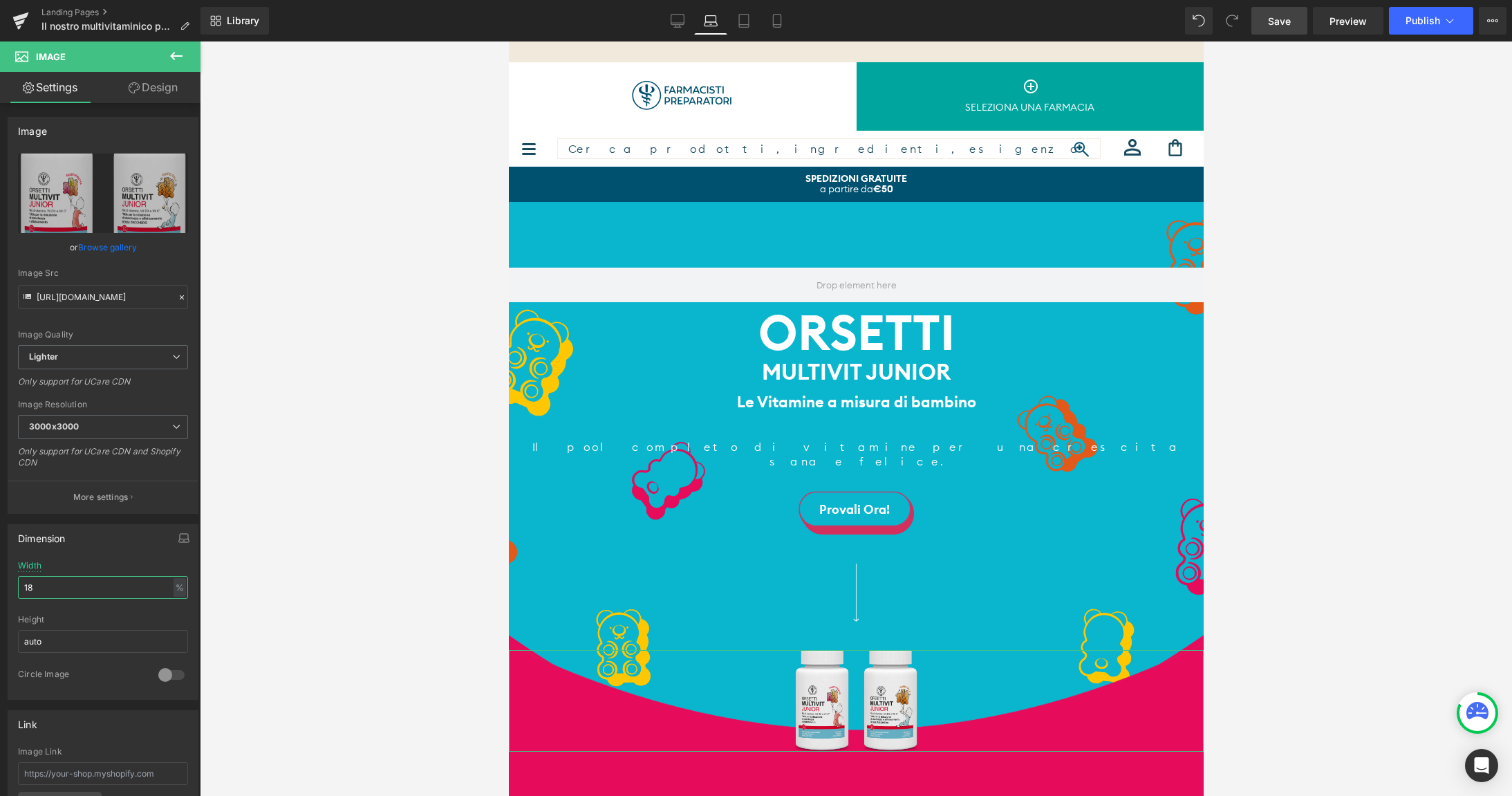
click at [102, 593] on input "18" at bounding box center [103, 587] width 170 height 22
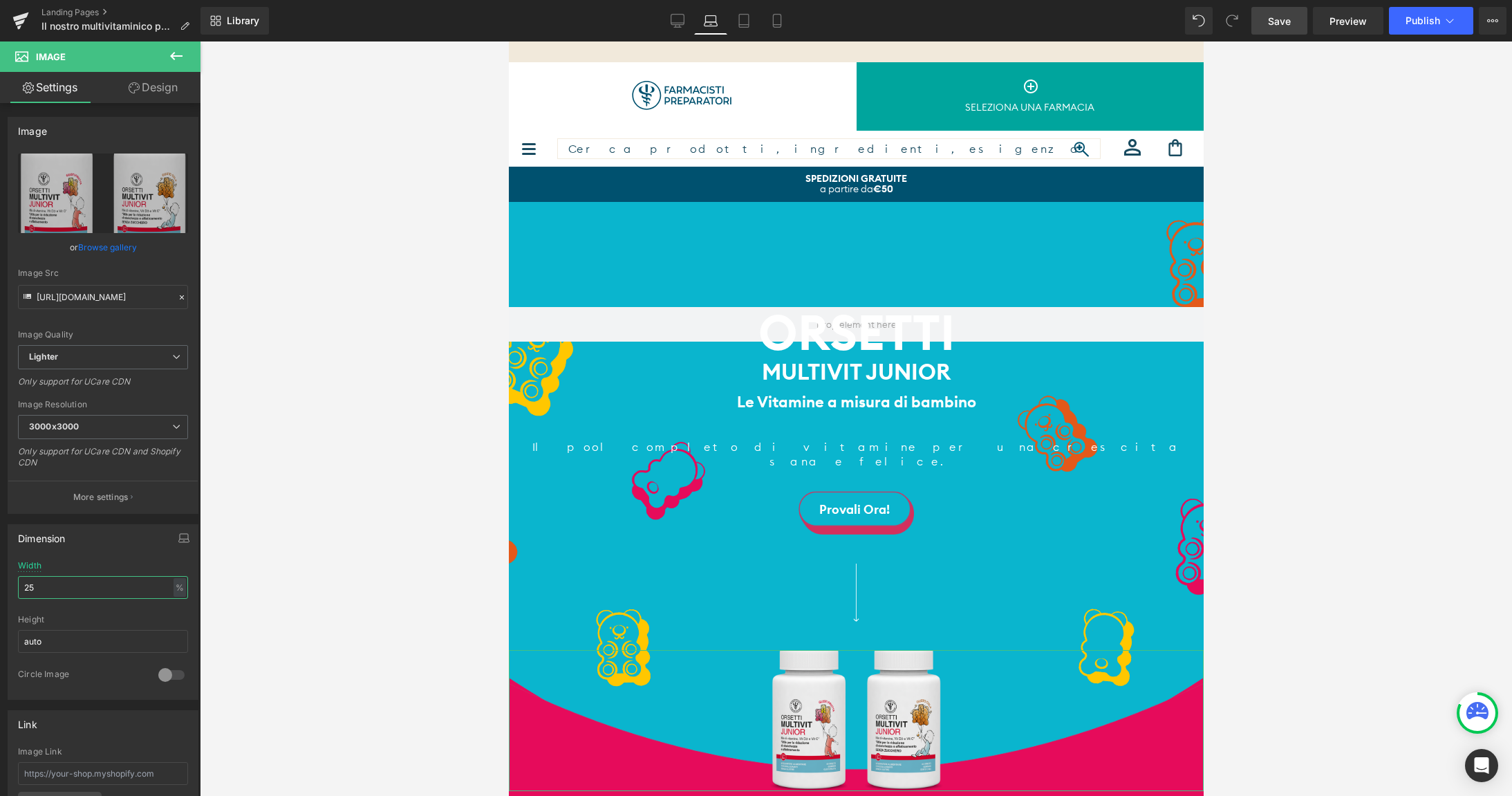
type input "2"
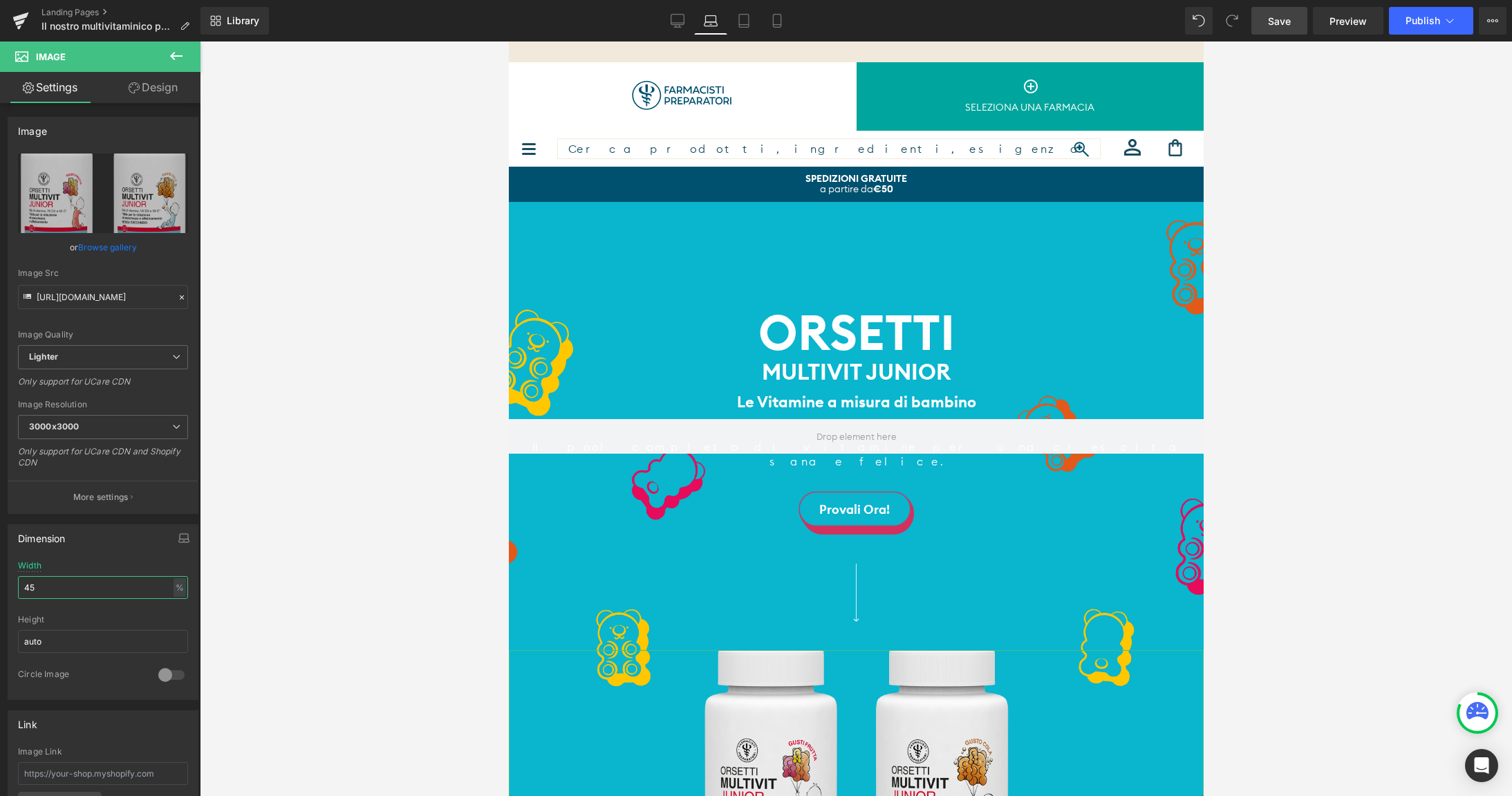
type input "4"
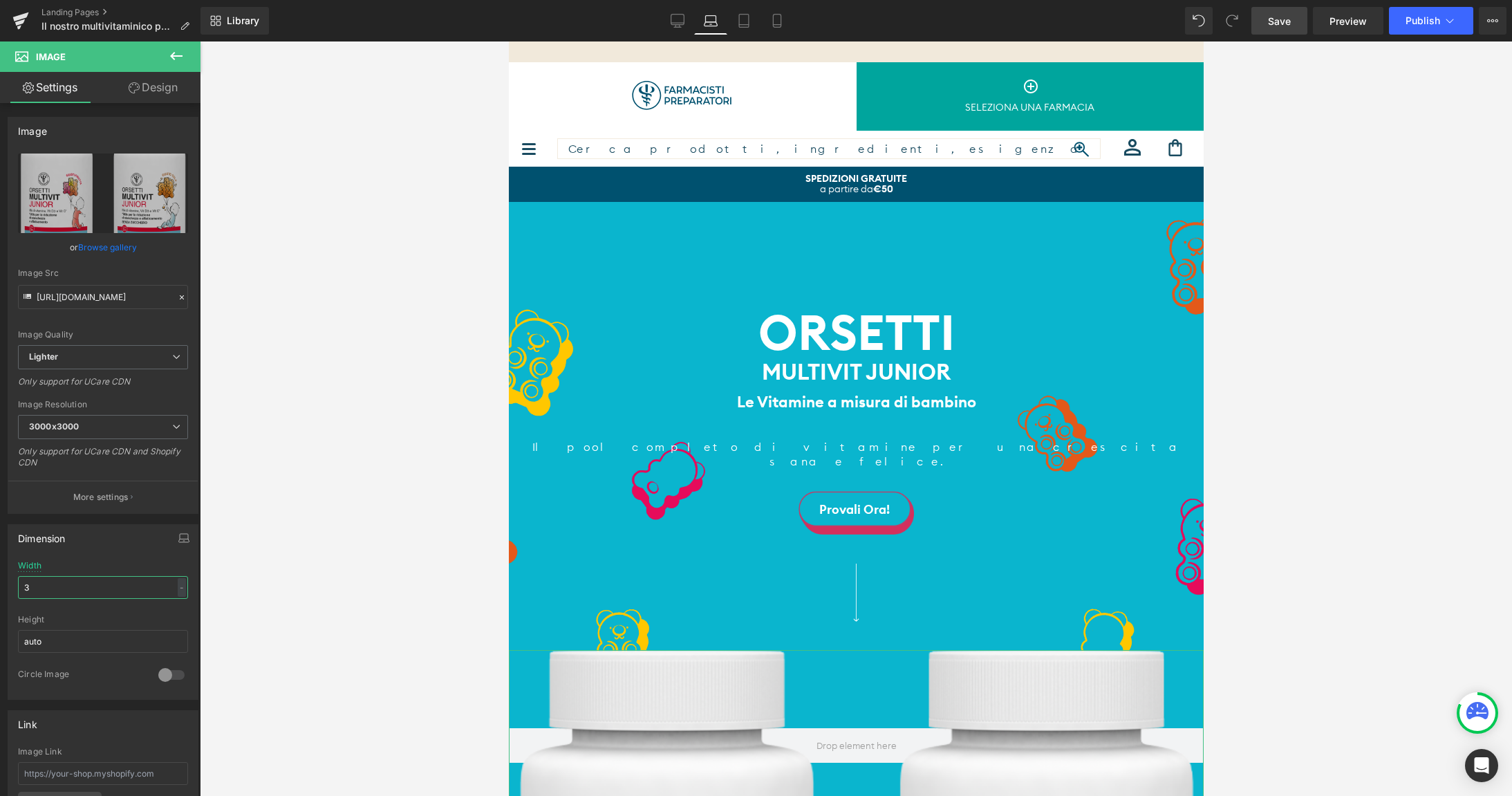
type input "35"
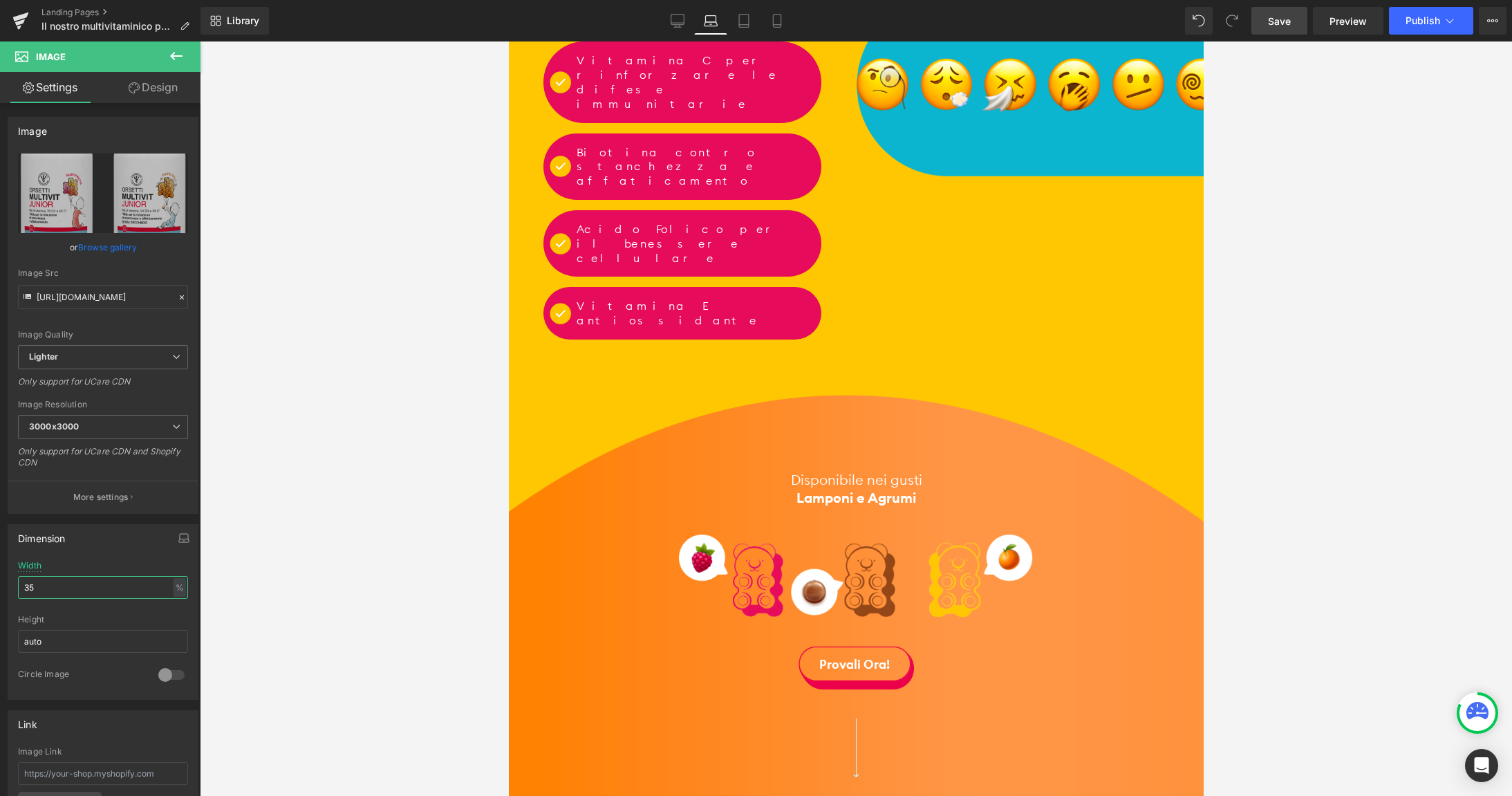
scroll to position [1708, 0]
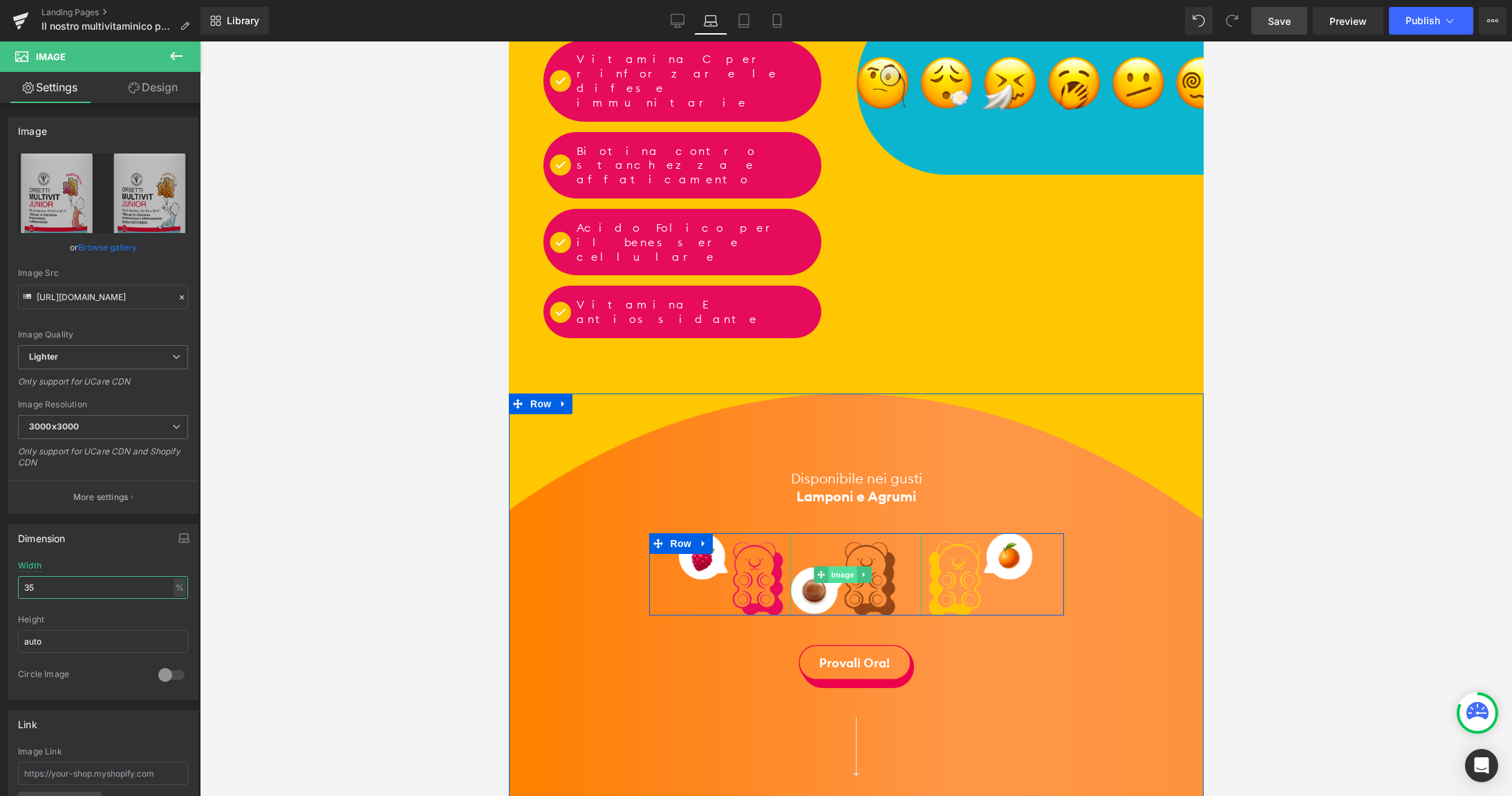
click at [843, 566] on span "Image" at bounding box center [843, 574] width 29 height 16
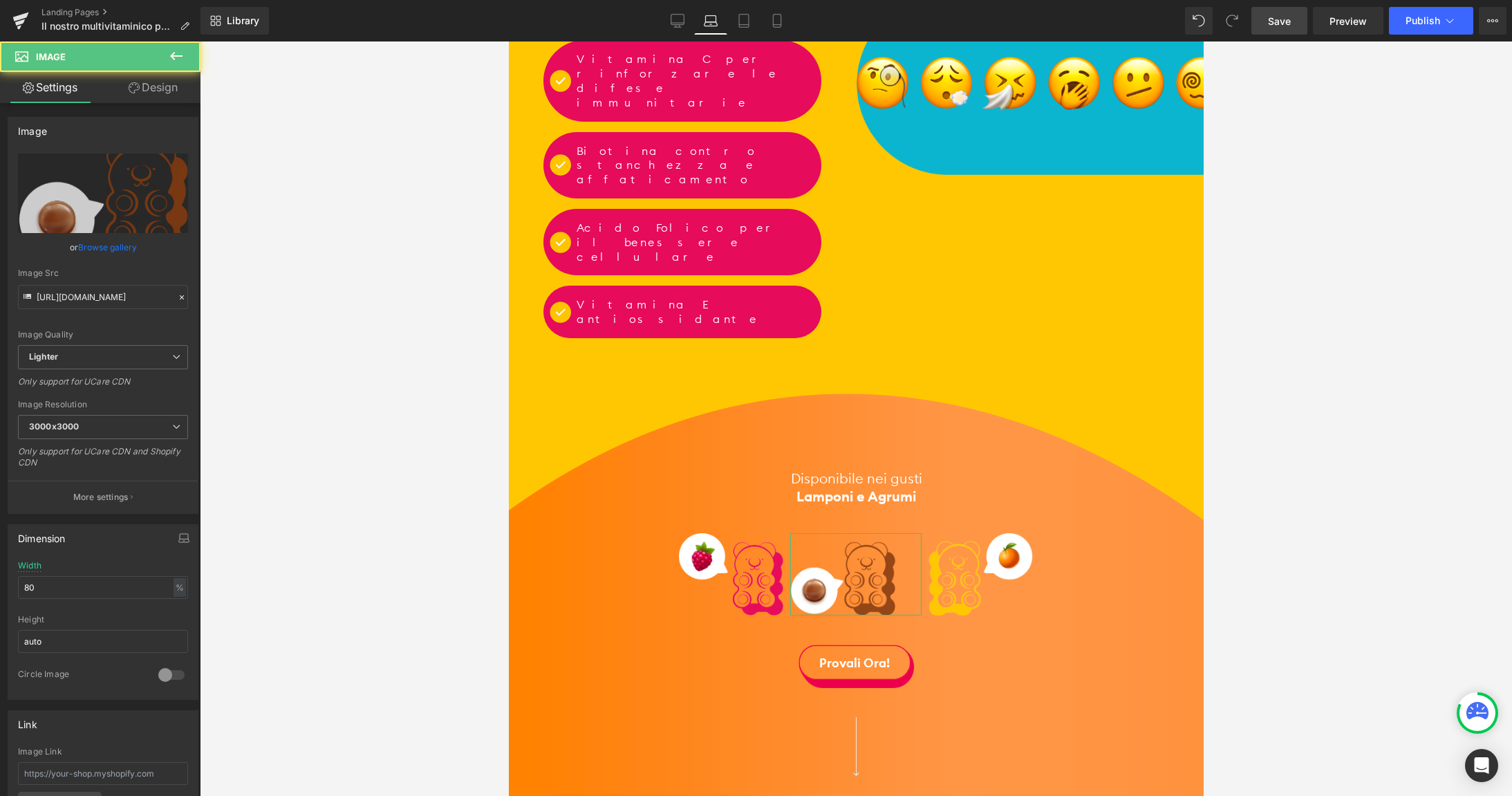
scroll to position [526, 0]
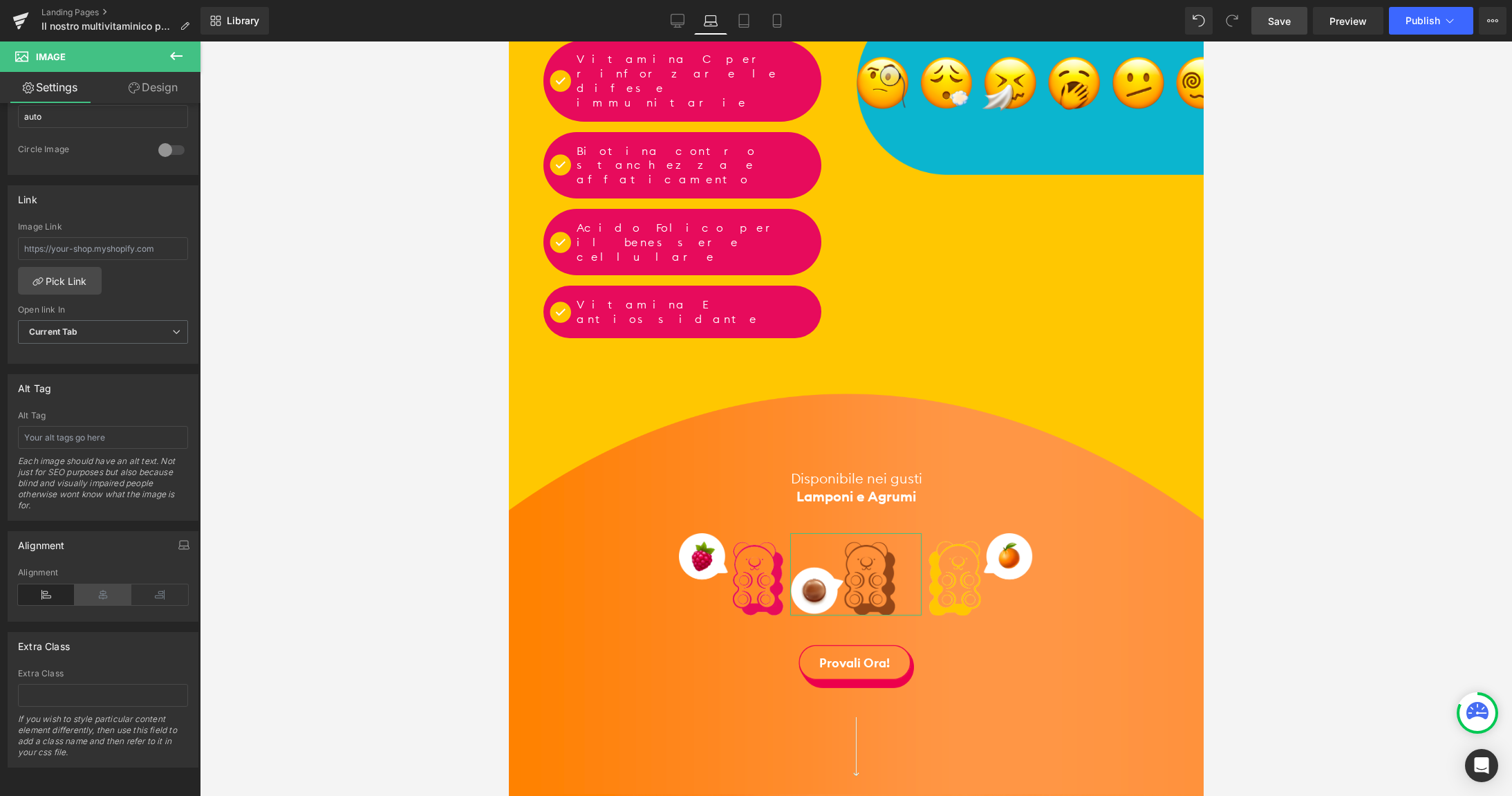
click at [106, 599] on icon at bounding box center [104, 595] width 57 height 21
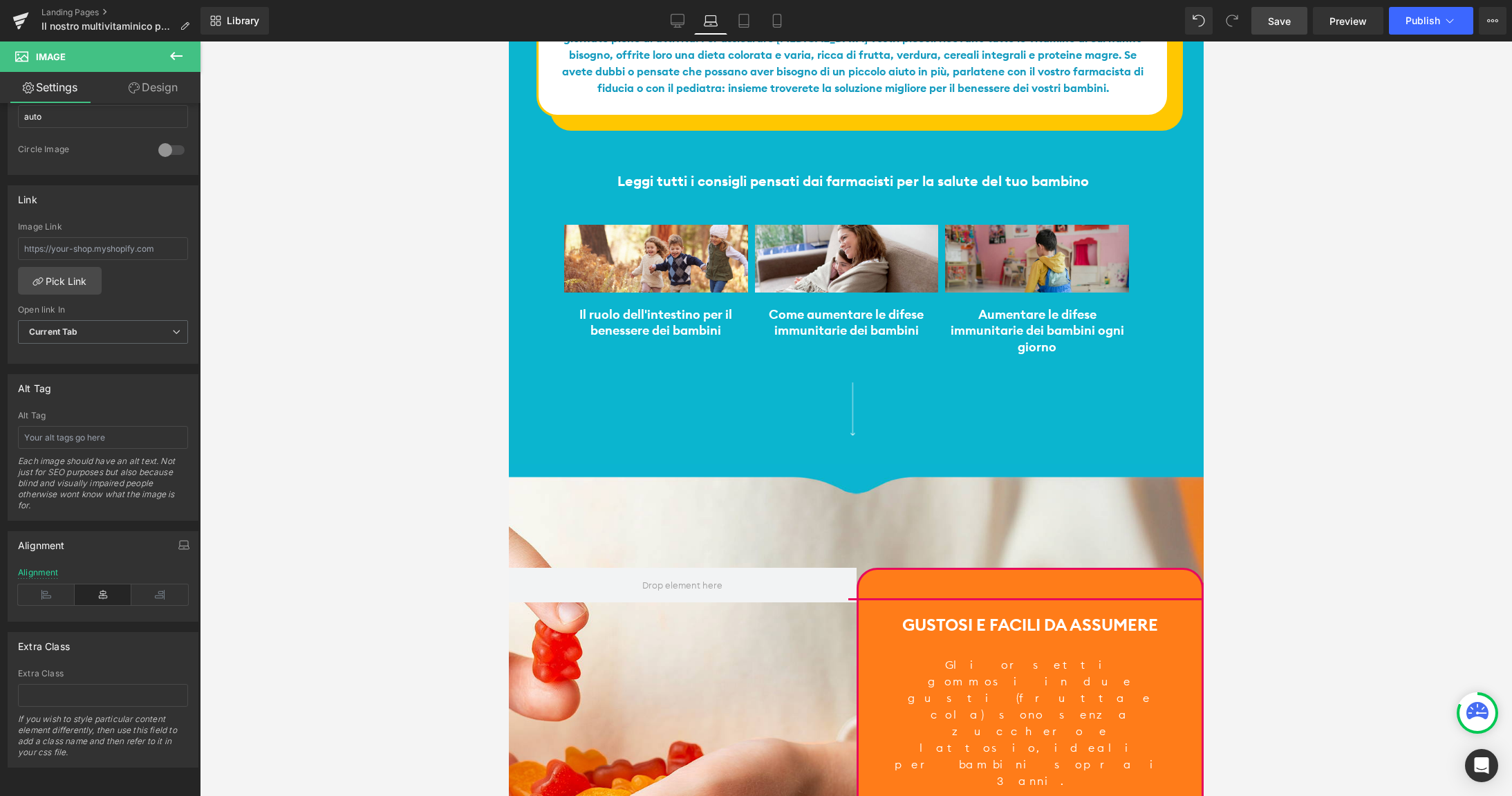
scroll to position [3050, 0]
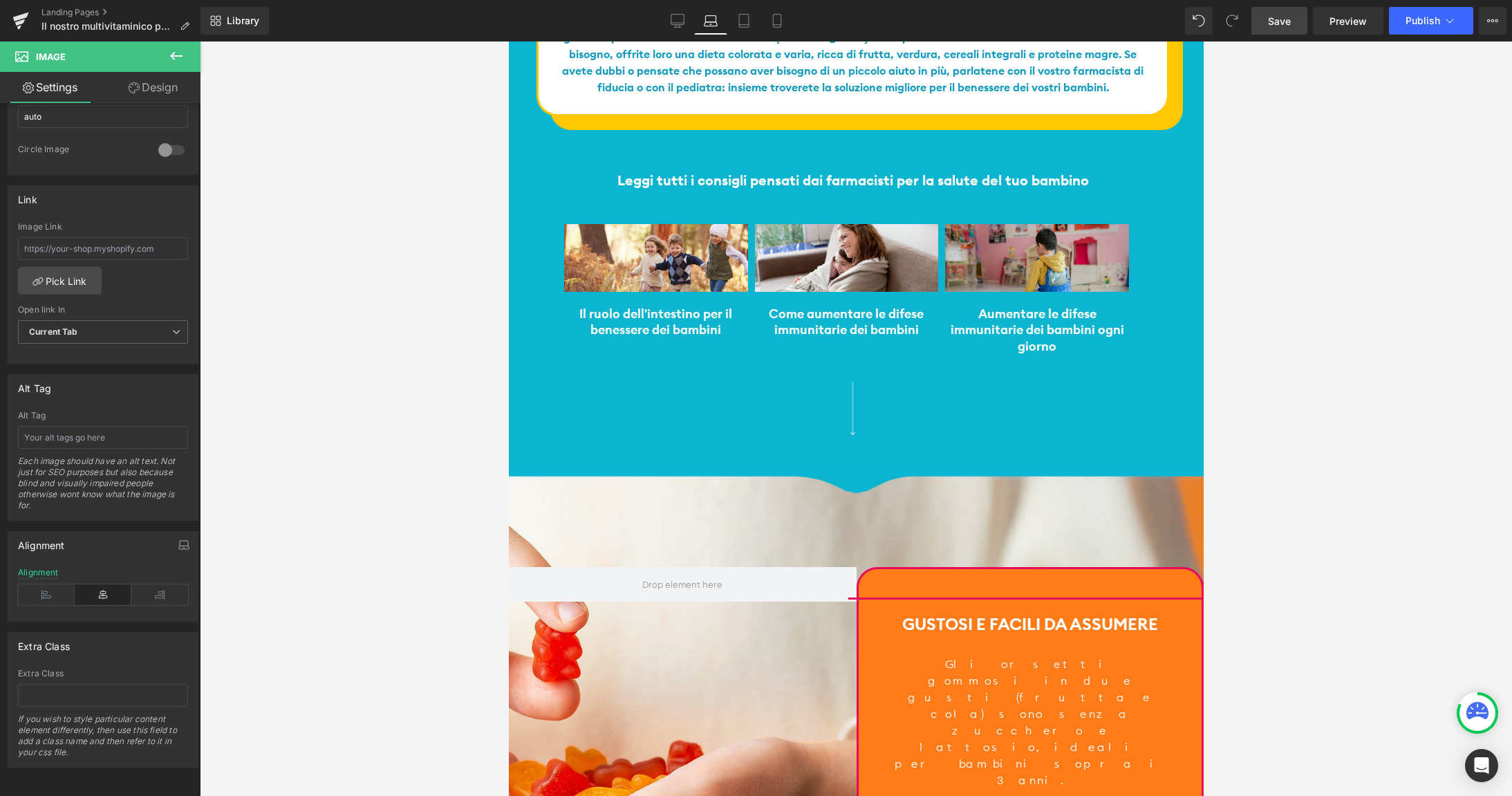
click at [1274, 17] on span "Save" at bounding box center [1279, 21] width 22 height 15
click at [677, 22] on icon at bounding box center [677, 21] width 14 height 14
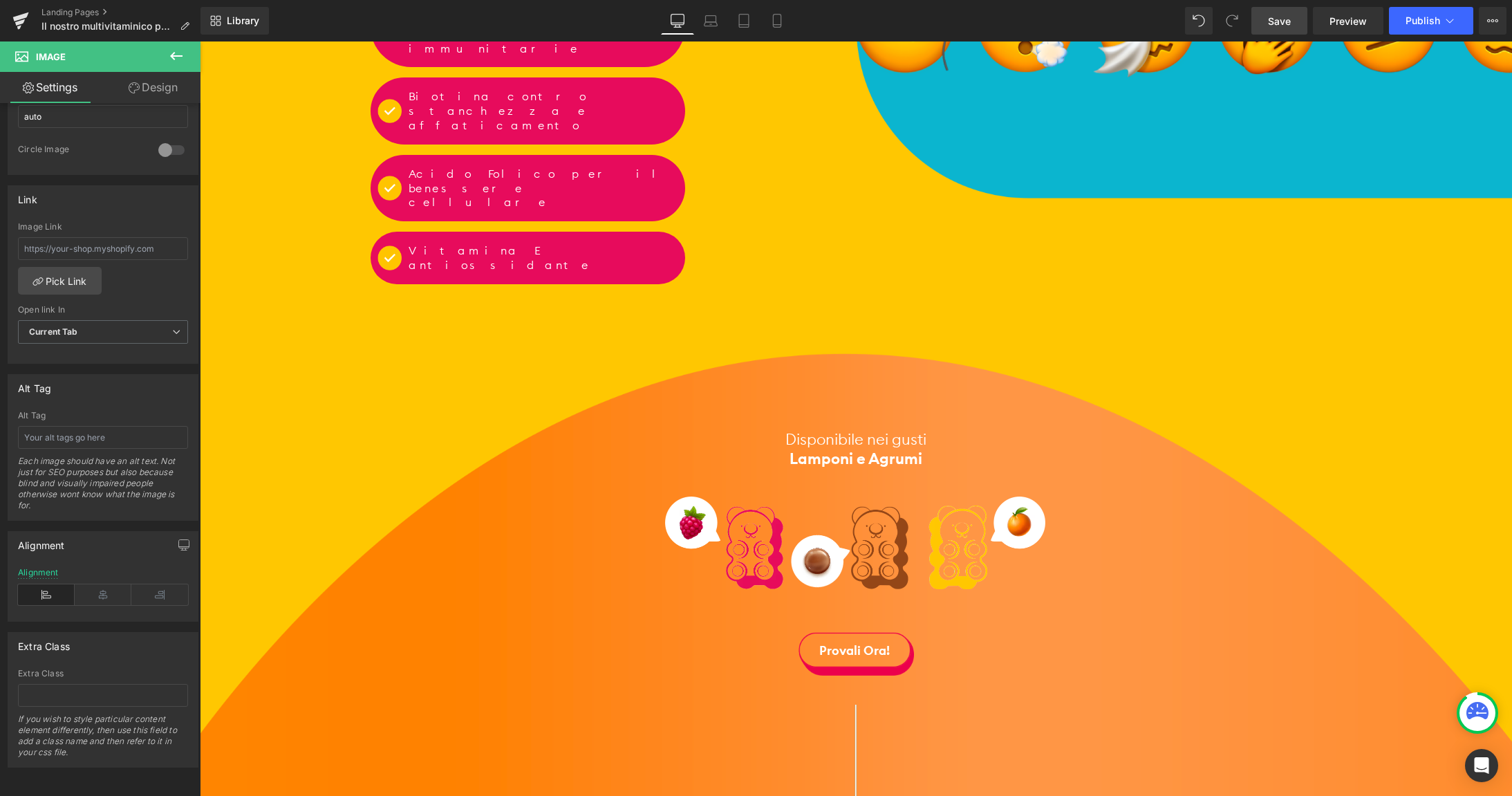
scroll to position [2040, 0]
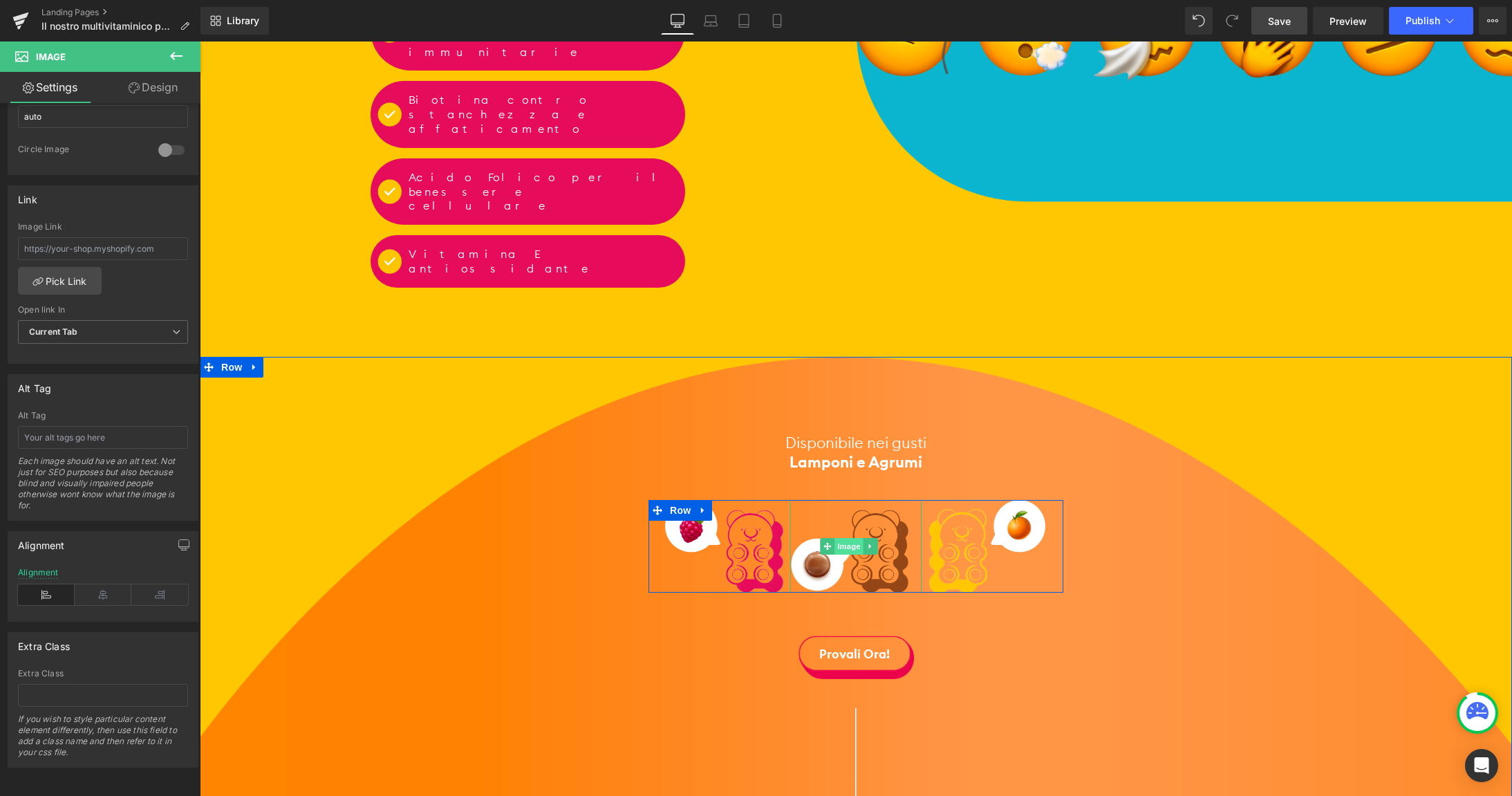
click at [857, 538] on span "Image" at bounding box center [850, 546] width 29 height 16
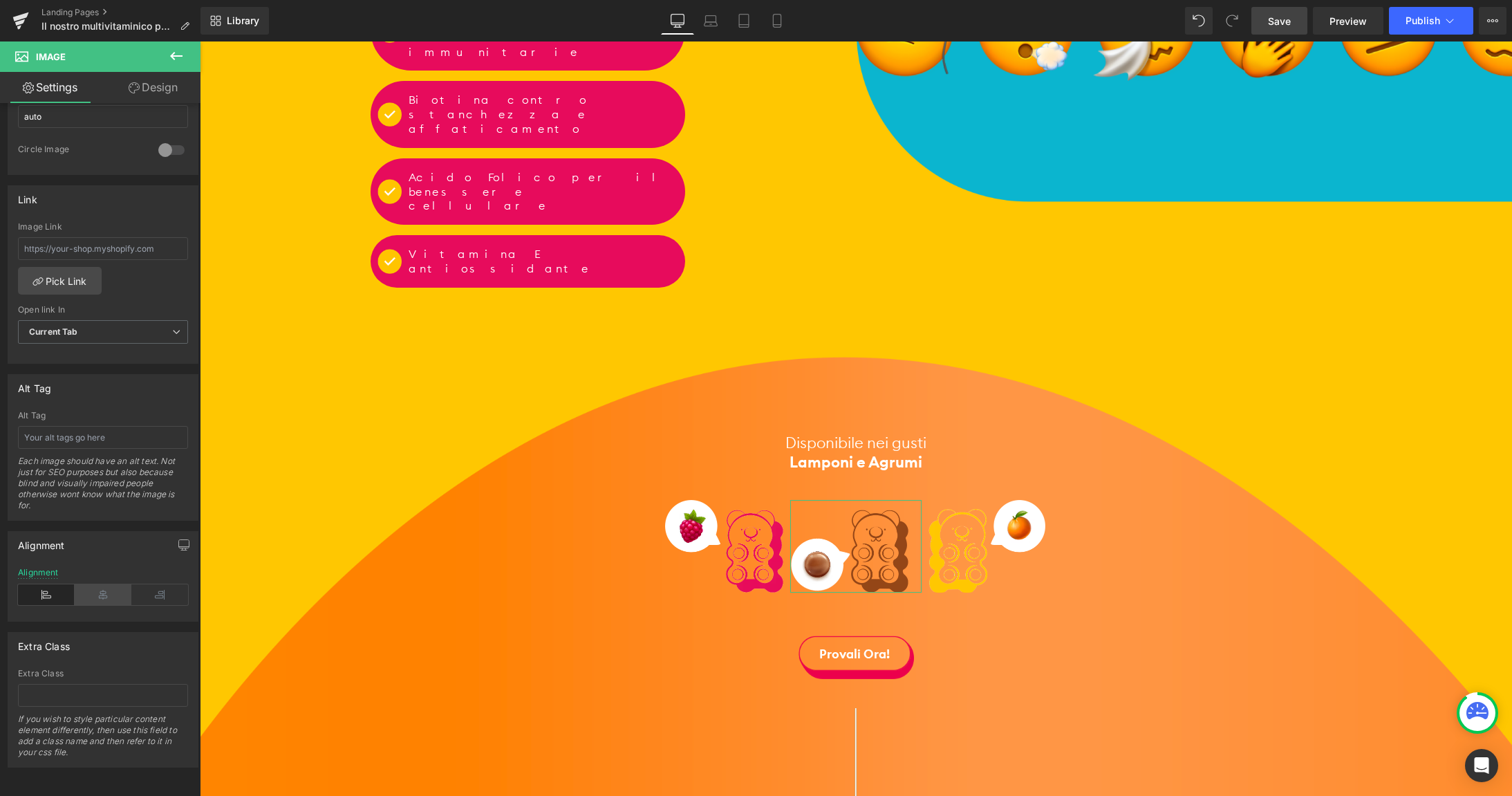
click at [106, 593] on icon at bounding box center [104, 595] width 57 height 21
click at [1271, 19] on span "Save" at bounding box center [1279, 21] width 22 height 15
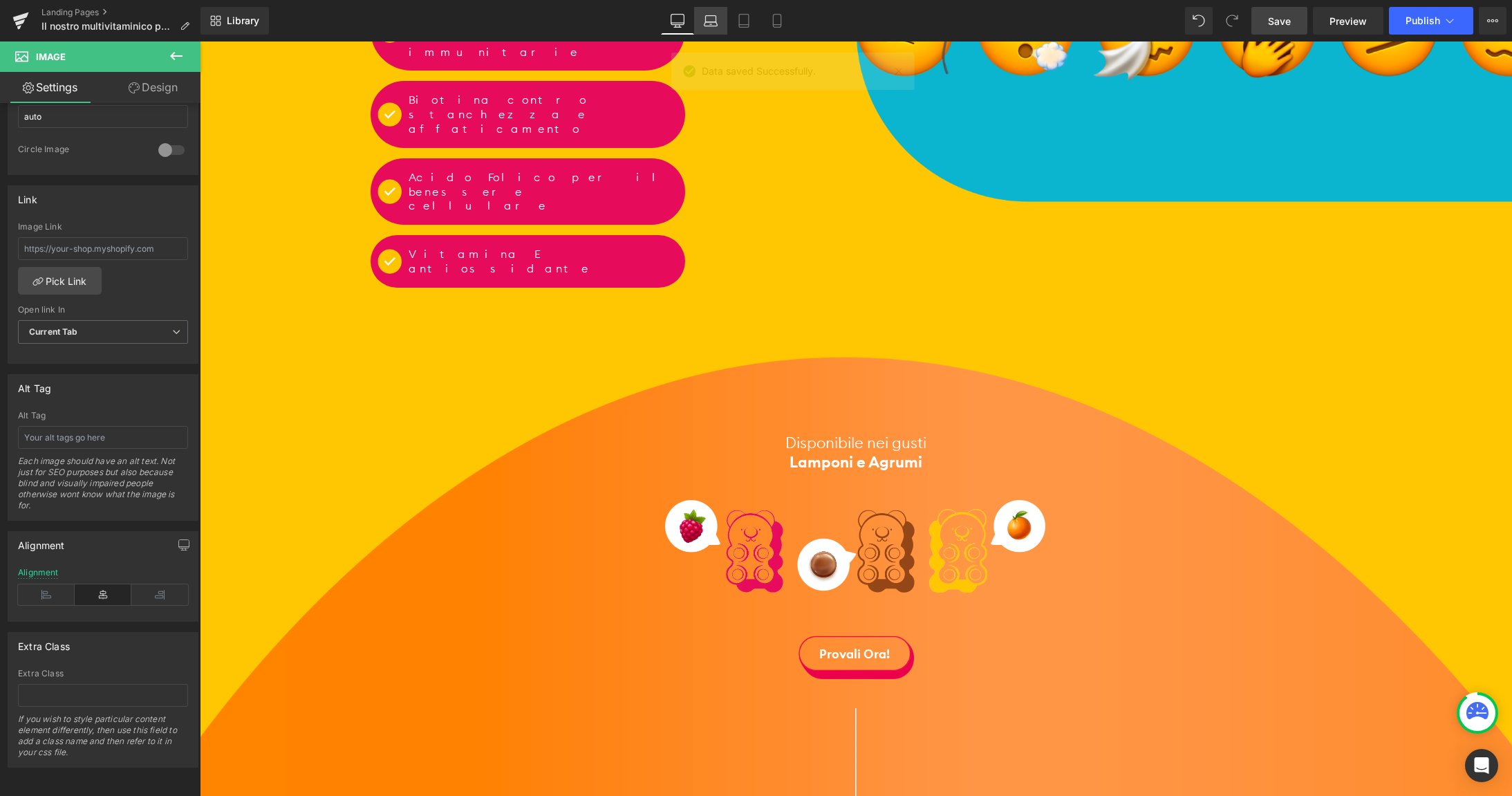
click at [709, 23] on icon at bounding box center [710, 21] width 14 height 14
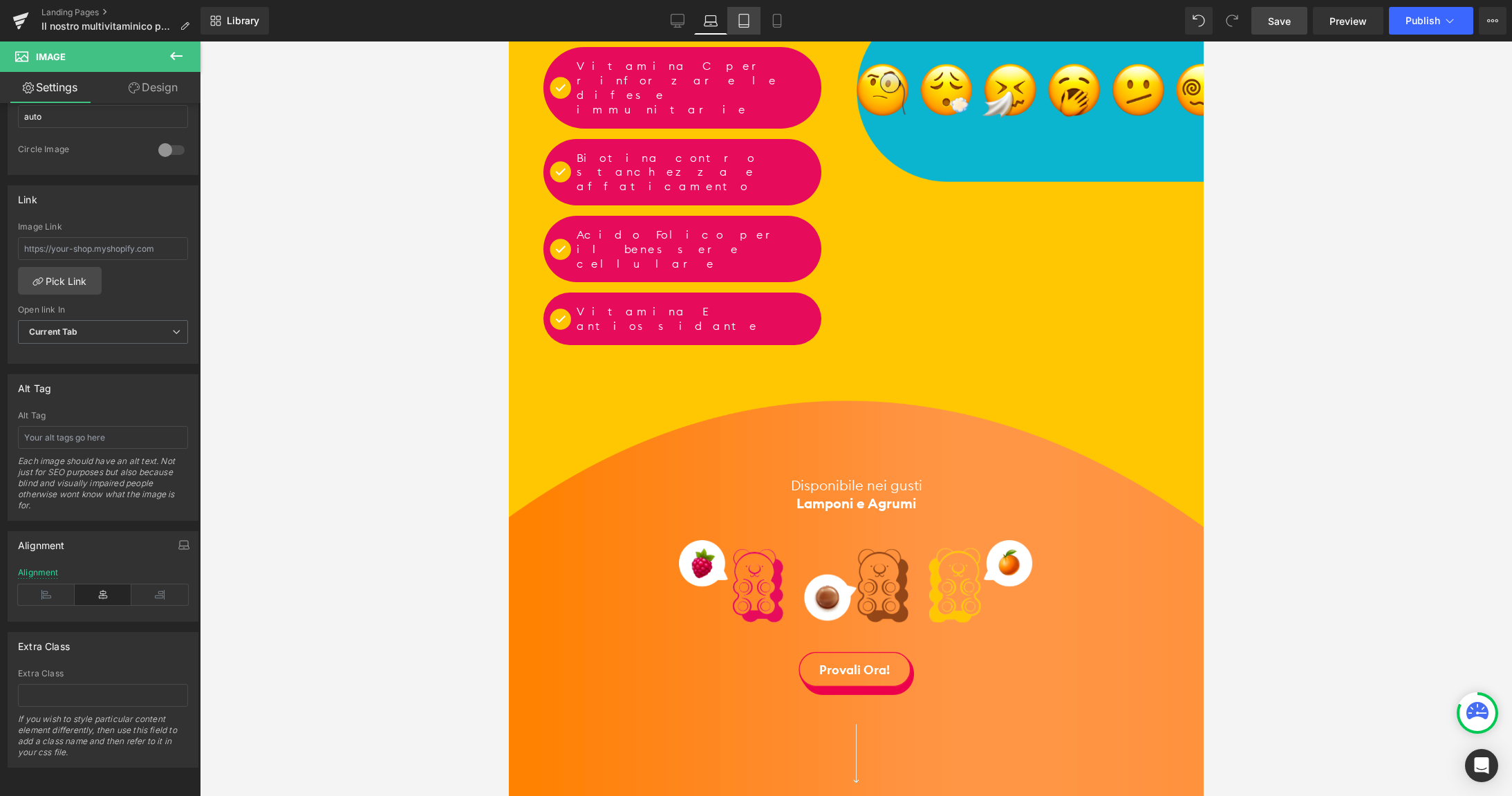
click at [744, 23] on icon at bounding box center [744, 21] width 14 height 14
type input "75"
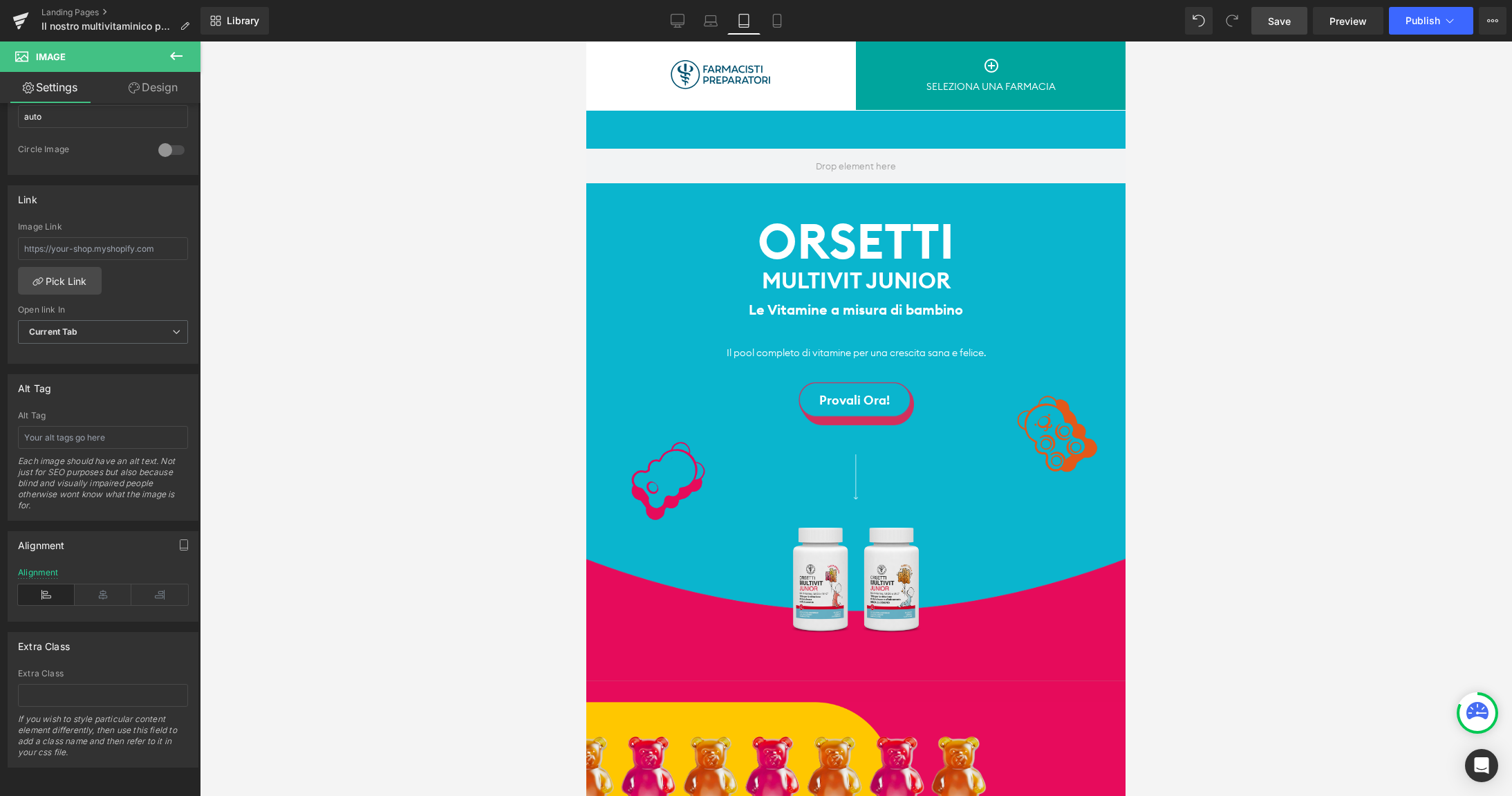
scroll to position [0, 0]
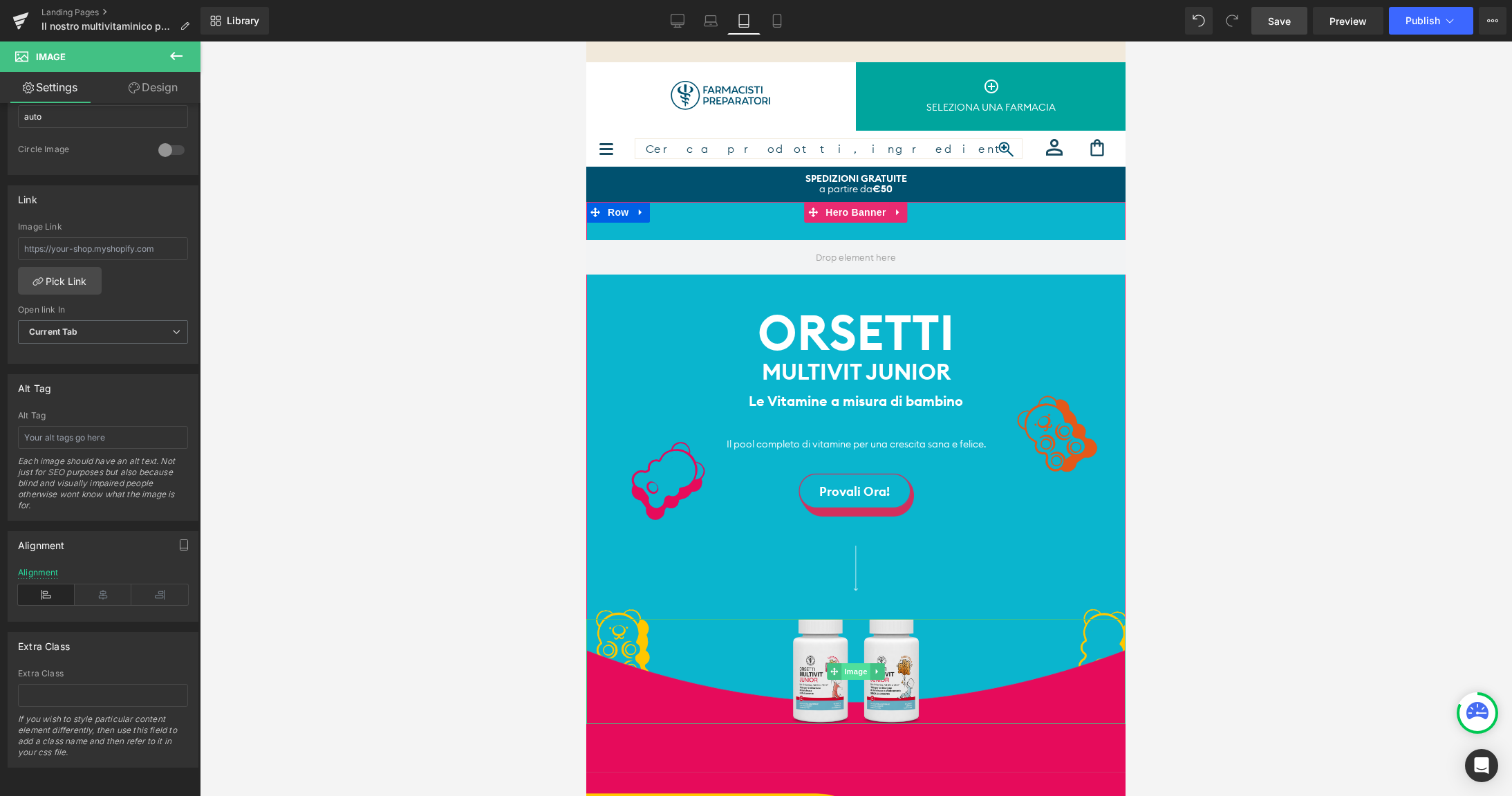
click at [850, 673] on span "Image" at bounding box center [856, 671] width 29 height 16
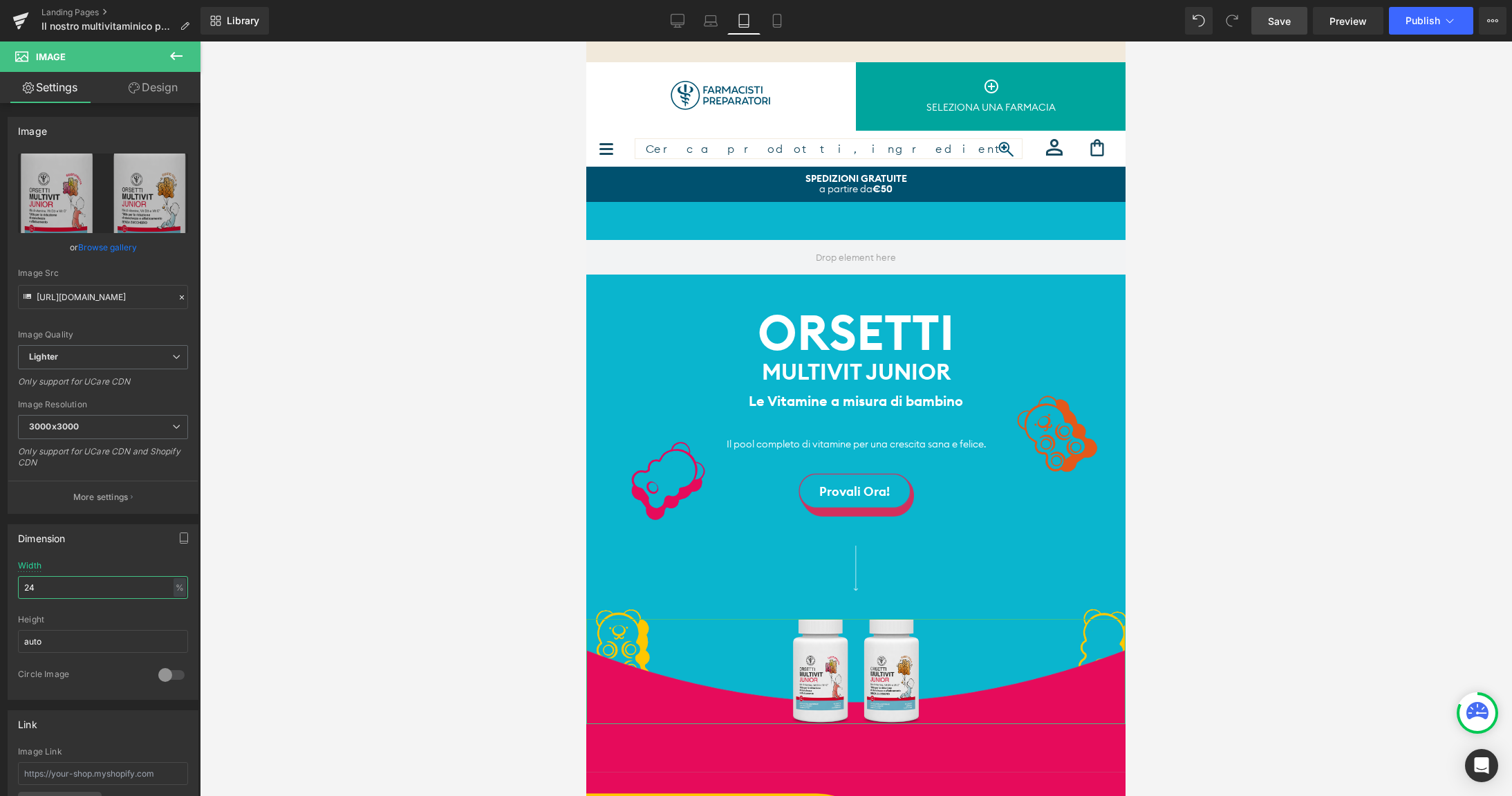
click at [72, 583] on input "24" at bounding box center [103, 587] width 170 height 22
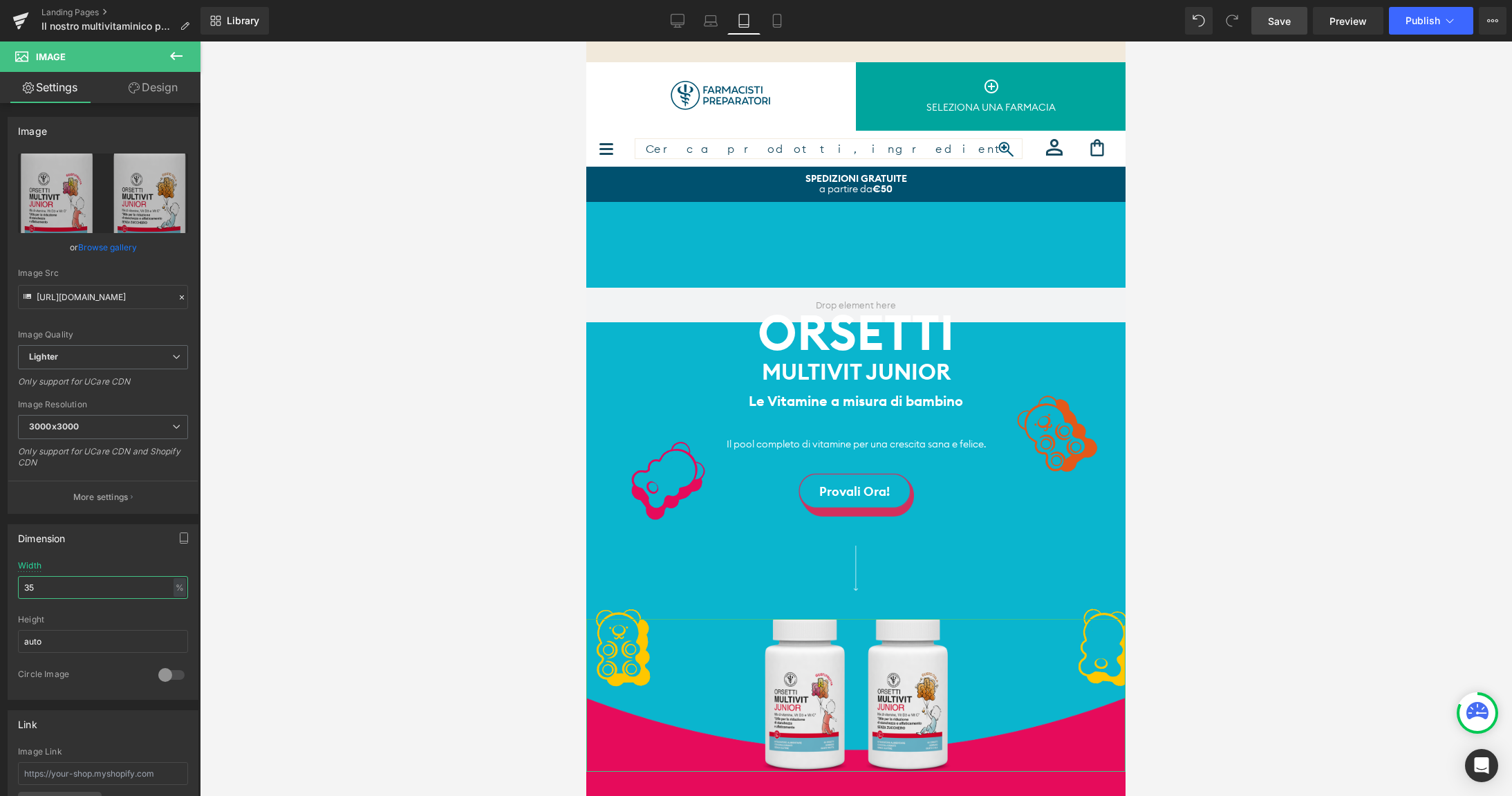
type input "3"
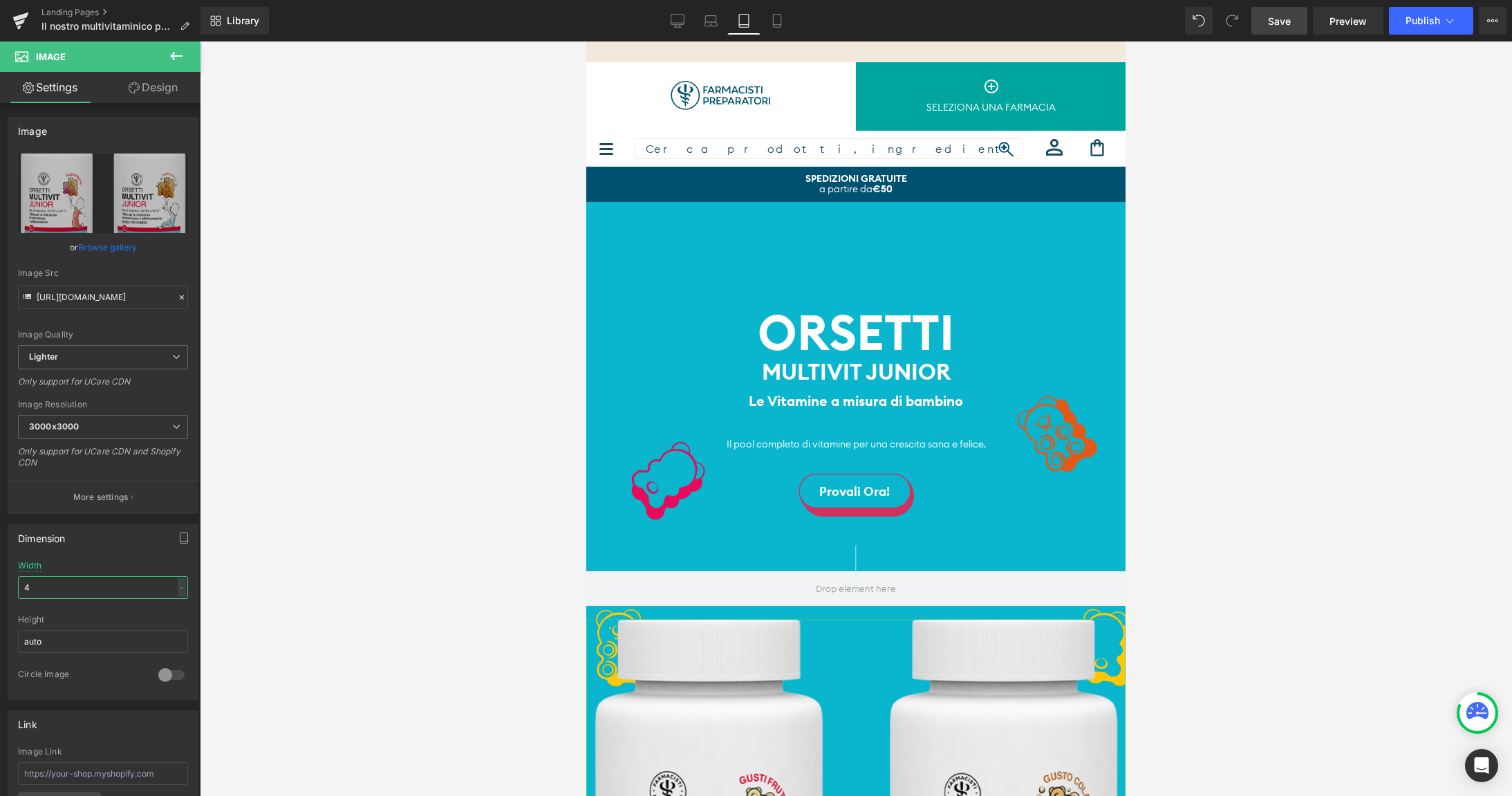
type input "45"
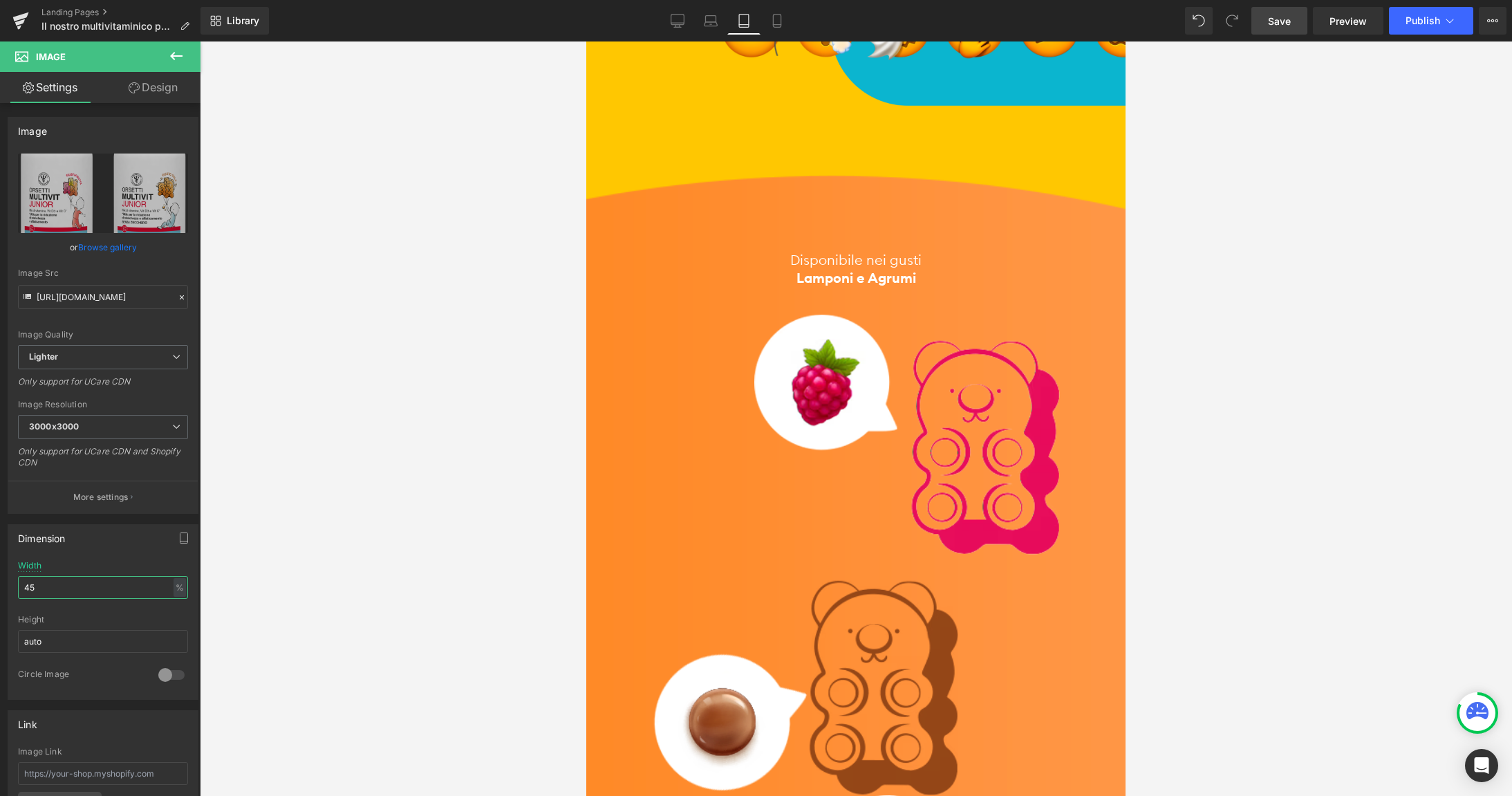
scroll to position [2106, 0]
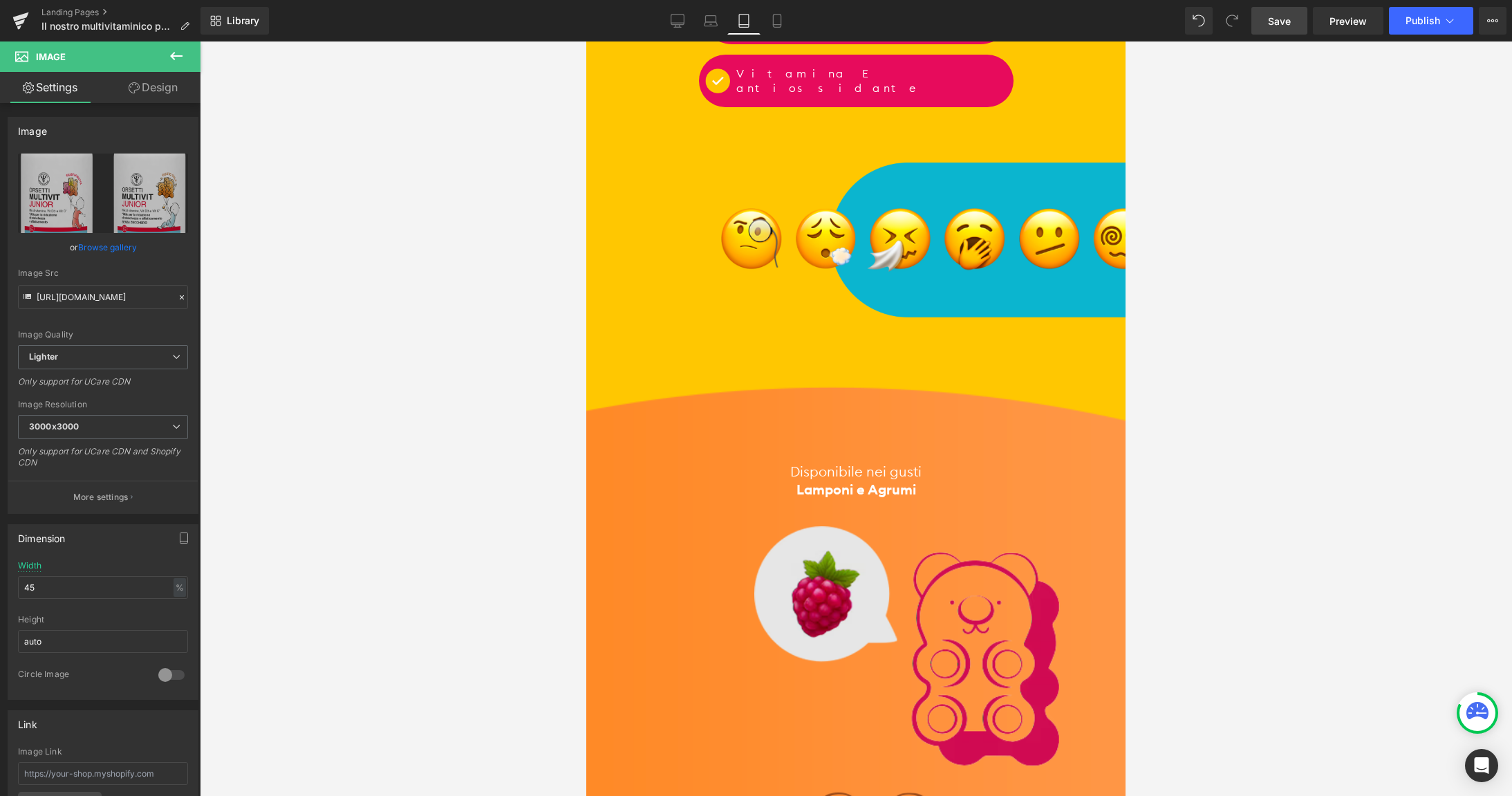
click at [911, 527] on img at bounding box center [907, 647] width 306 height 240
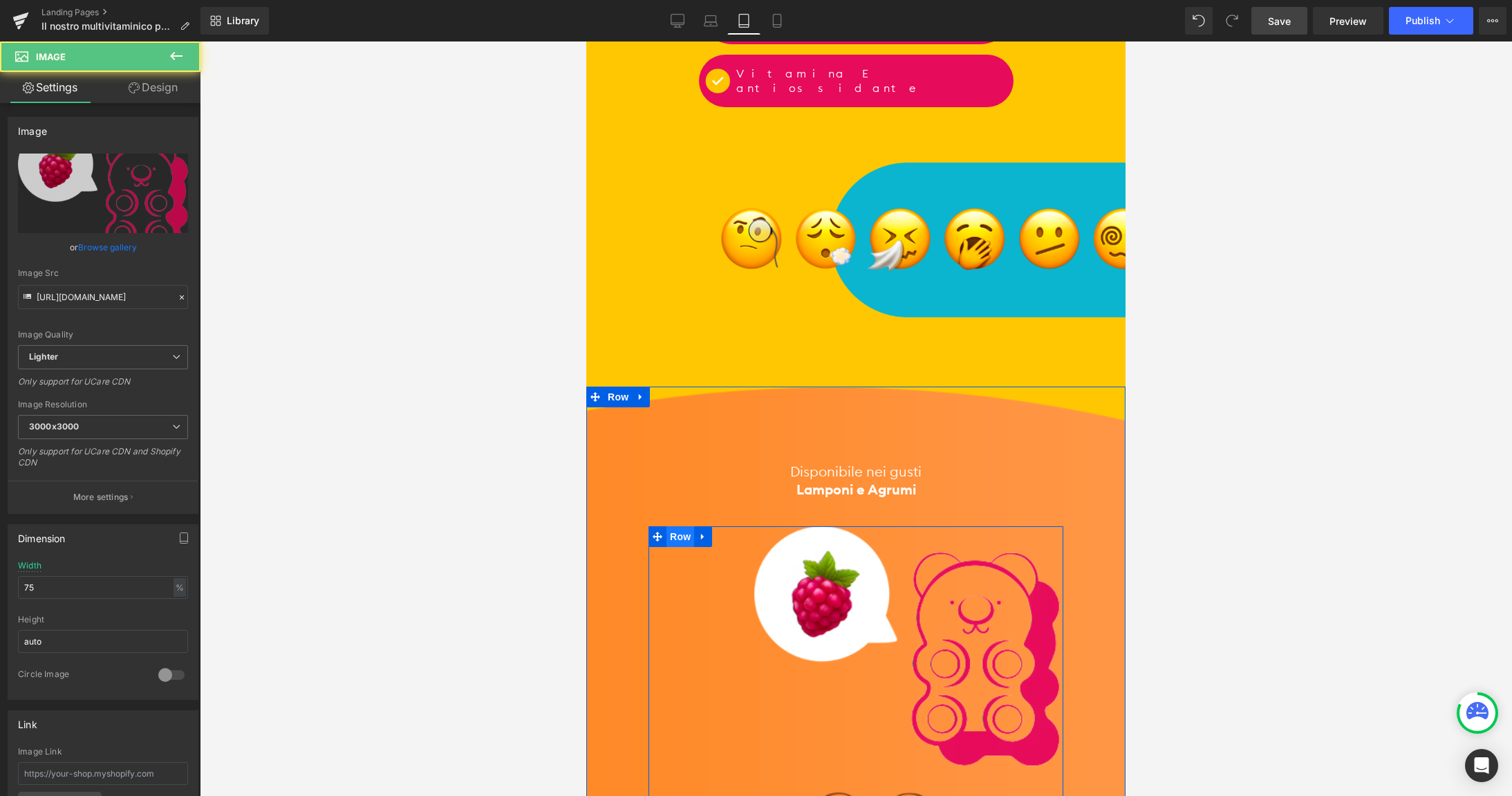
click at [677, 527] on span "Row" at bounding box center [680, 537] width 28 height 21
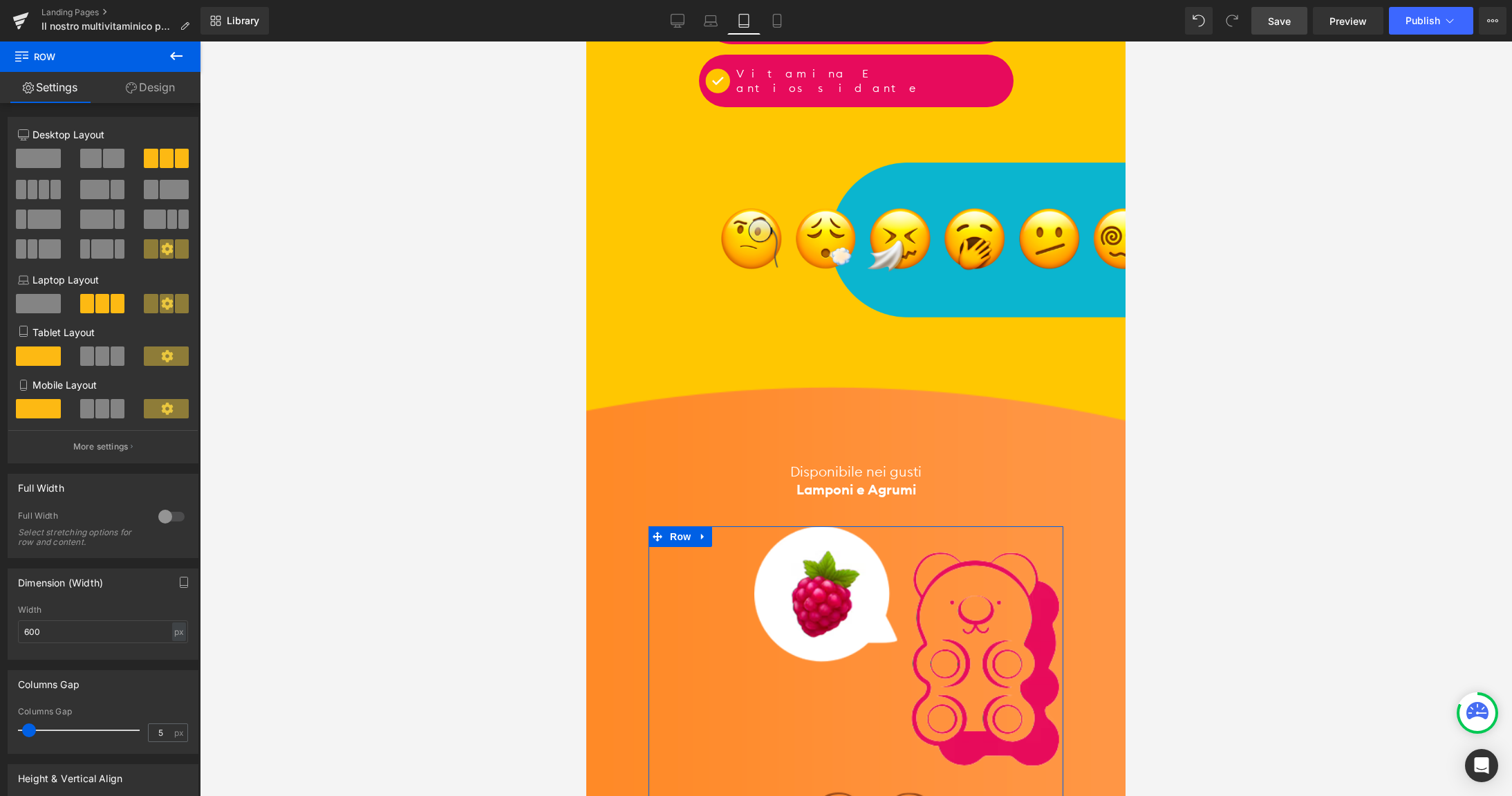
click at [106, 359] on span at bounding box center [103, 356] width 14 height 19
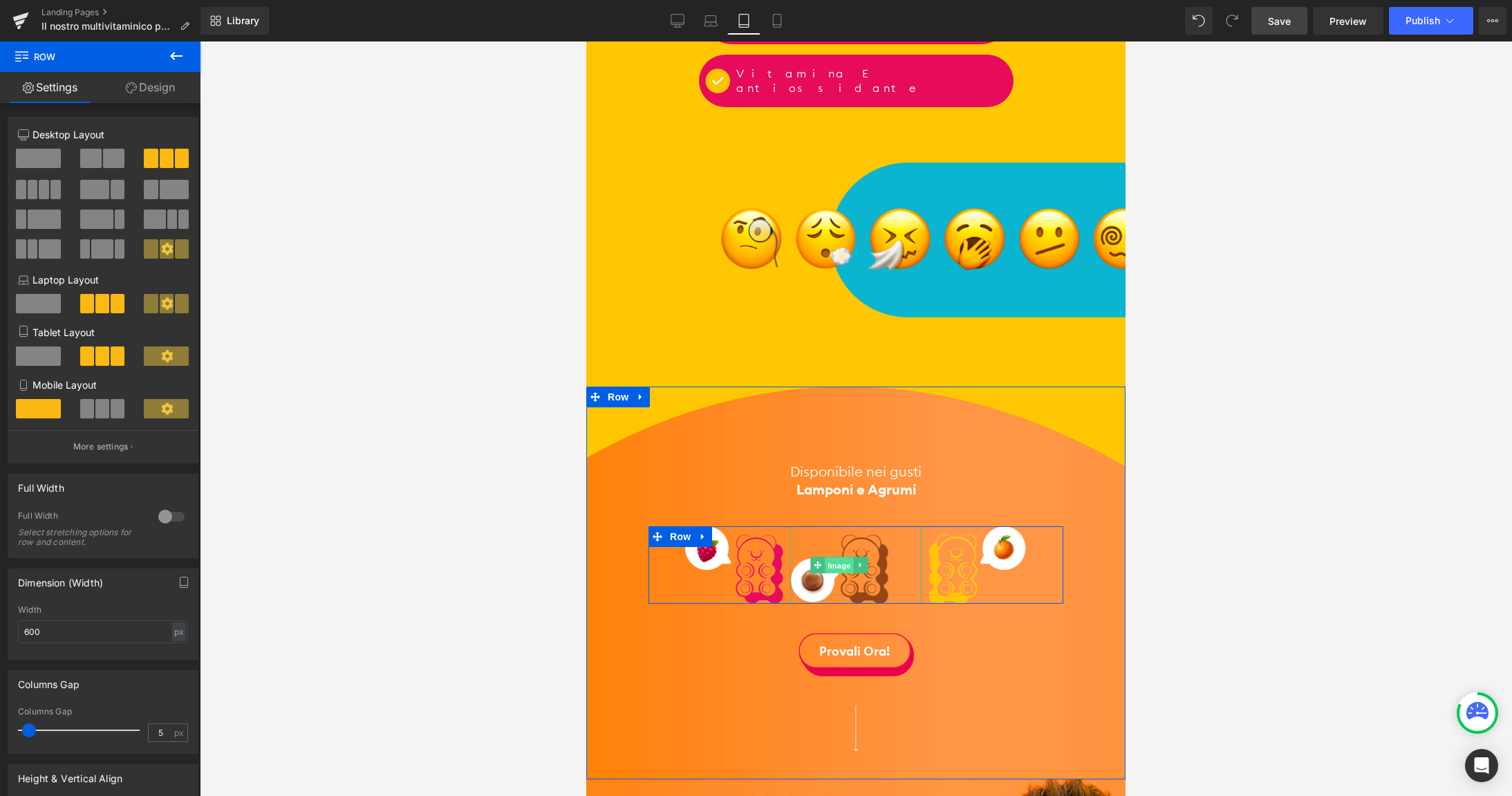
click at [839, 558] on span "Image" at bounding box center [840, 565] width 29 height 16
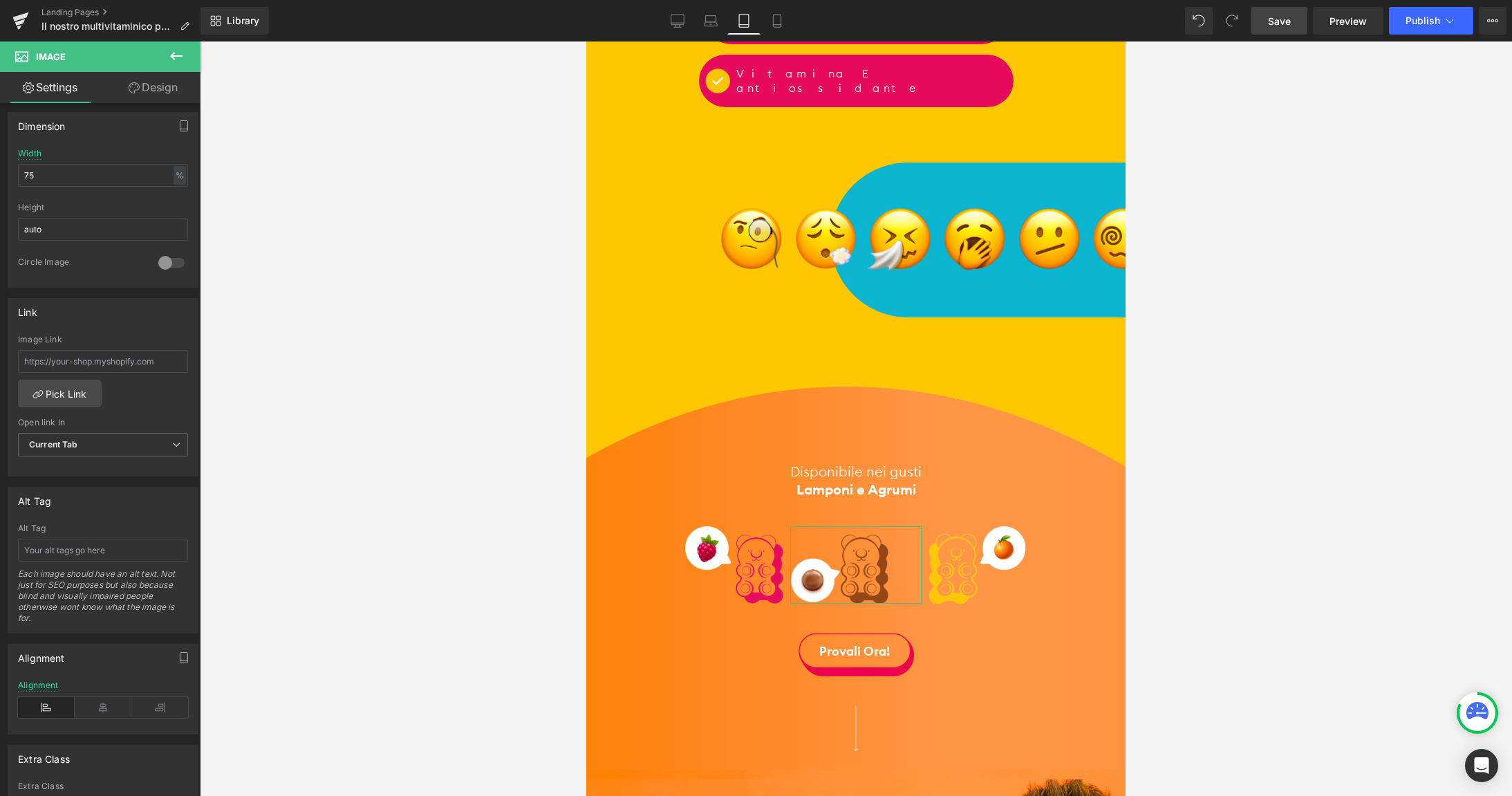
scroll to position [419, 0]
click at [92, 708] on icon at bounding box center [104, 701] width 57 height 21
click at [1277, 22] on span "Save" at bounding box center [1279, 21] width 22 height 15
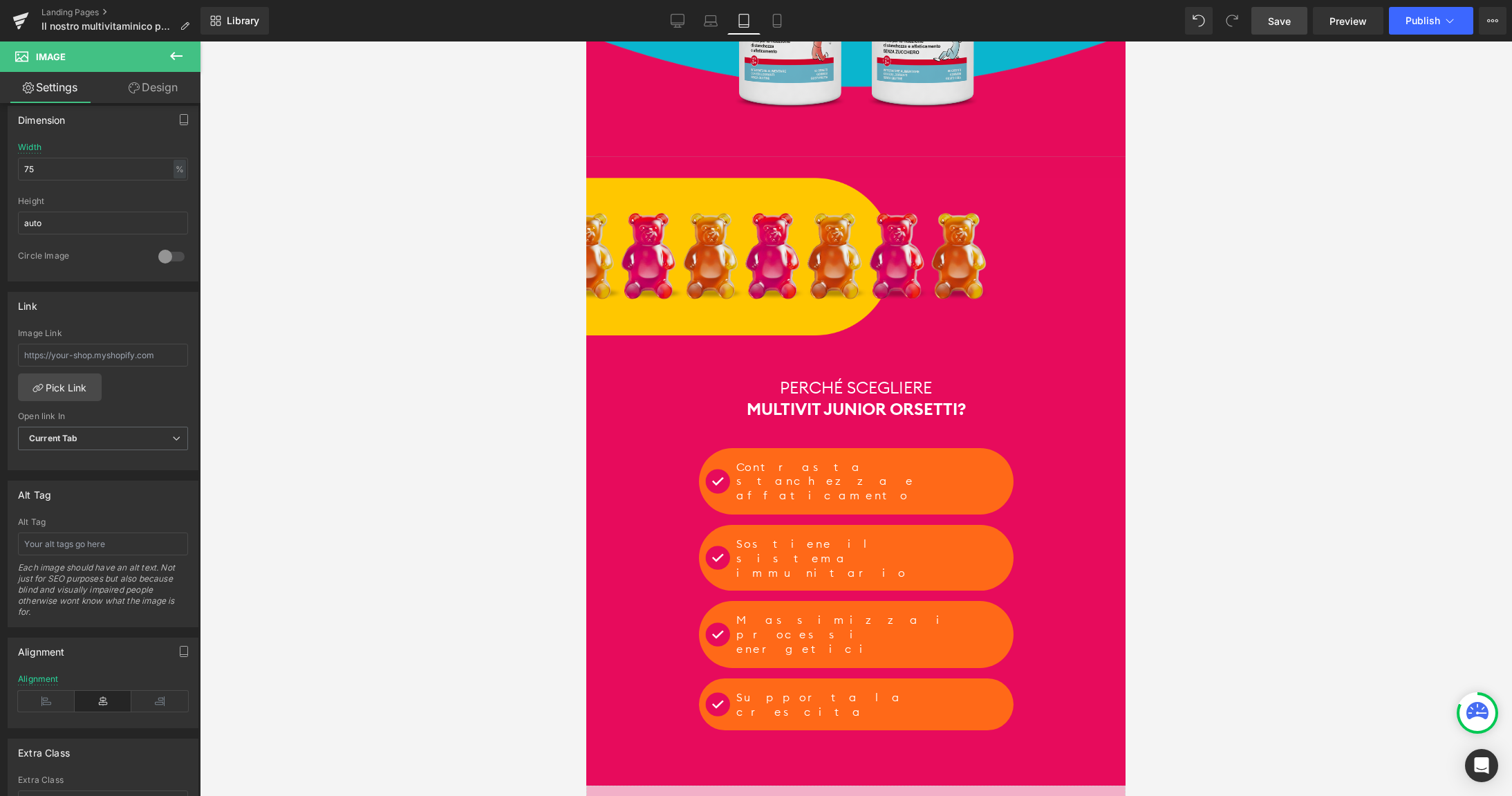
scroll to position [0, 0]
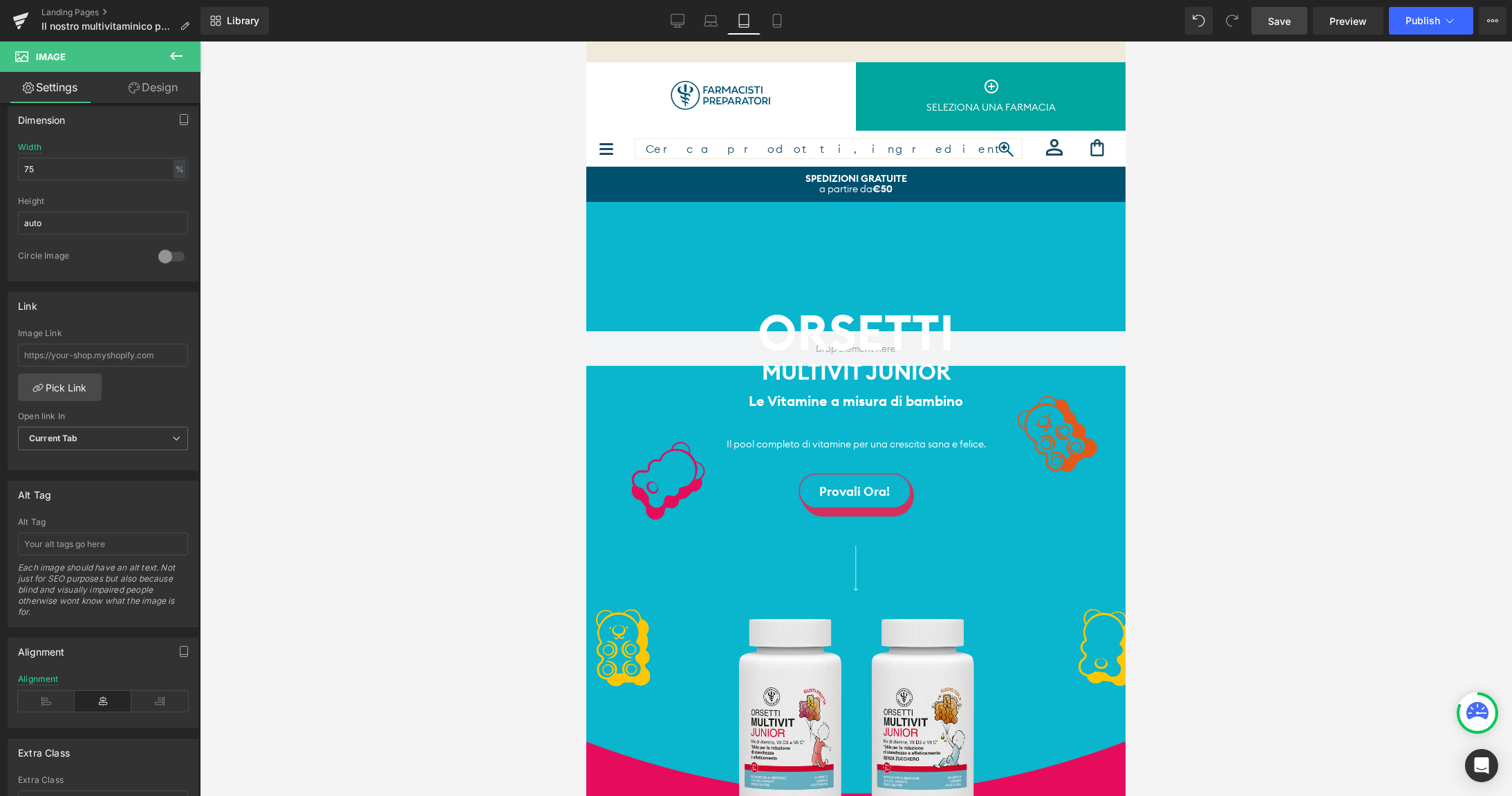
click at [1274, 23] on span "Save" at bounding box center [1279, 21] width 22 height 15
click at [778, 21] on icon at bounding box center [777, 21] width 14 height 14
type input "90"
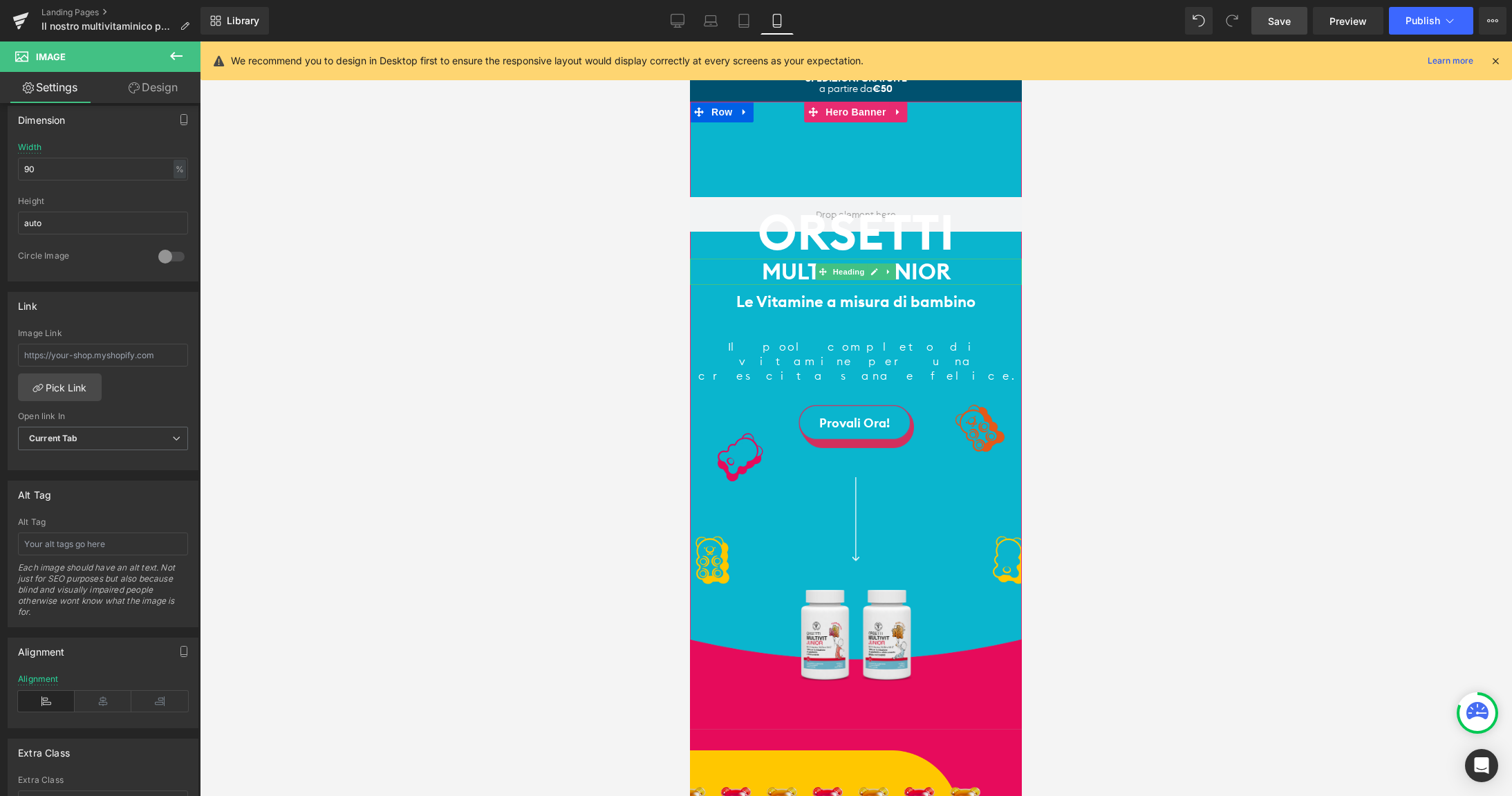
scroll to position [179, 0]
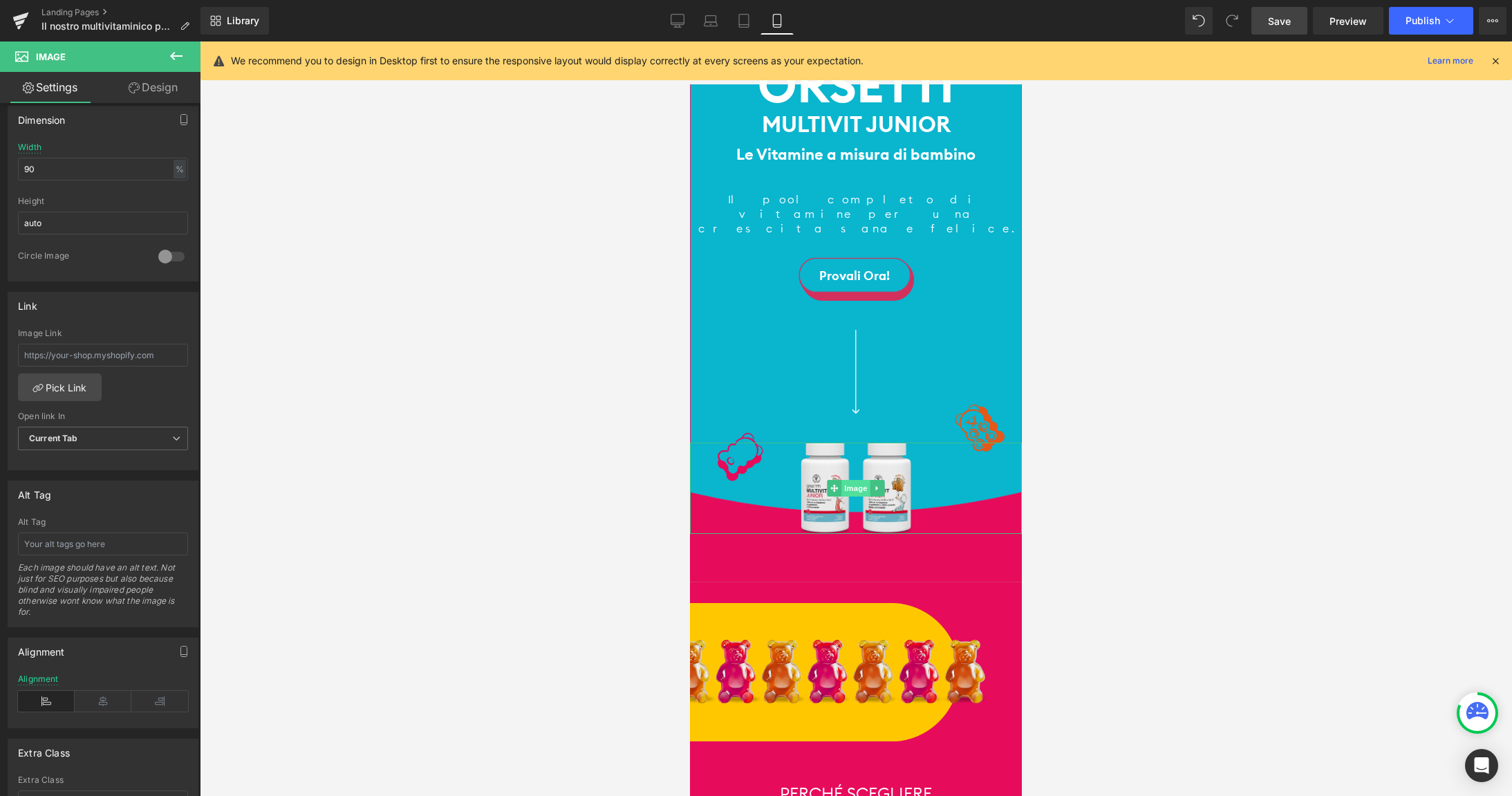
click at [857, 480] on span "Image" at bounding box center [856, 488] width 29 height 16
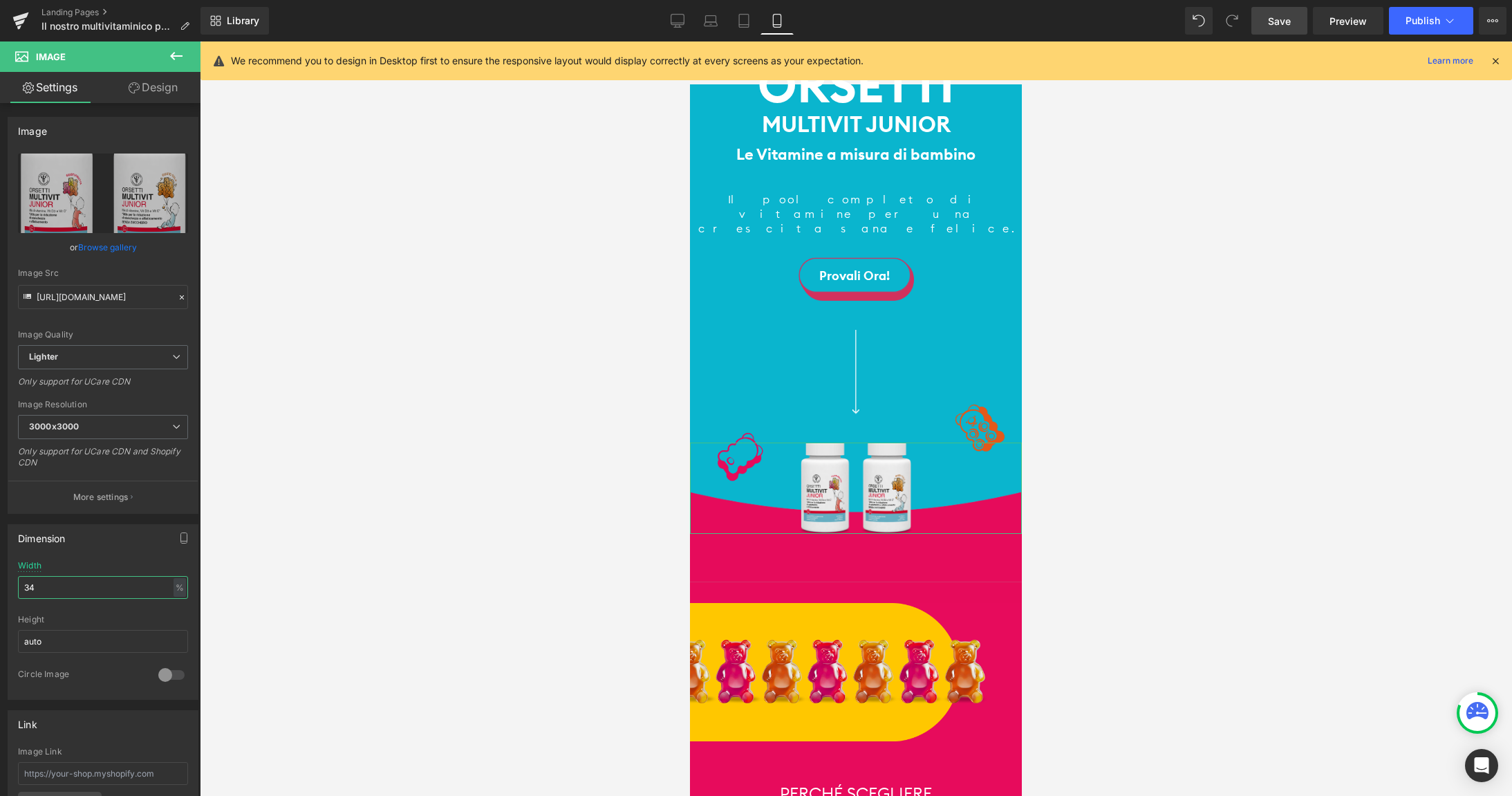
click at [60, 587] on input "34" at bounding box center [103, 587] width 170 height 22
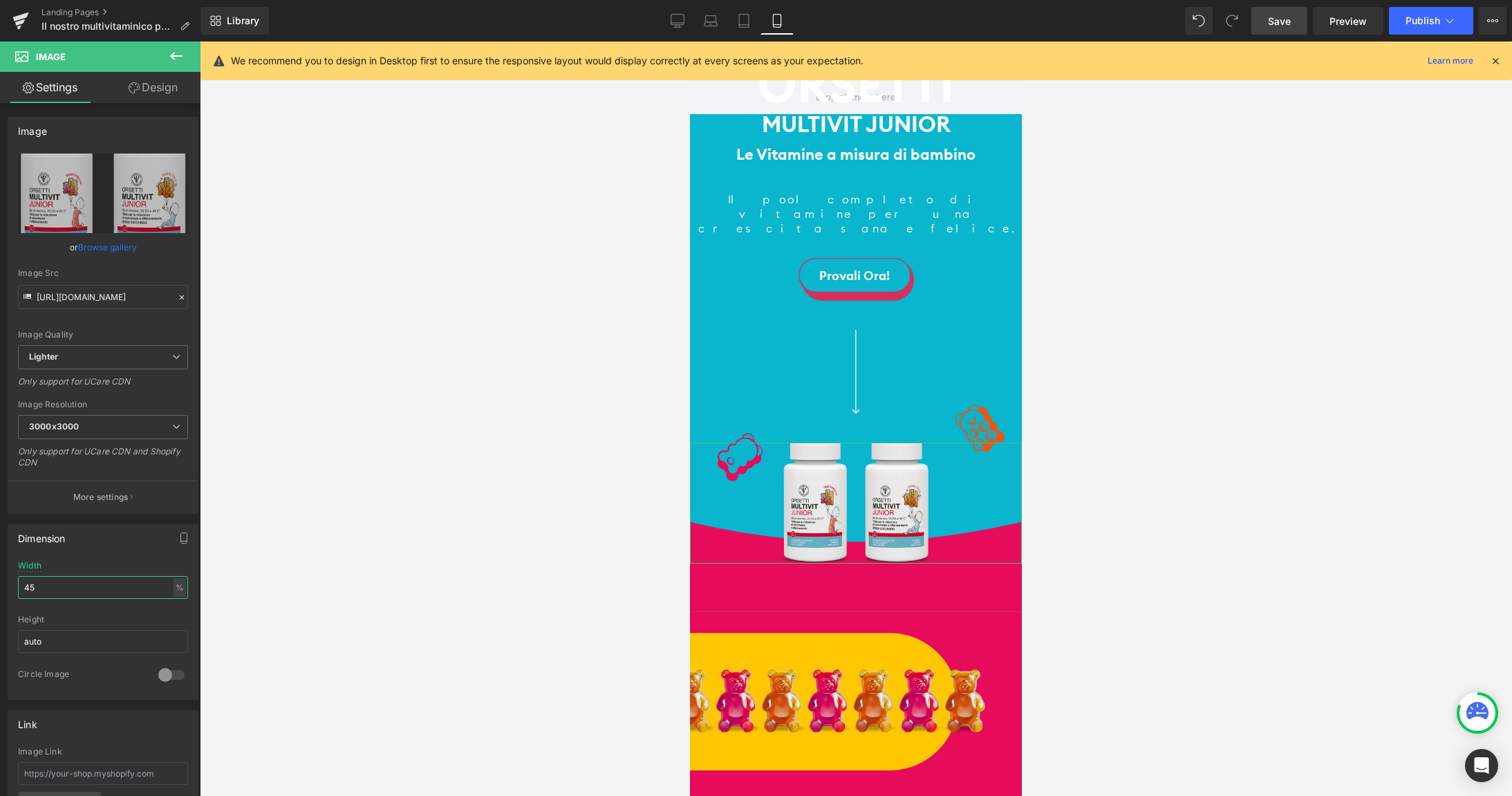
type input "4"
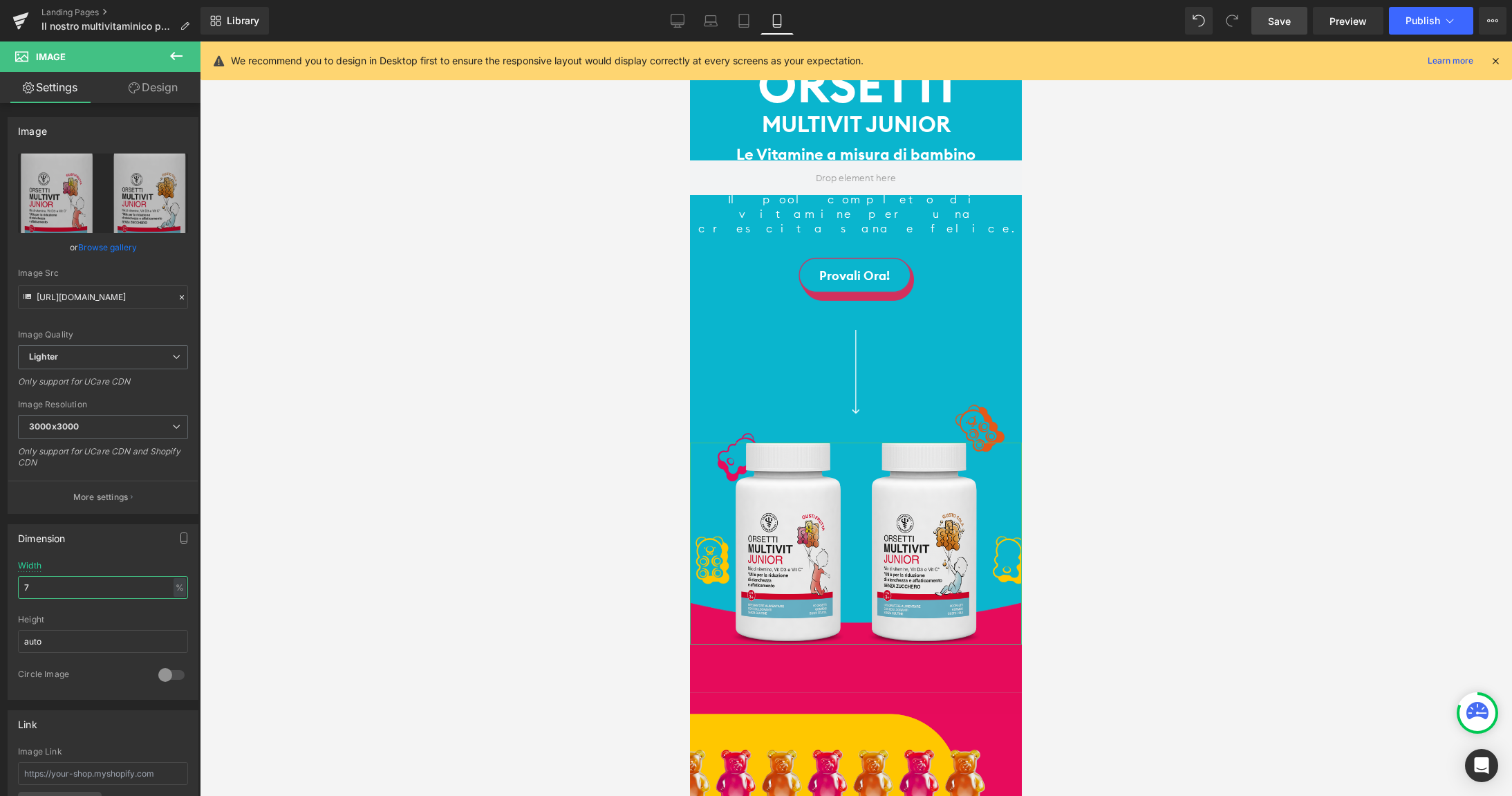
type input "70"
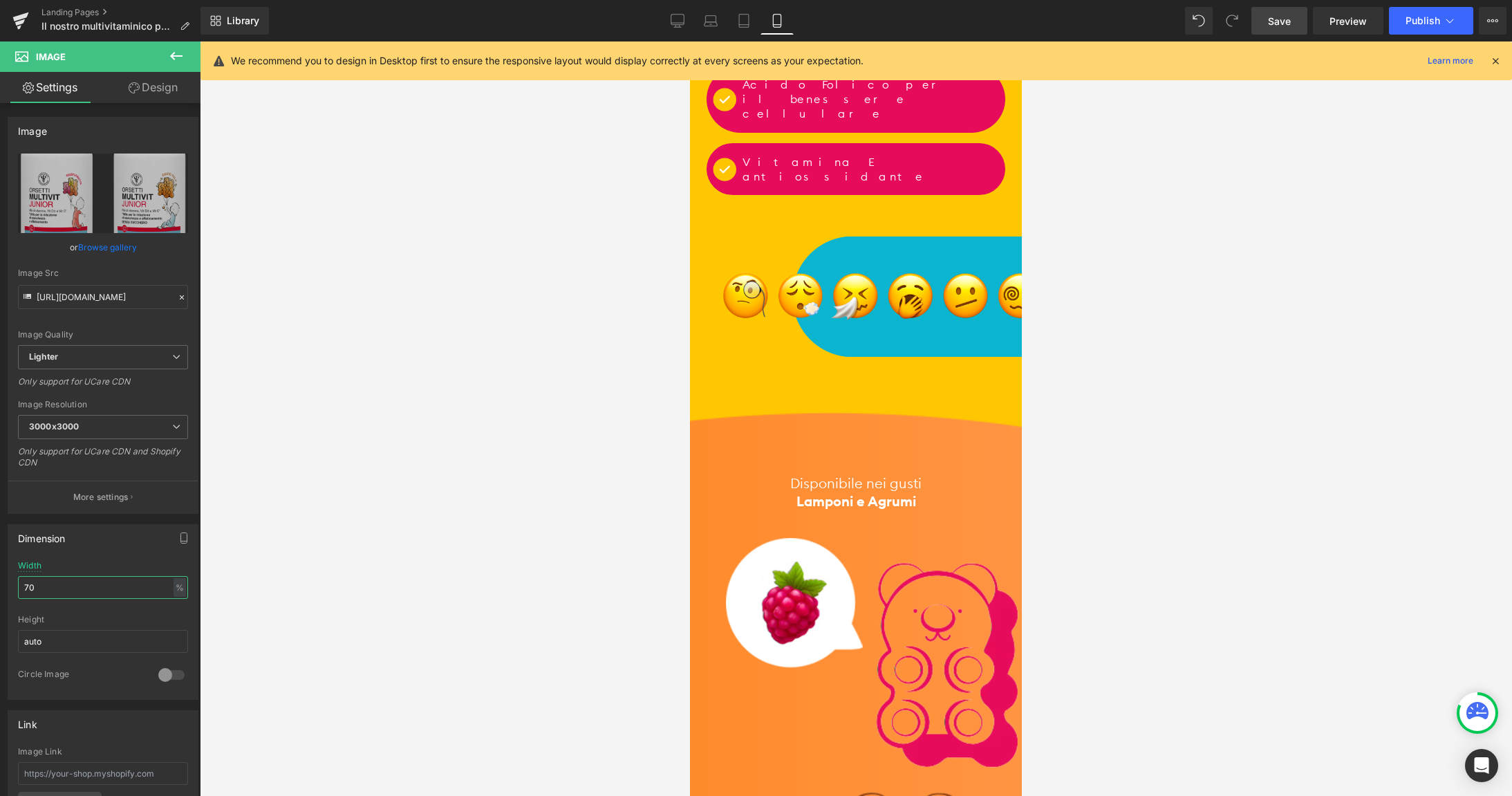
scroll to position [2033, 0]
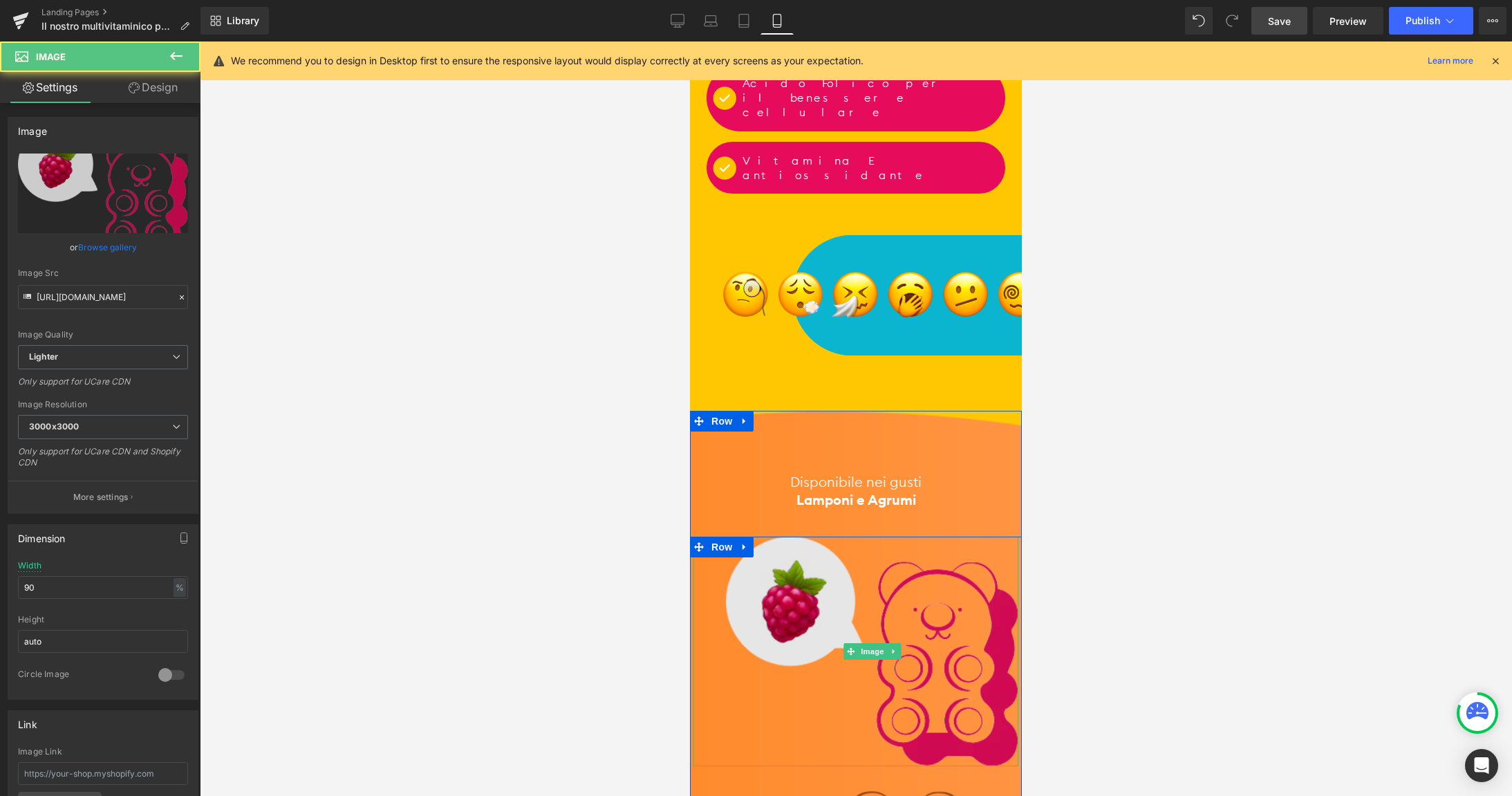
click at [837, 537] on img at bounding box center [872, 652] width 293 height 230
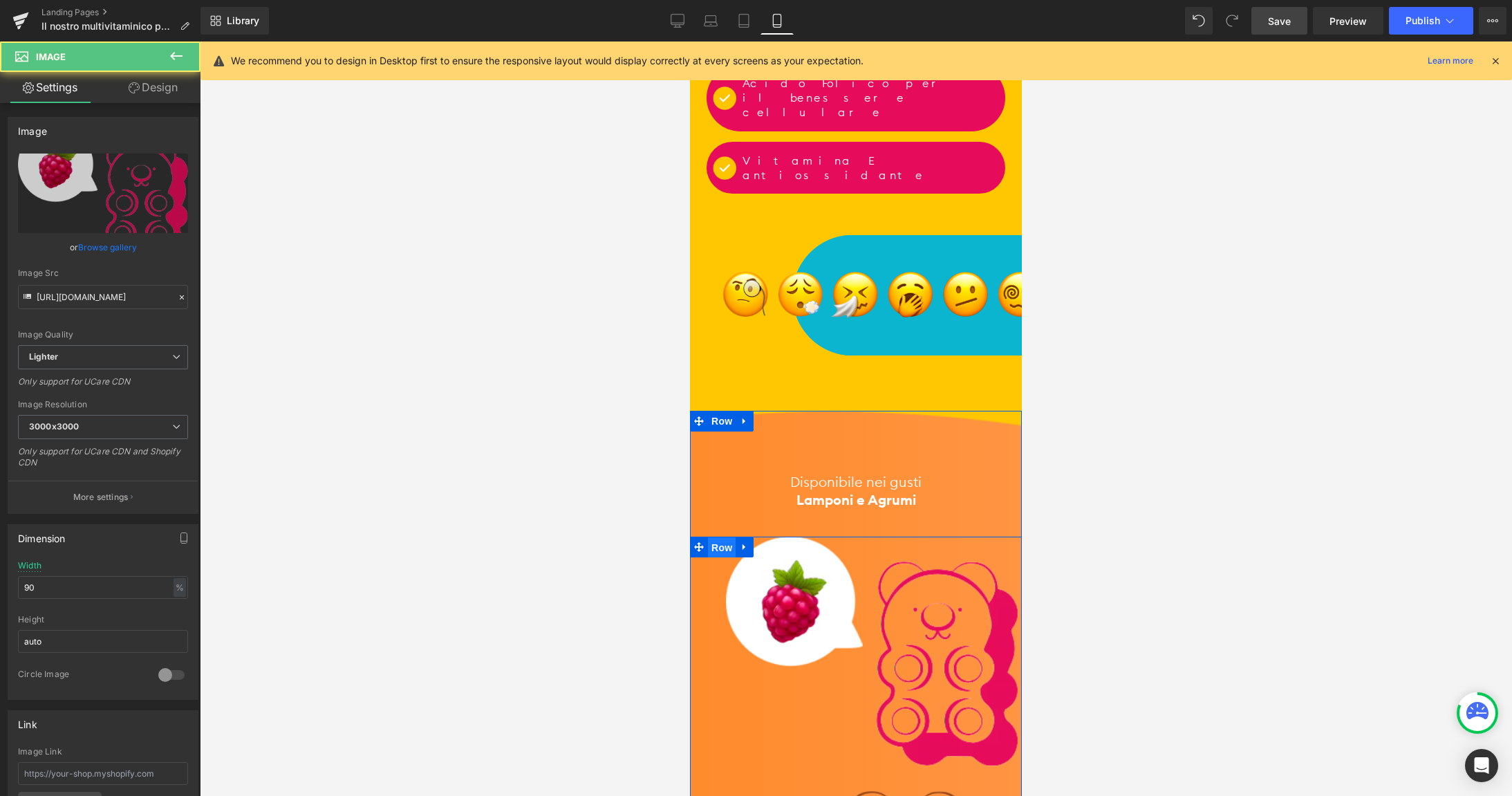
click at [720, 537] on span "Row" at bounding box center [721, 547] width 28 height 21
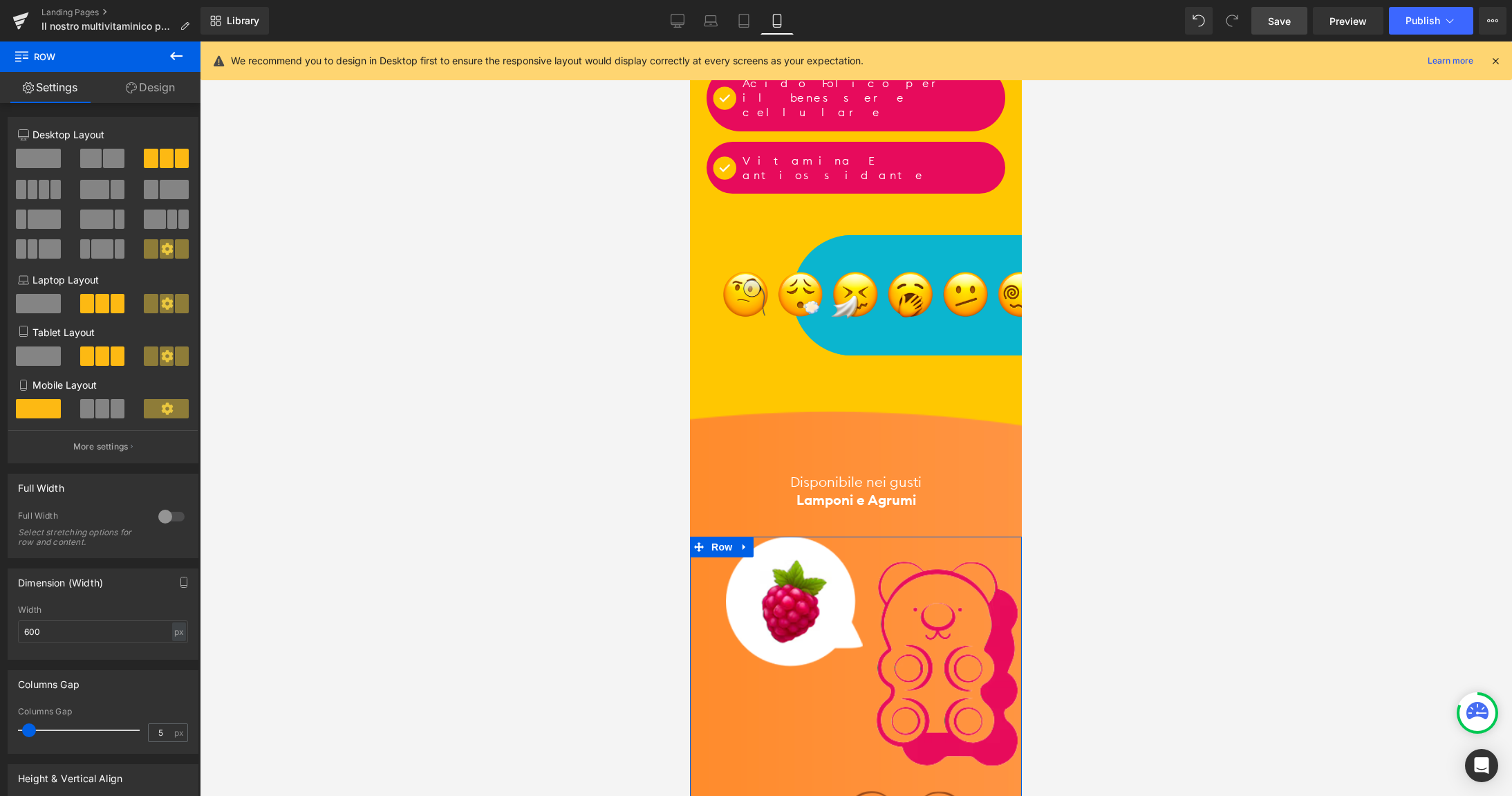
click at [107, 412] on span at bounding box center [103, 408] width 14 height 19
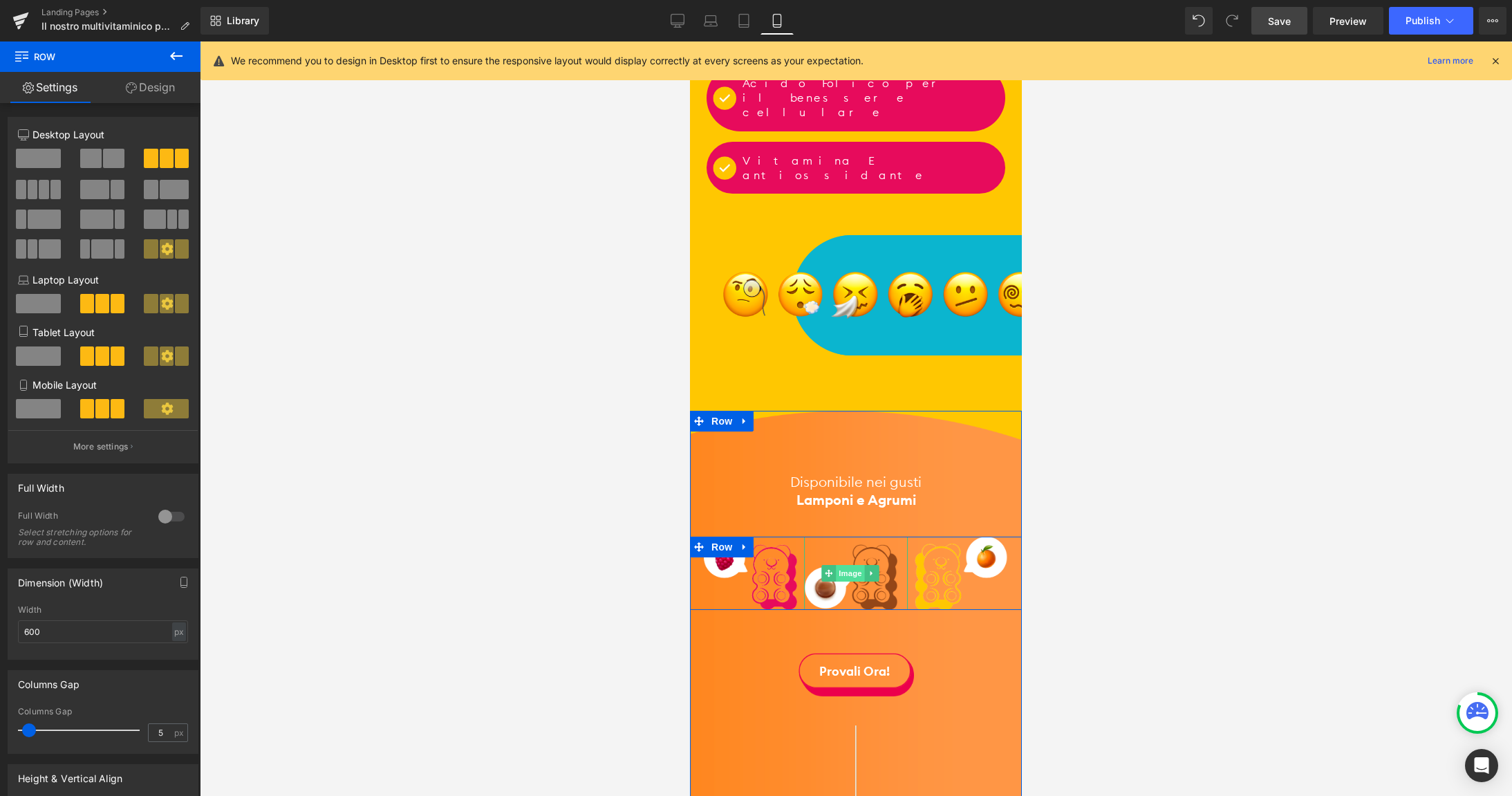
click at [857, 565] on span "Image" at bounding box center [851, 572] width 29 height 16
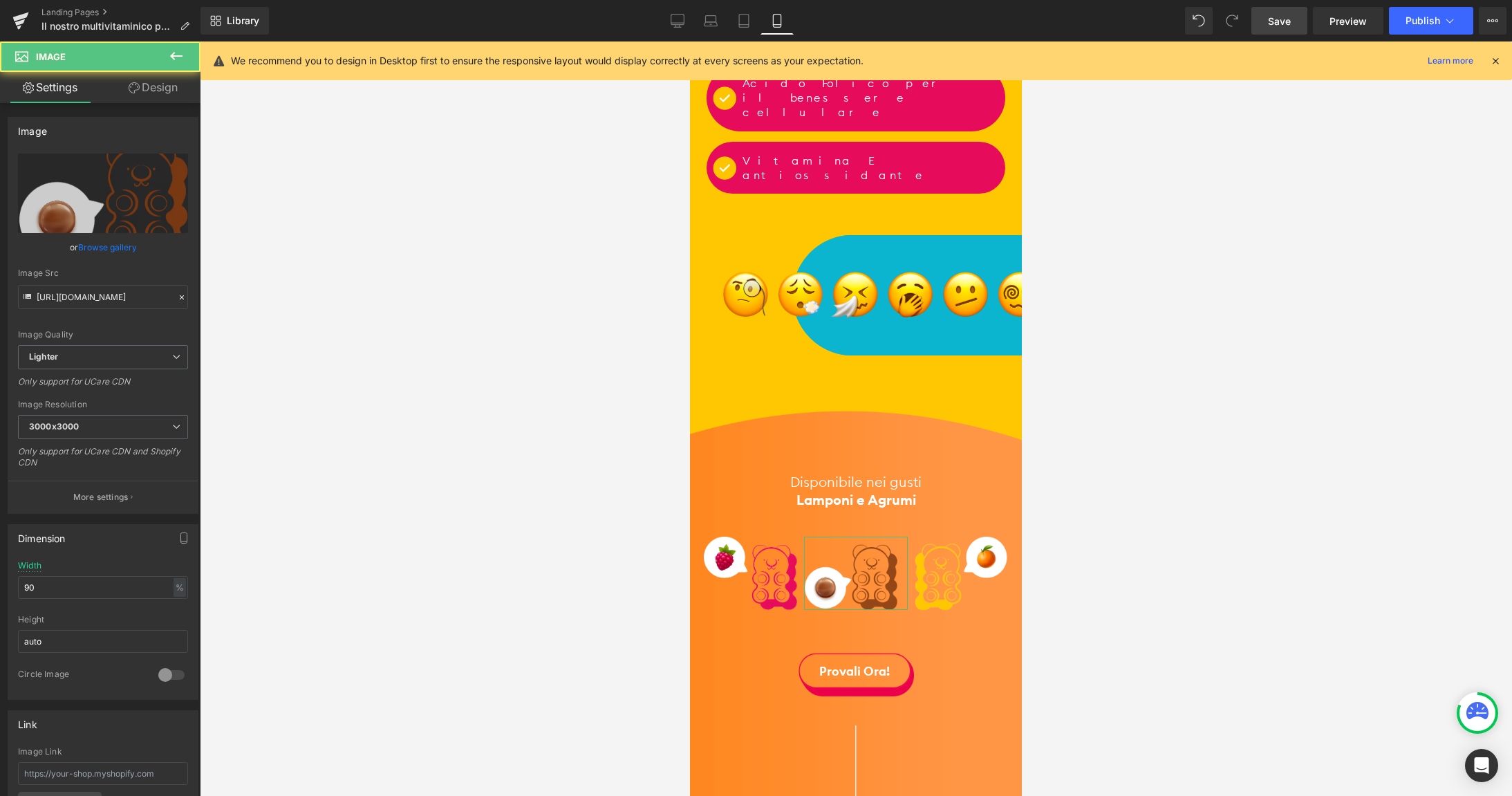
scroll to position [526, 0]
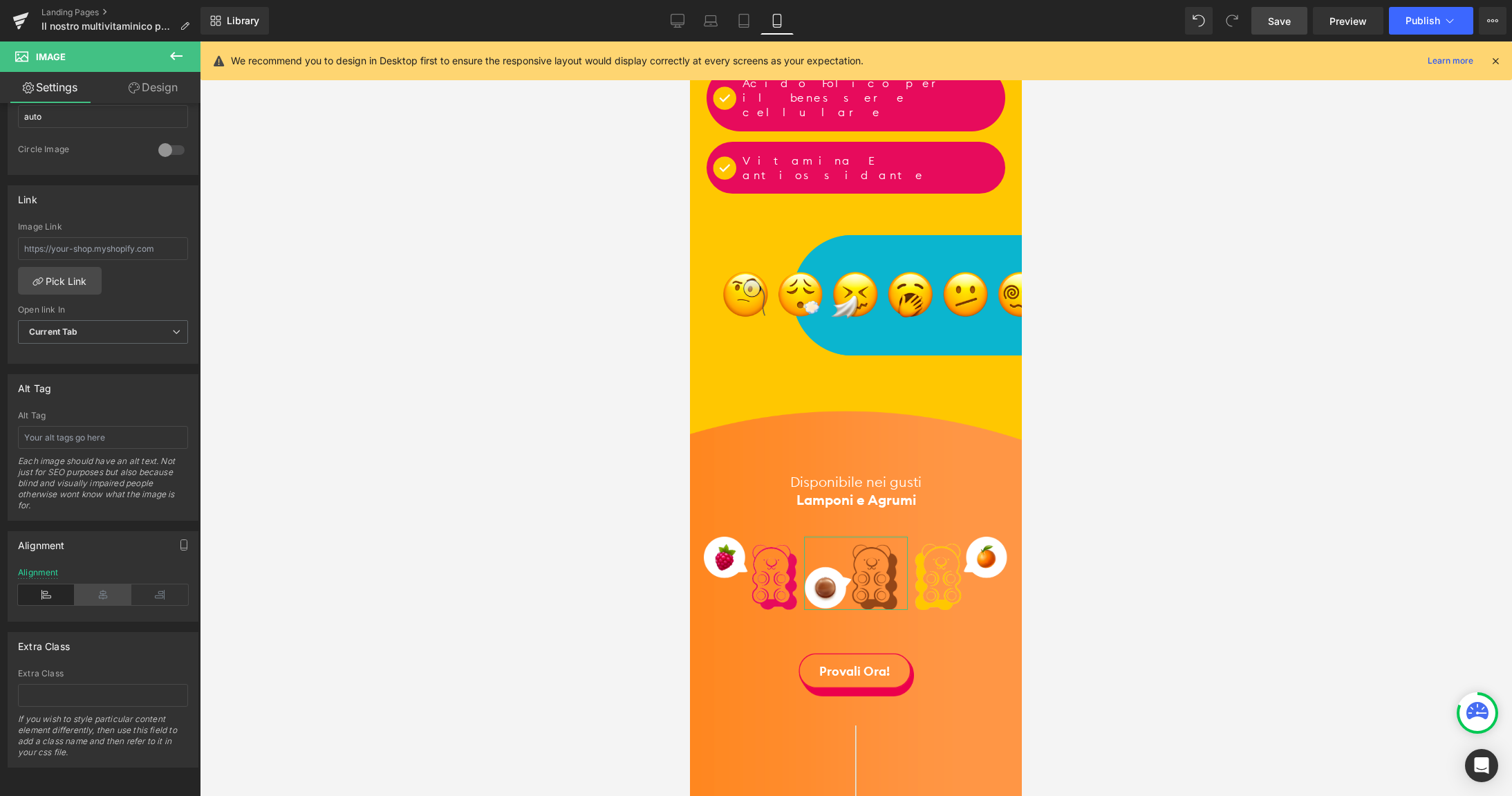
click at [105, 600] on icon at bounding box center [104, 595] width 57 height 21
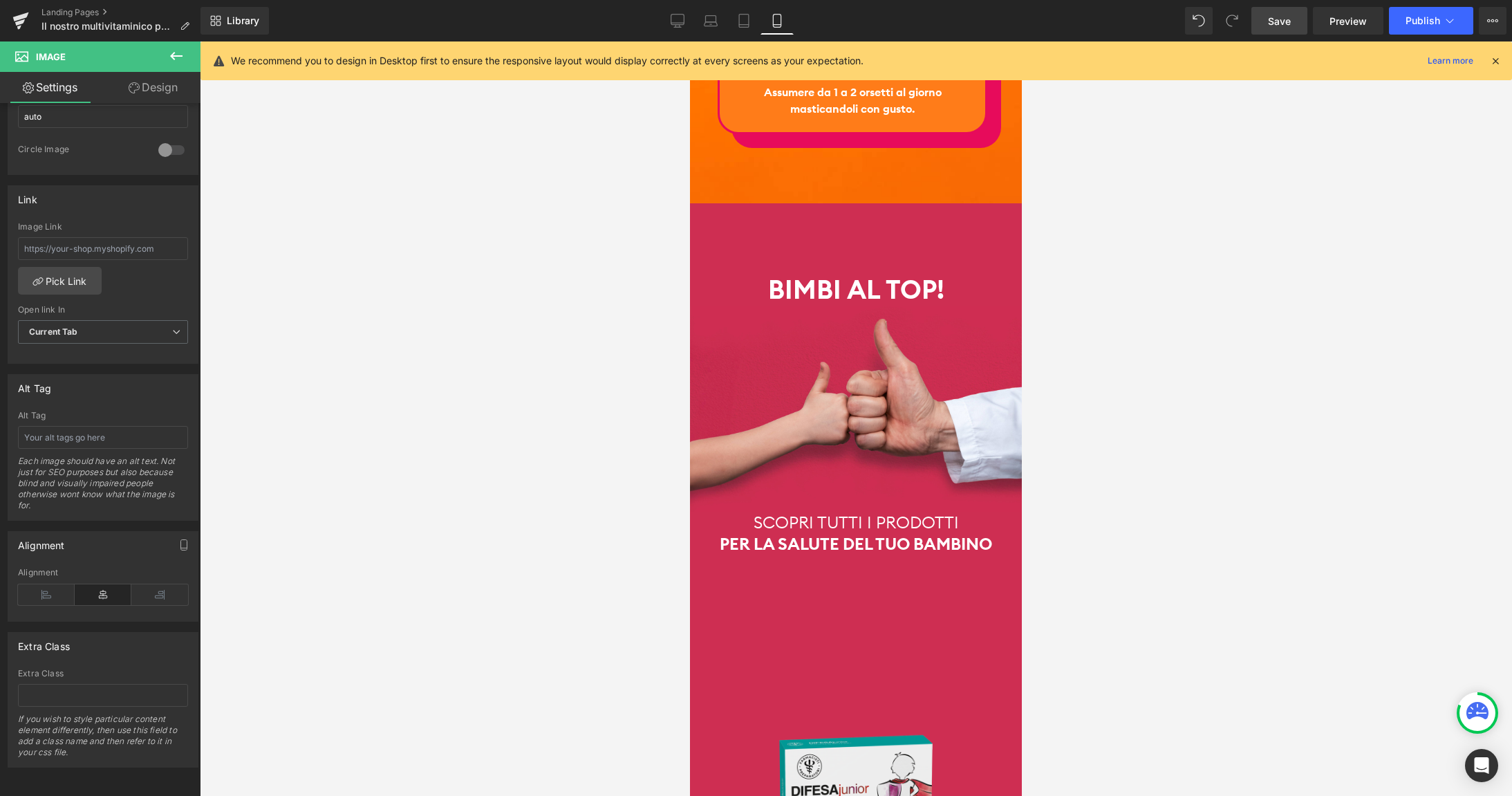
scroll to position [4848, 0]
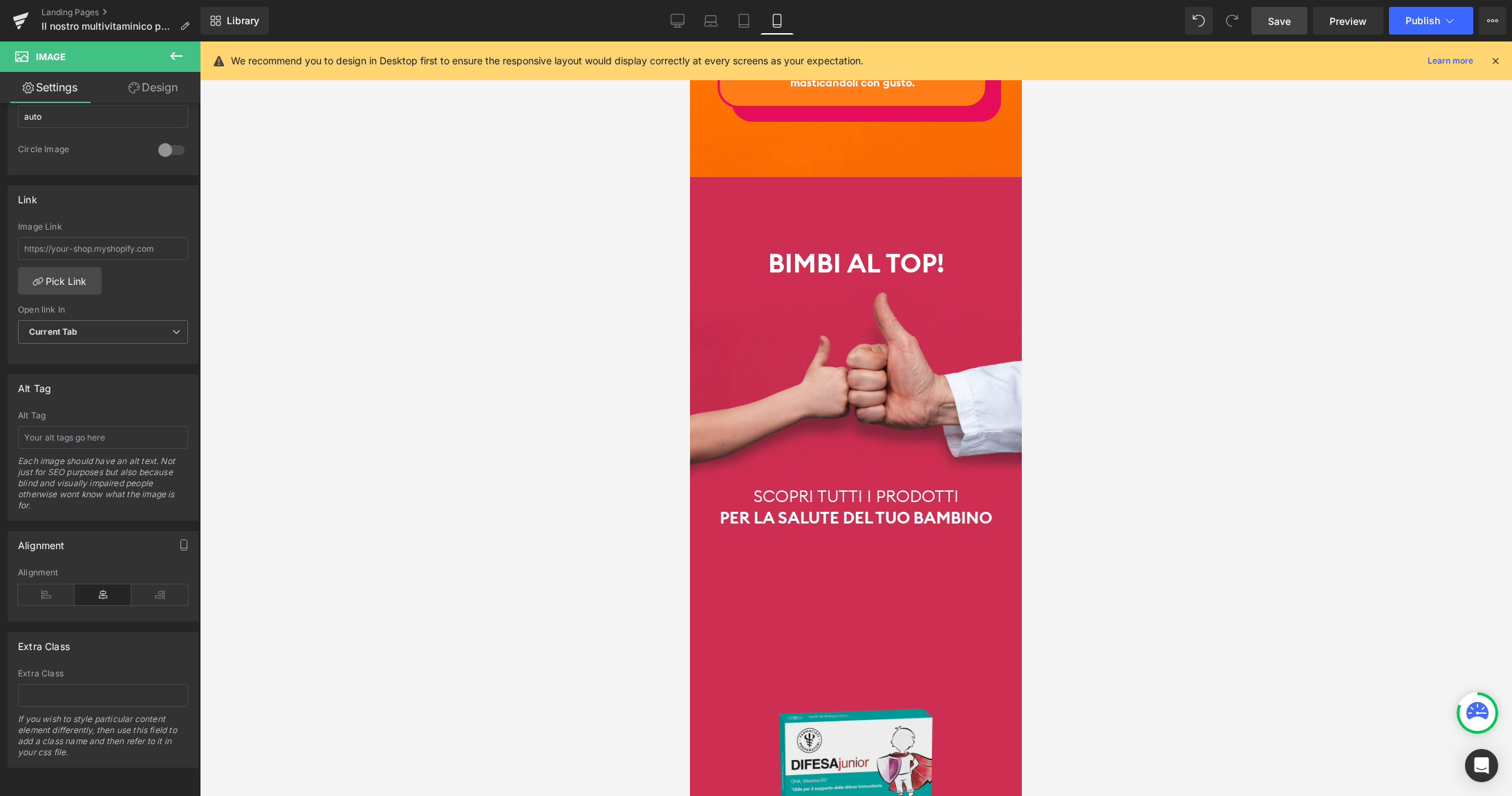
click at [1275, 22] on span "Save" at bounding box center [1279, 21] width 22 height 15
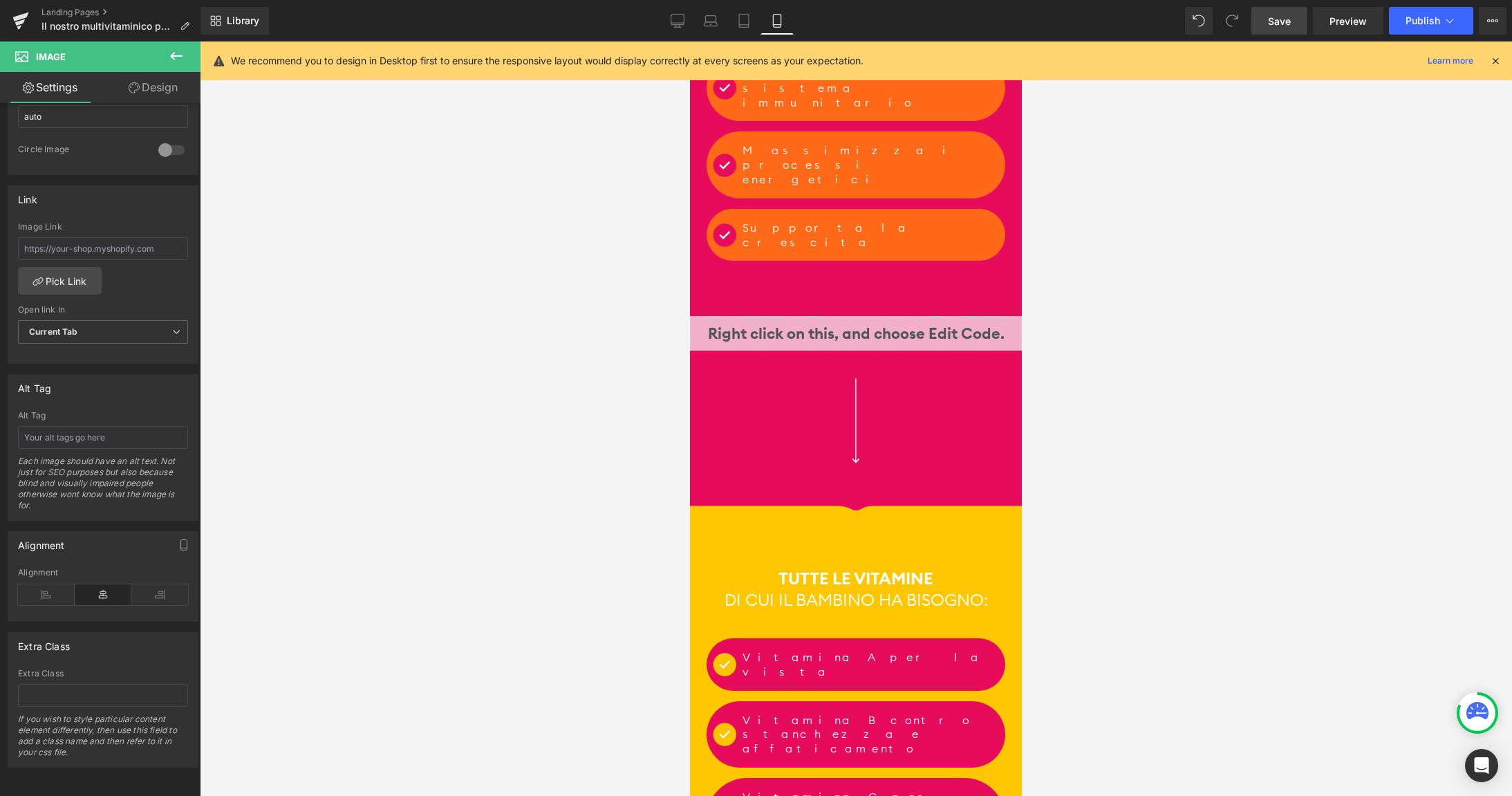
scroll to position [0, 0]
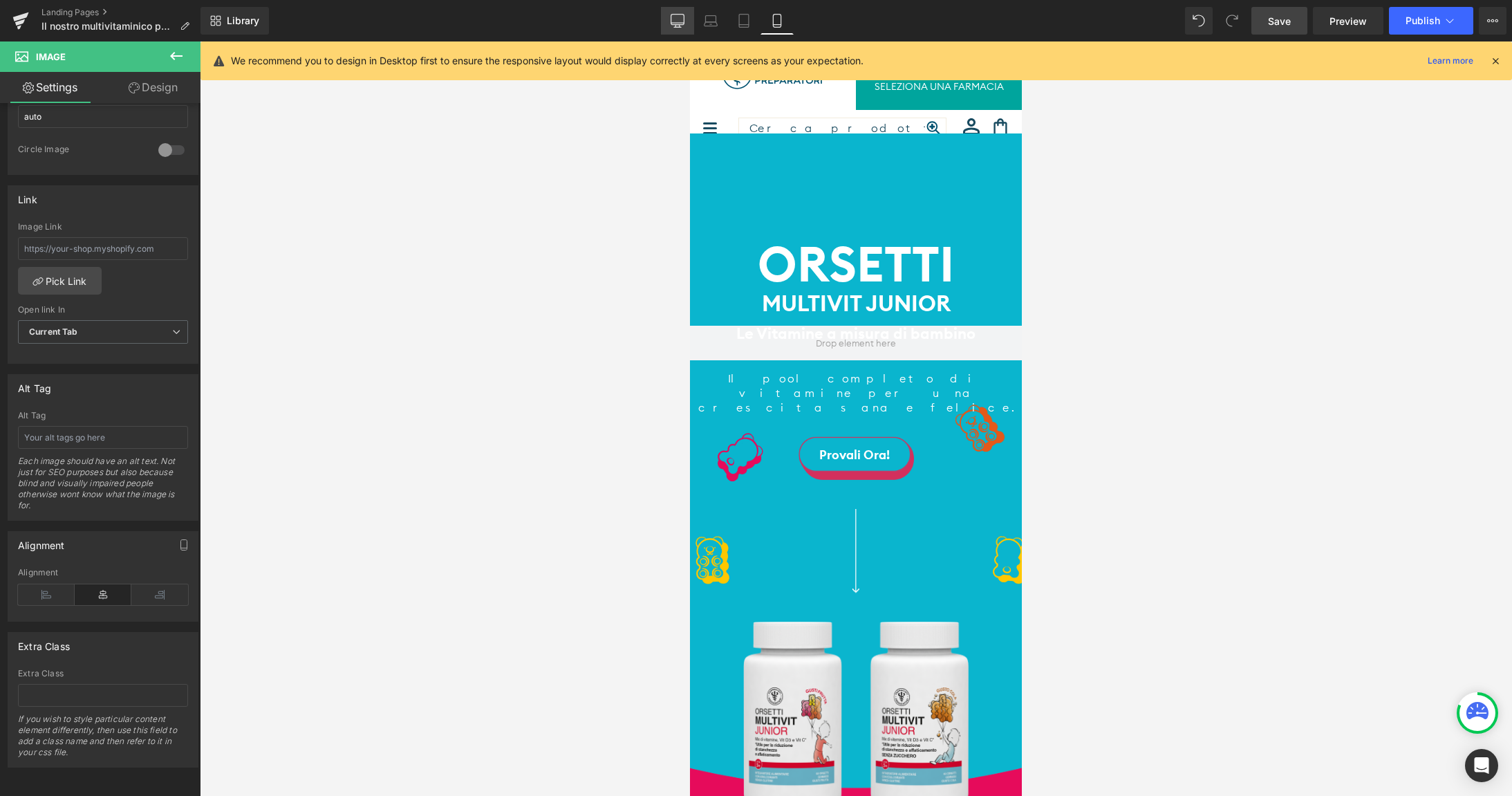
click at [680, 16] on icon at bounding box center [677, 21] width 14 height 14
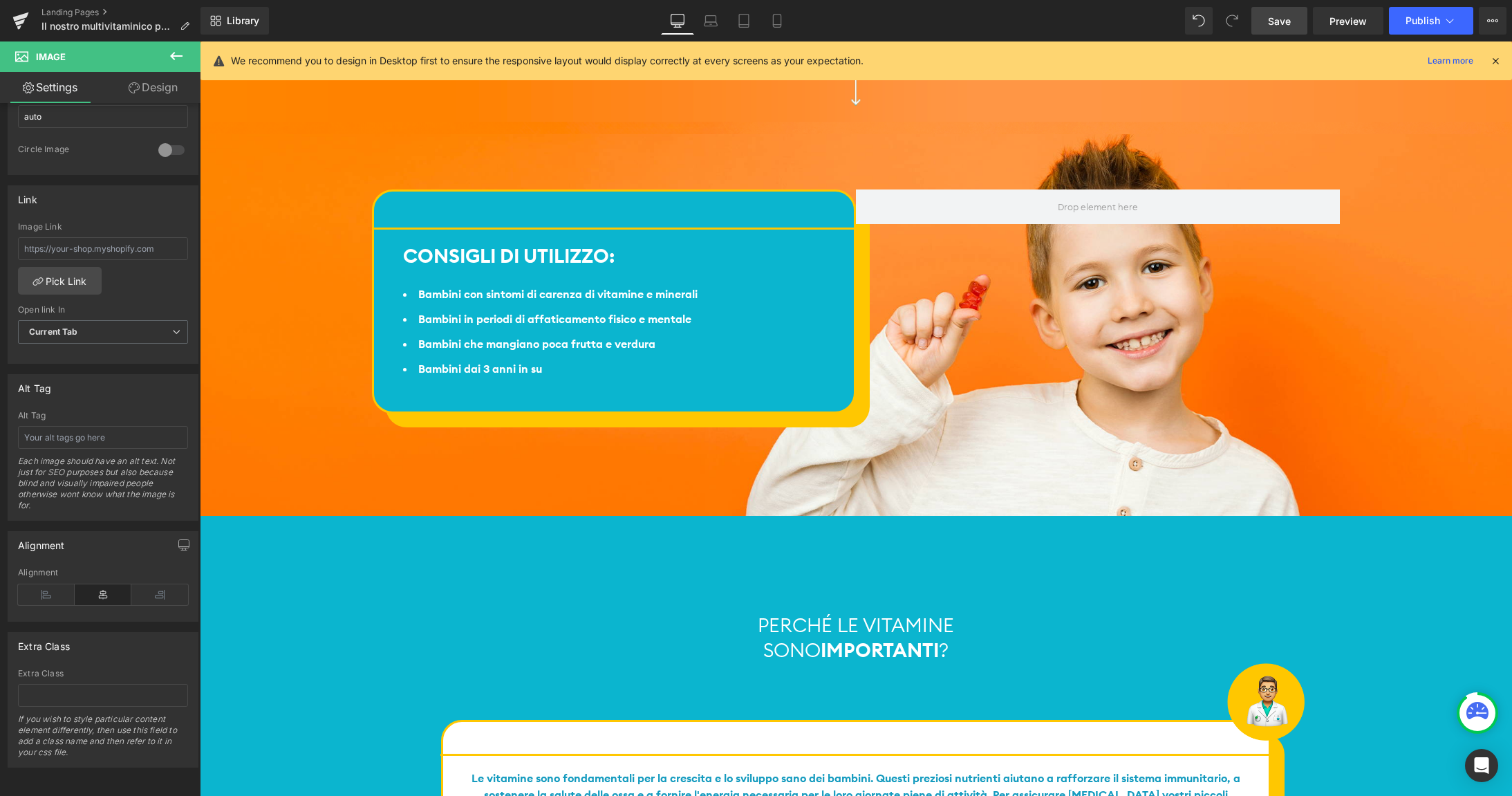
scroll to position [2766, 0]
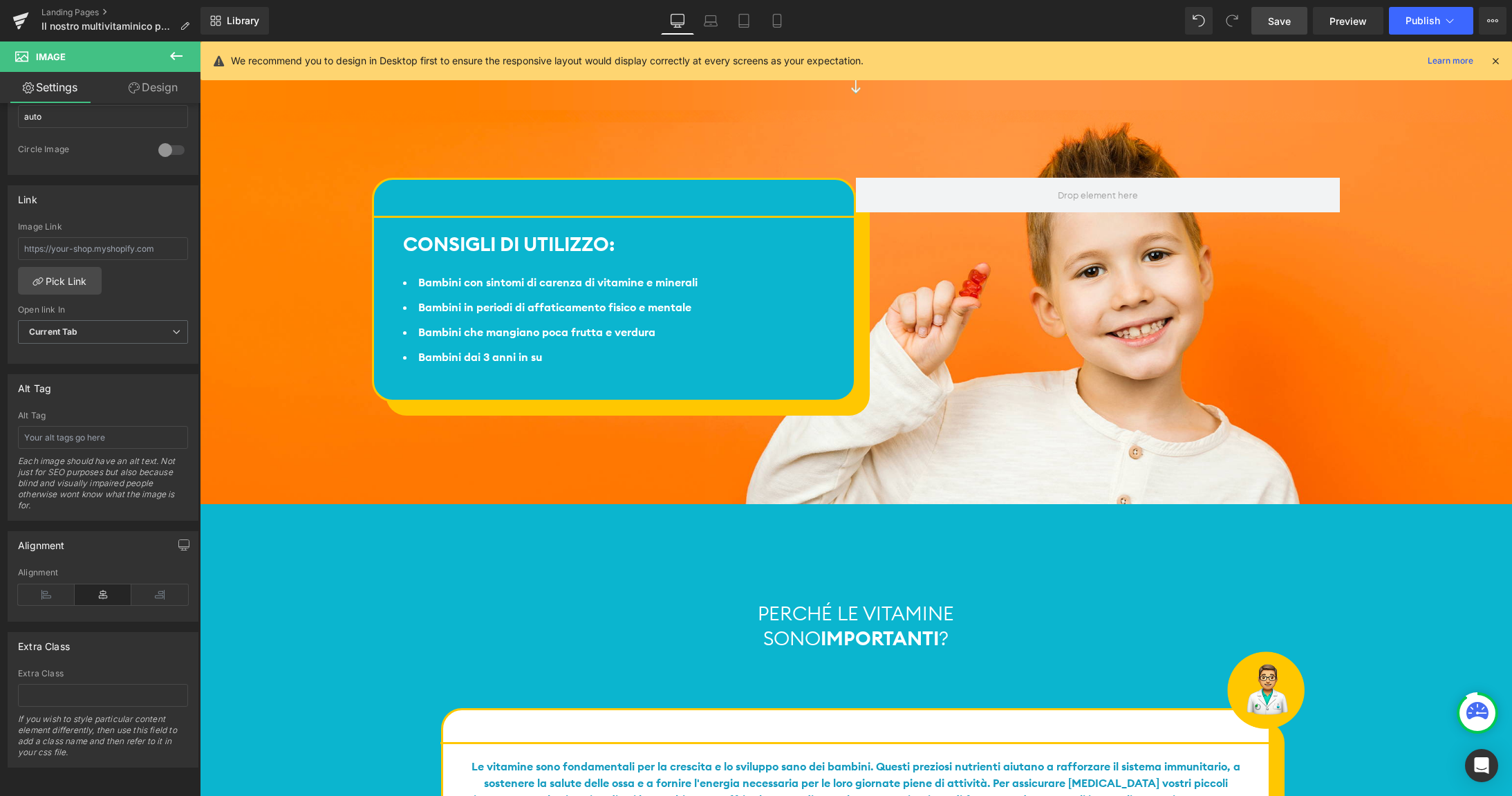
drag, startPoint x: 1281, startPoint y: 21, endPoint x: 1071, endPoint y: 61, distance: 213.8
click at [1281, 21] on span "Save" at bounding box center [1279, 21] width 22 height 15
click at [81, 13] on link "Landing Pages" at bounding box center [121, 12] width 159 height 11
